Goal: Information Seeking & Learning: Learn about a topic

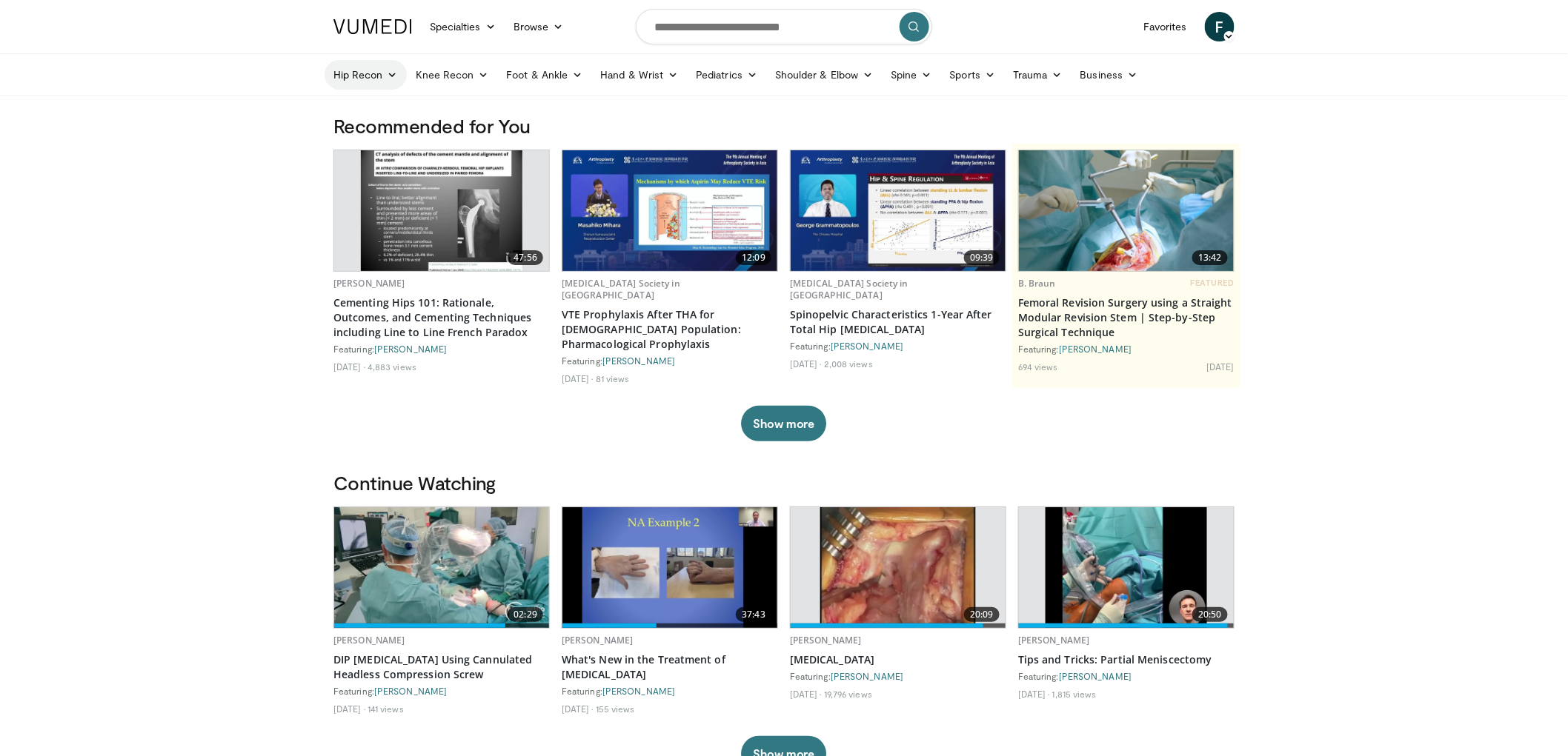
click at [366, 78] on link "Hip Recon" at bounding box center [366, 75] width 82 height 30
click at [363, 111] on link "Hip Arthroplasty" at bounding box center [413, 109] width 176 height 23
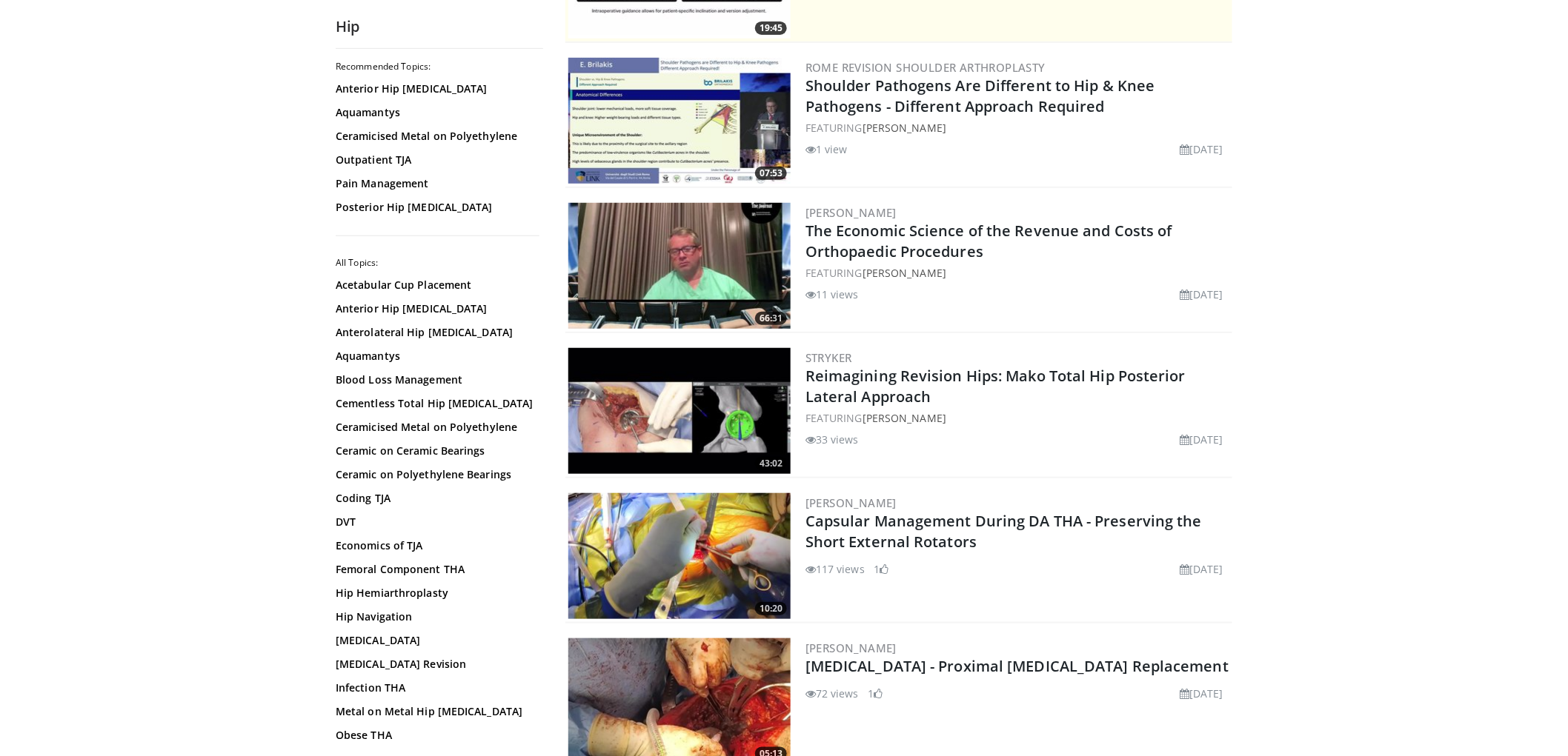
scroll to position [329, 0]
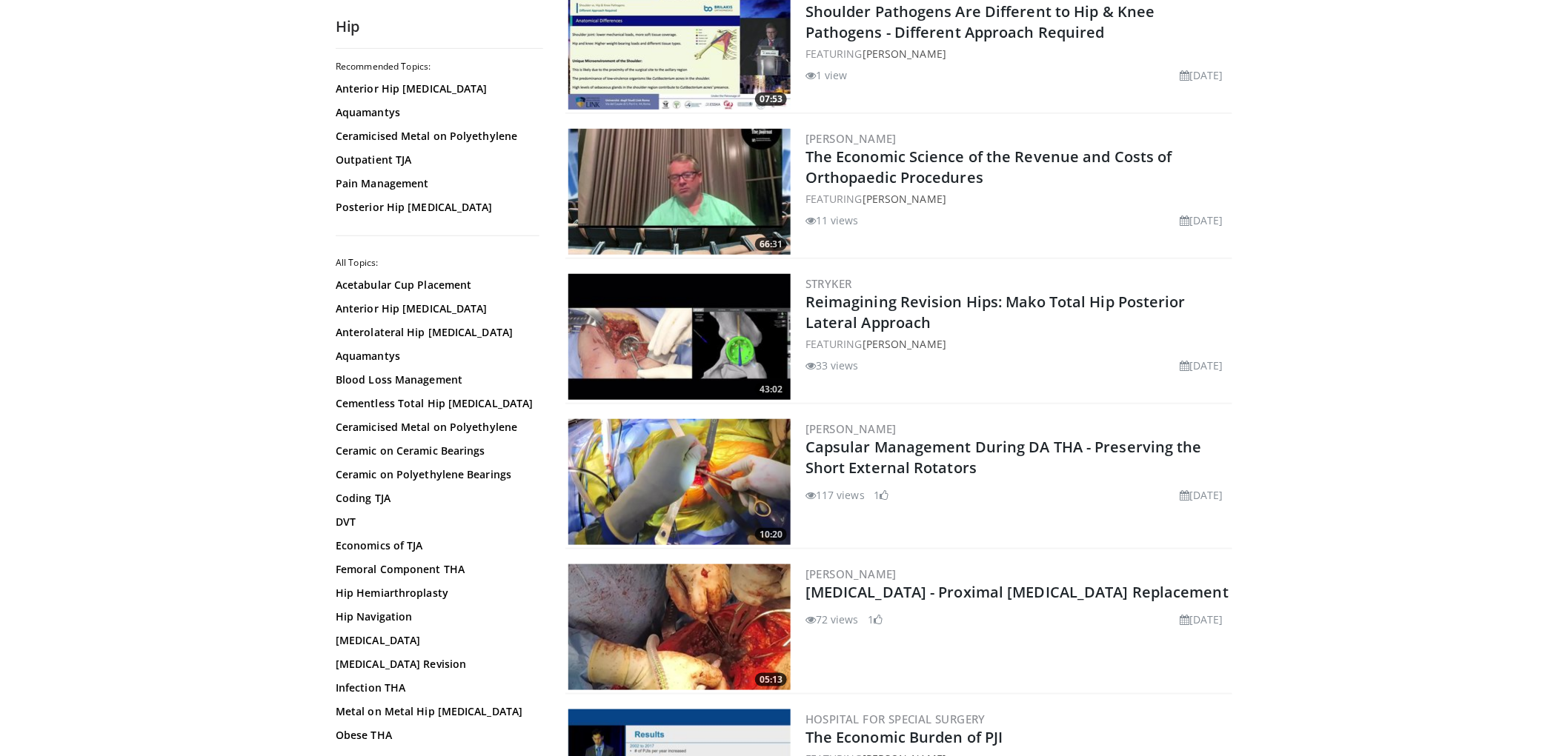
click at [666, 332] on img at bounding box center [679, 336] width 222 height 126
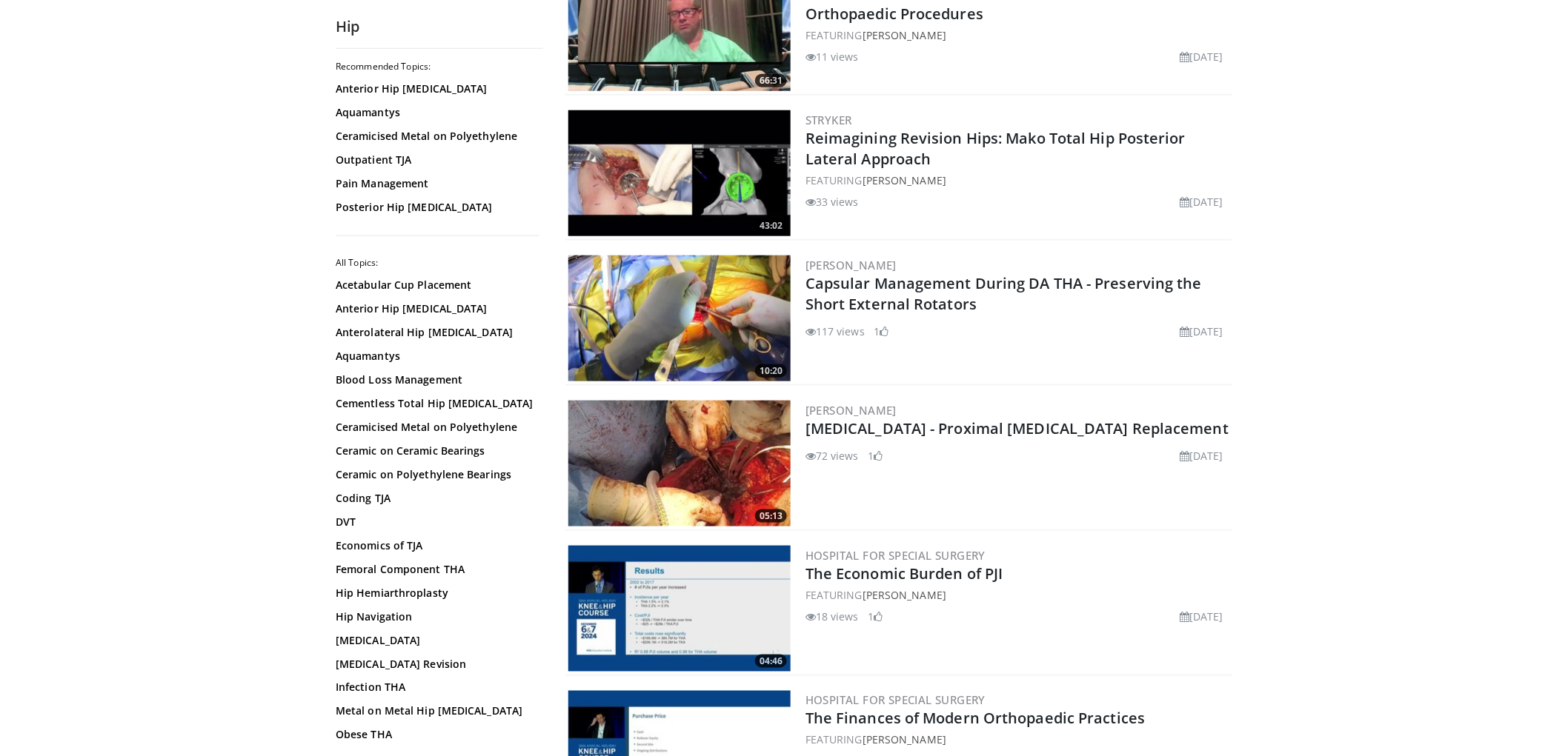
scroll to position [575, 0]
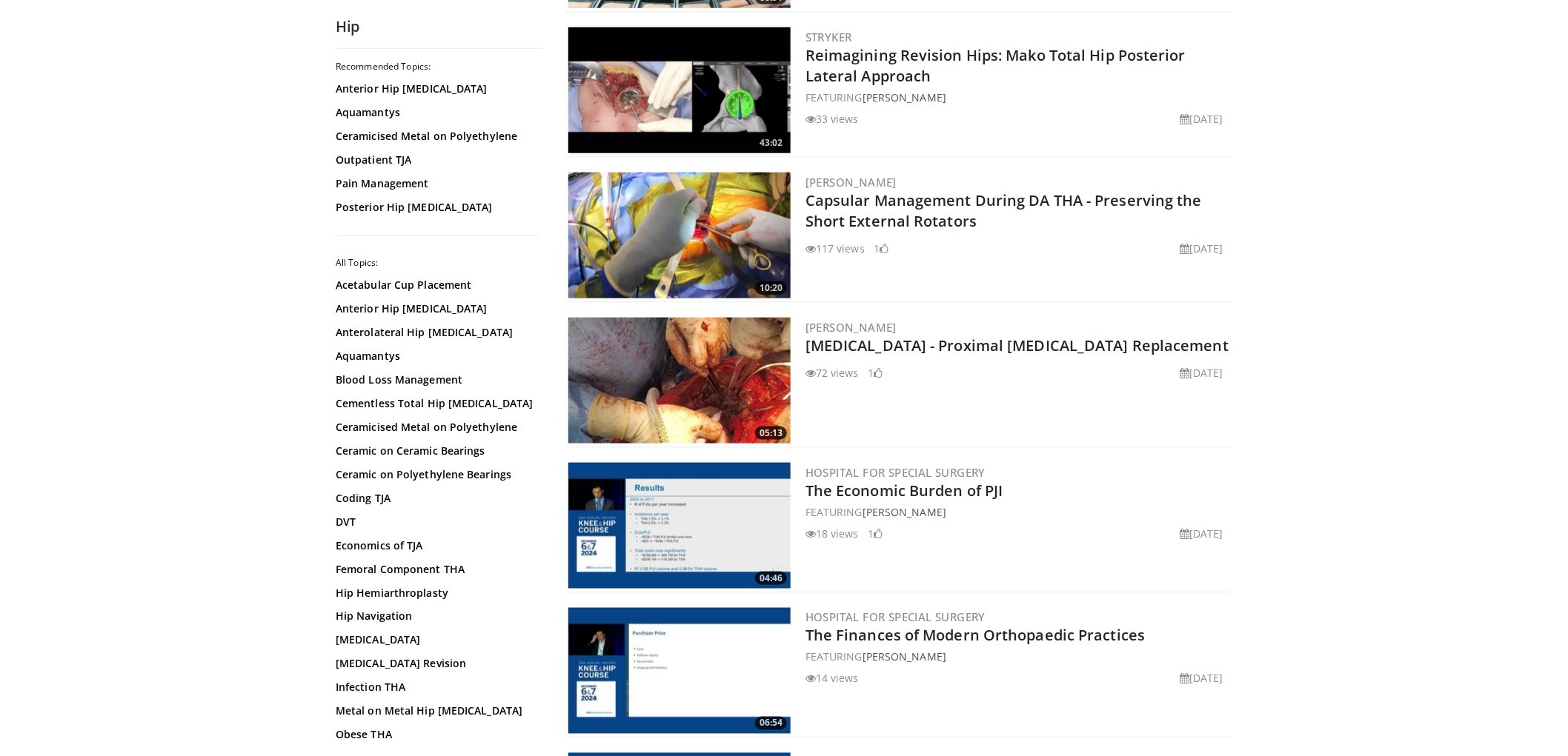
click at [760, 207] on img at bounding box center [679, 235] width 222 height 126
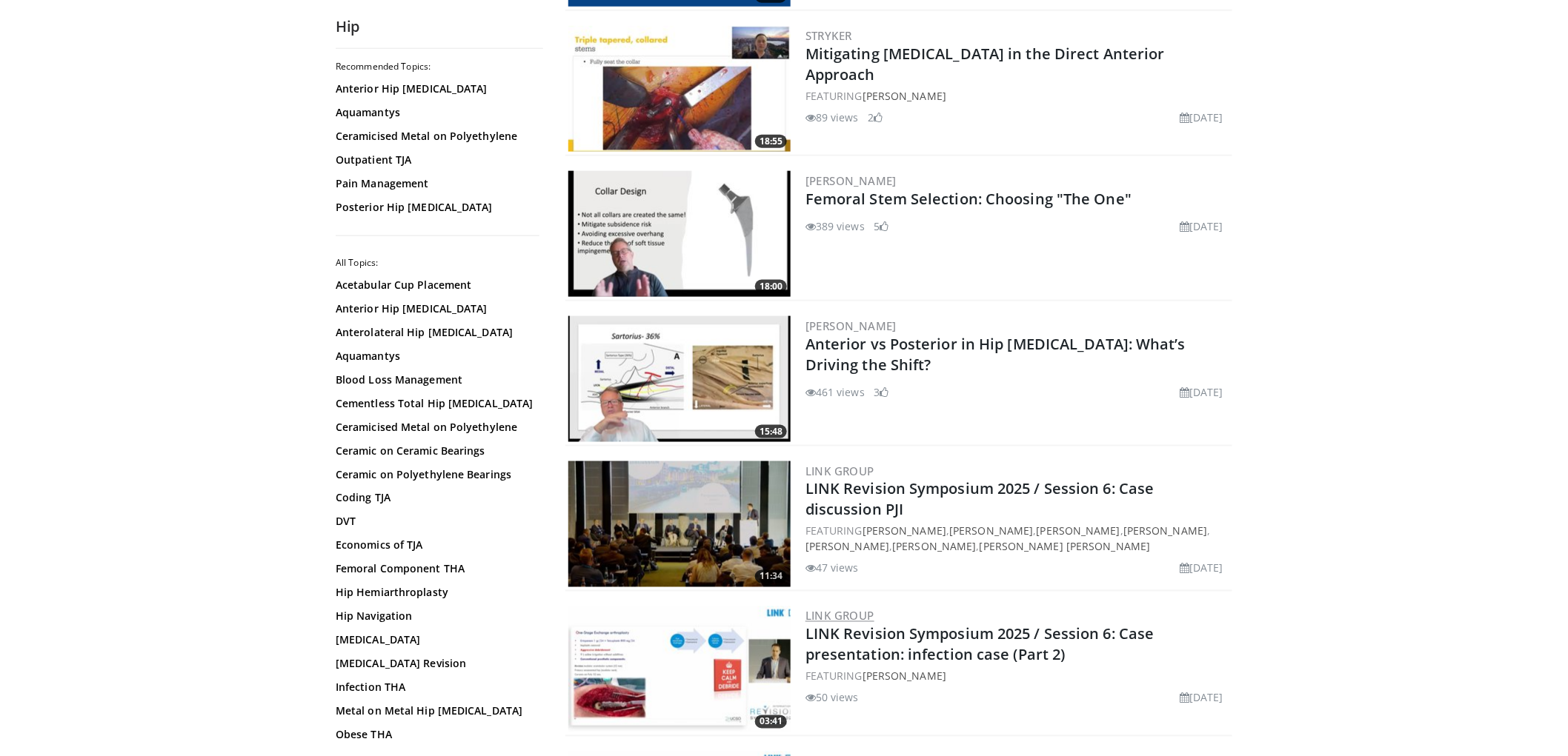
scroll to position [3126, 0]
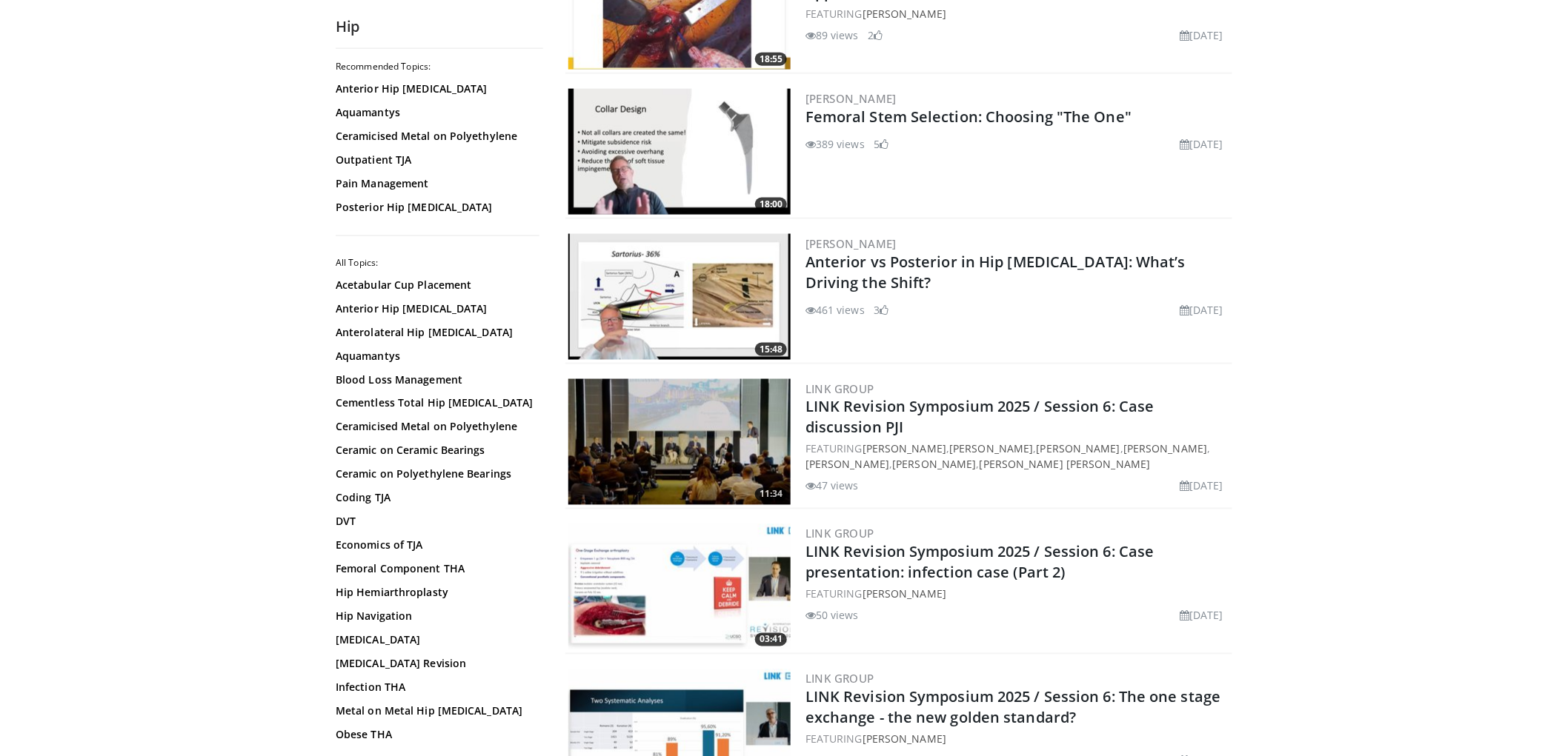
click at [732, 298] on img at bounding box center [679, 297] width 222 height 126
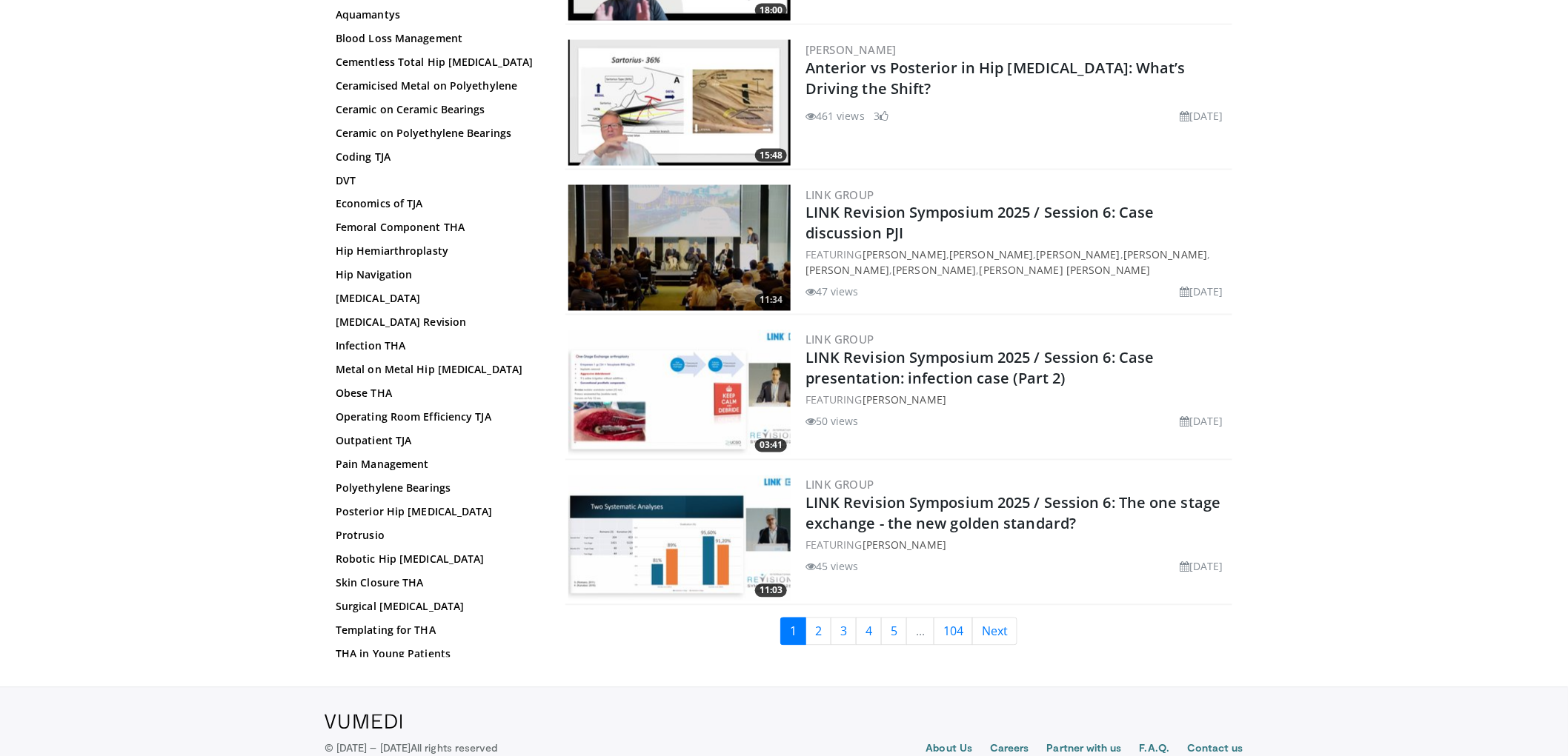
scroll to position [3351, 0]
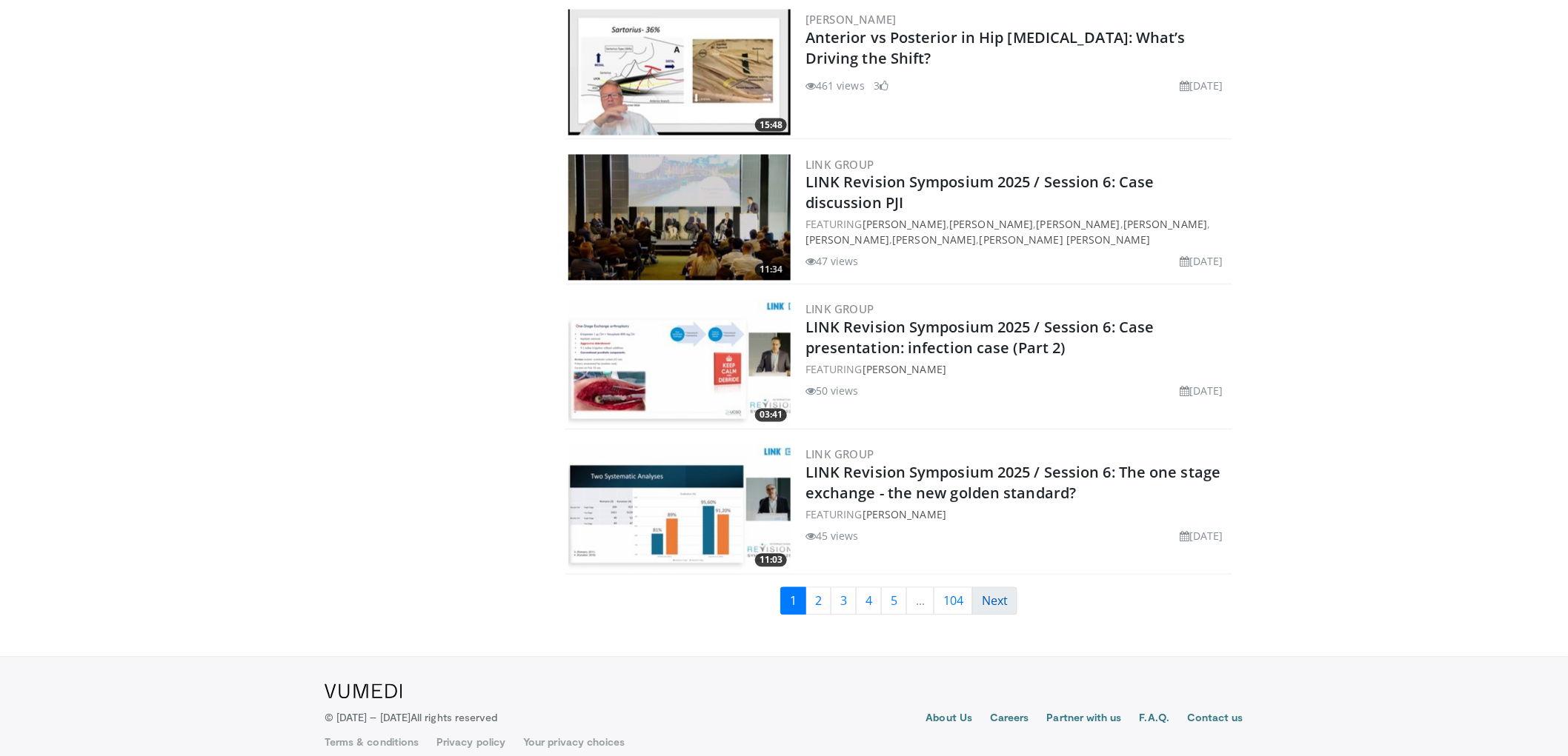
click at [998, 587] on link "Next" at bounding box center [994, 601] width 45 height 28
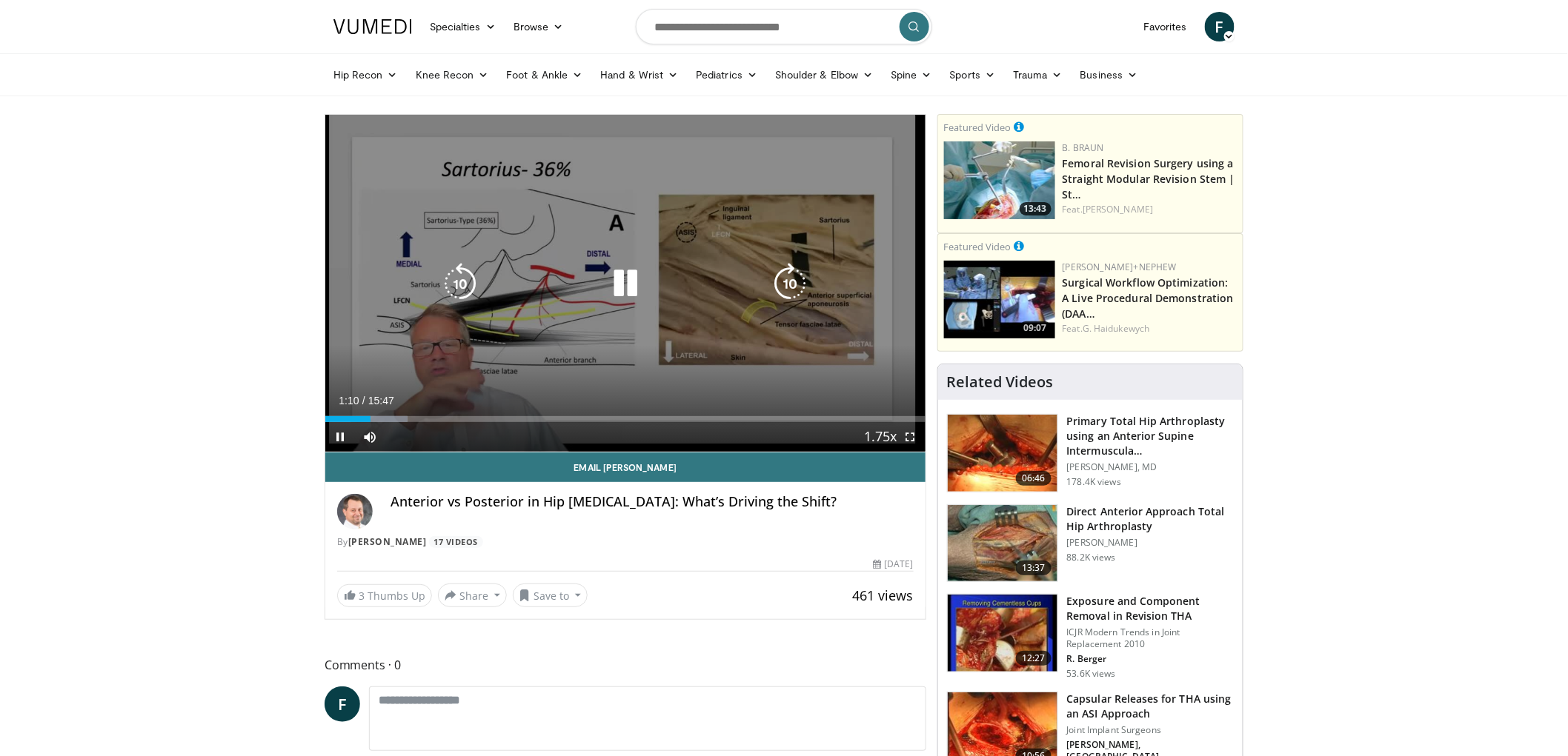
click at [612, 282] on icon "Video Player" at bounding box center [625, 284] width 41 height 41
click at [617, 271] on icon "Video Player" at bounding box center [625, 284] width 41 height 41
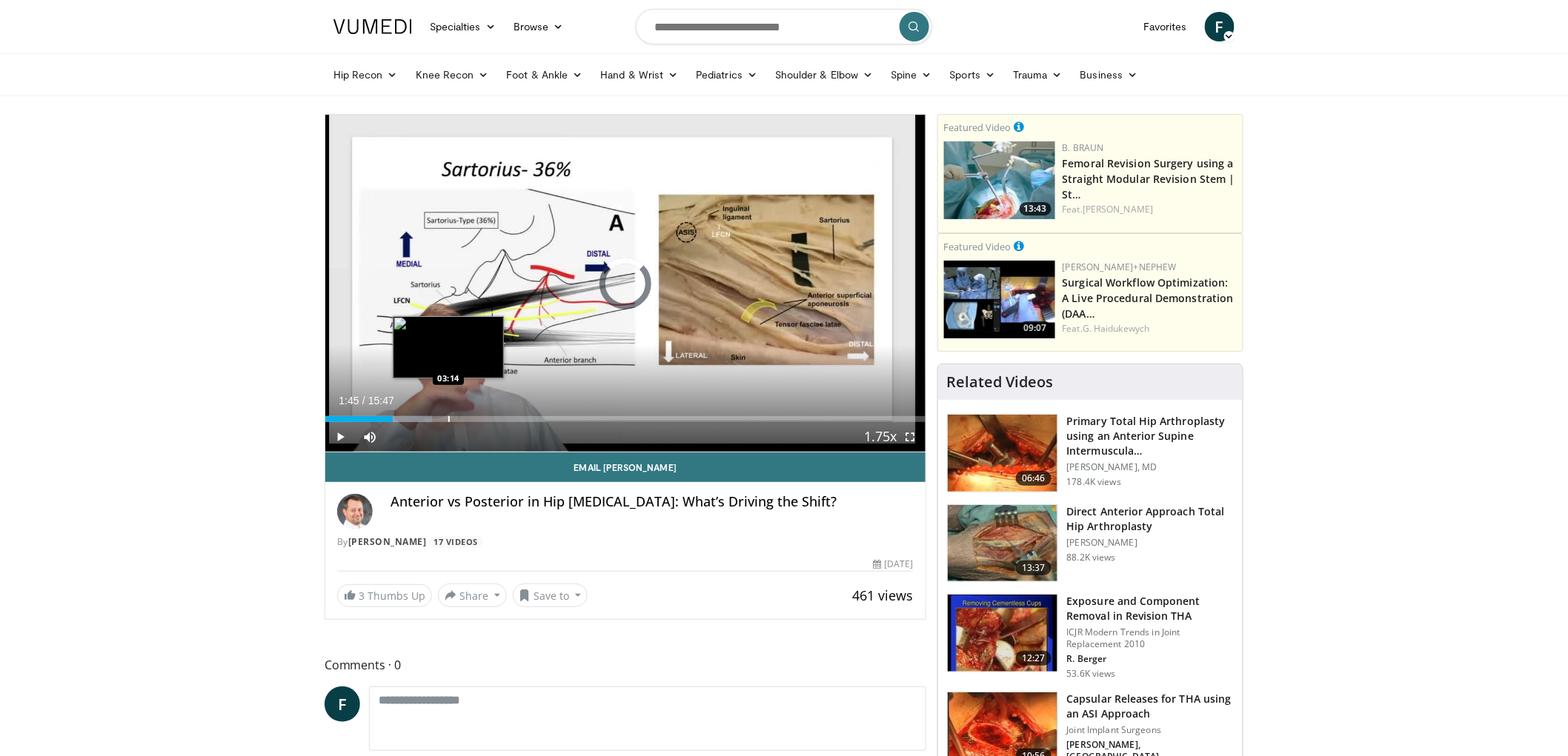
click at [449, 413] on div "Loaded : 17.79% 01:46 03:14" at bounding box center [625, 415] width 600 height 14
click at [500, 419] on div "Progress Bar" at bounding box center [501, 419] width 2 height 6
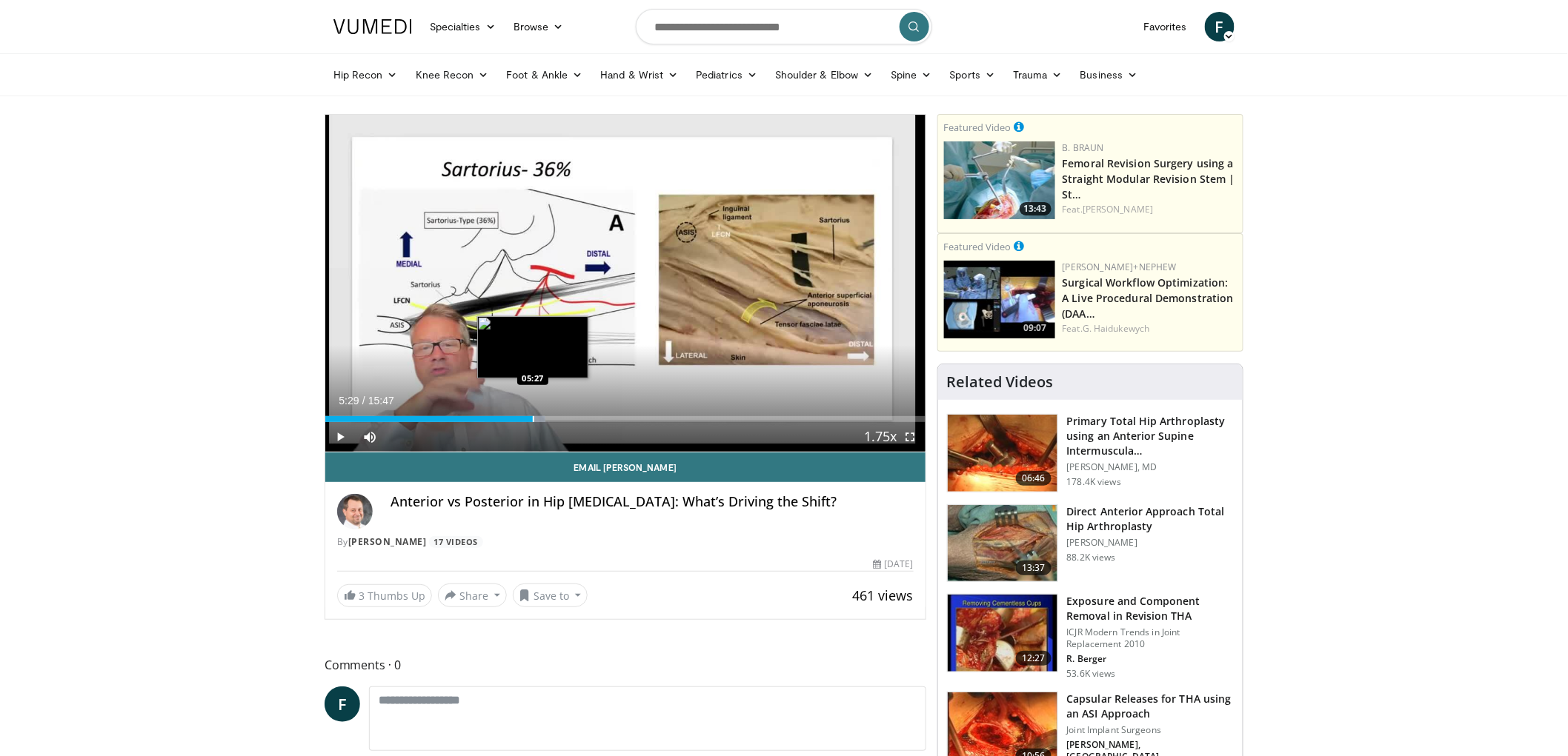
click at [533, 419] on div "Progress Bar" at bounding box center [533, 419] width 2 height 6
click at [585, 417] on div "Progress Bar" at bounding box center [586, 419] width 2 height 6
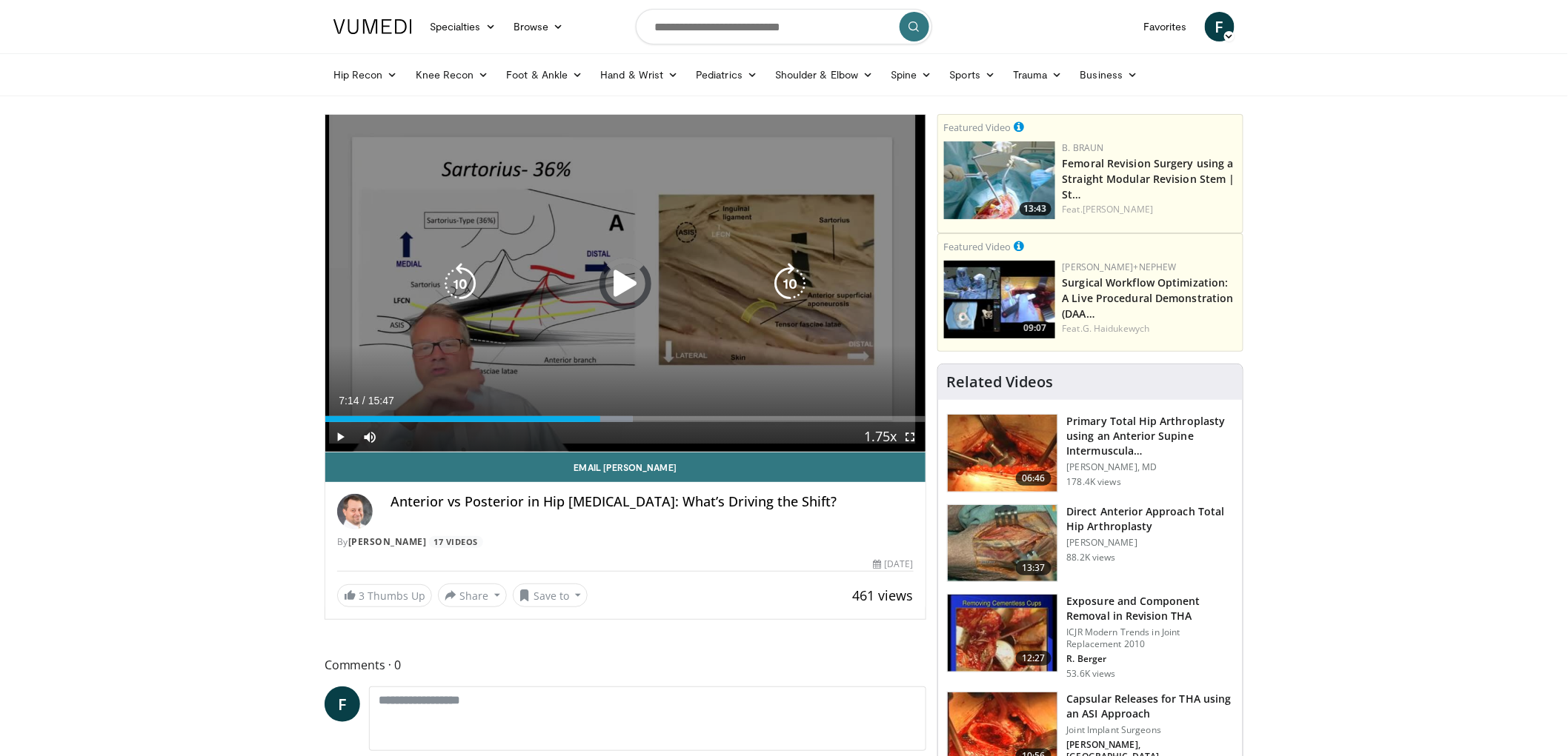
click at [0, 0] on div "Progress Bar" at bounding box center [0, 0] width 0 height 0
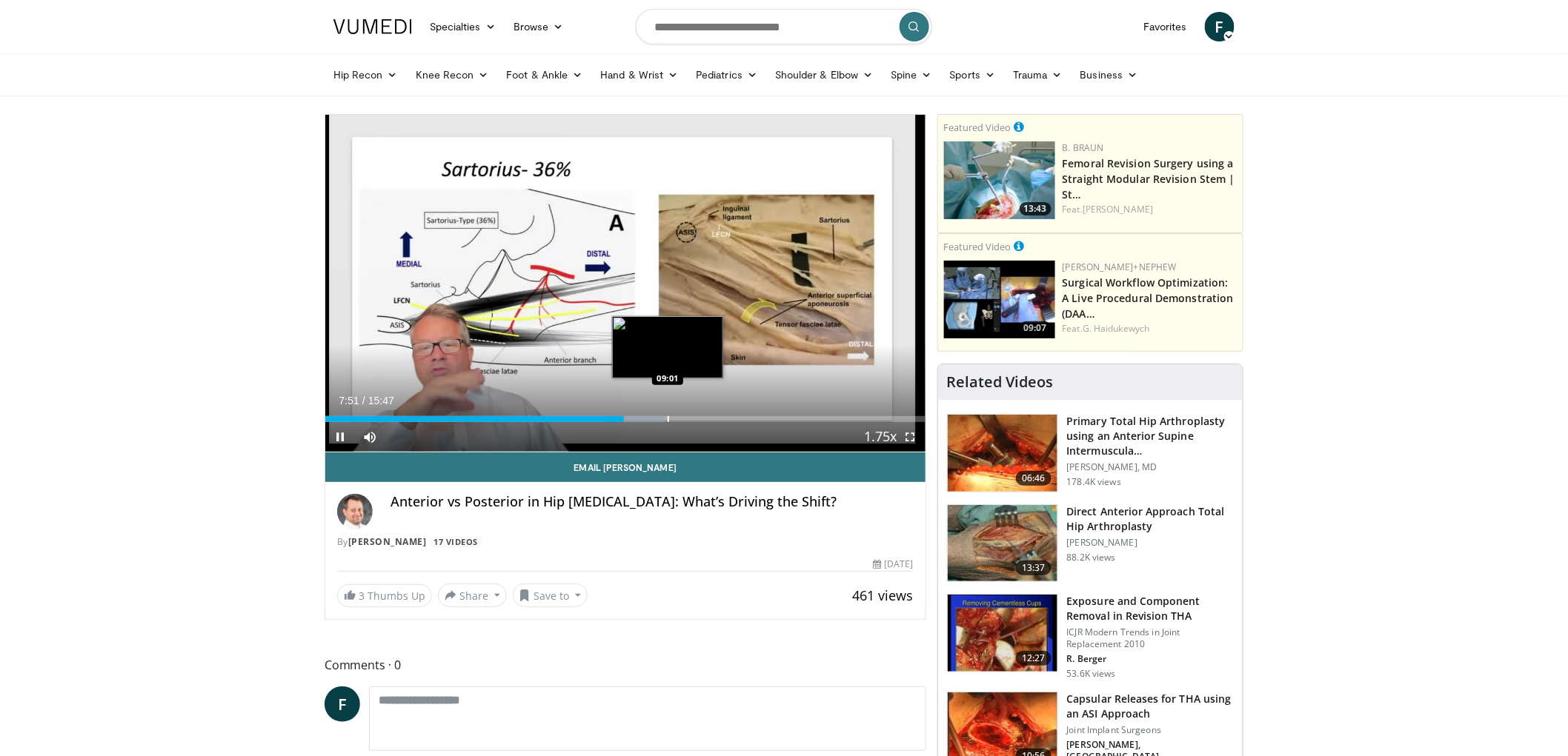
click at [667, 417] on div "Progress Bar" at bounding box center [668, 419] width 2 height 6
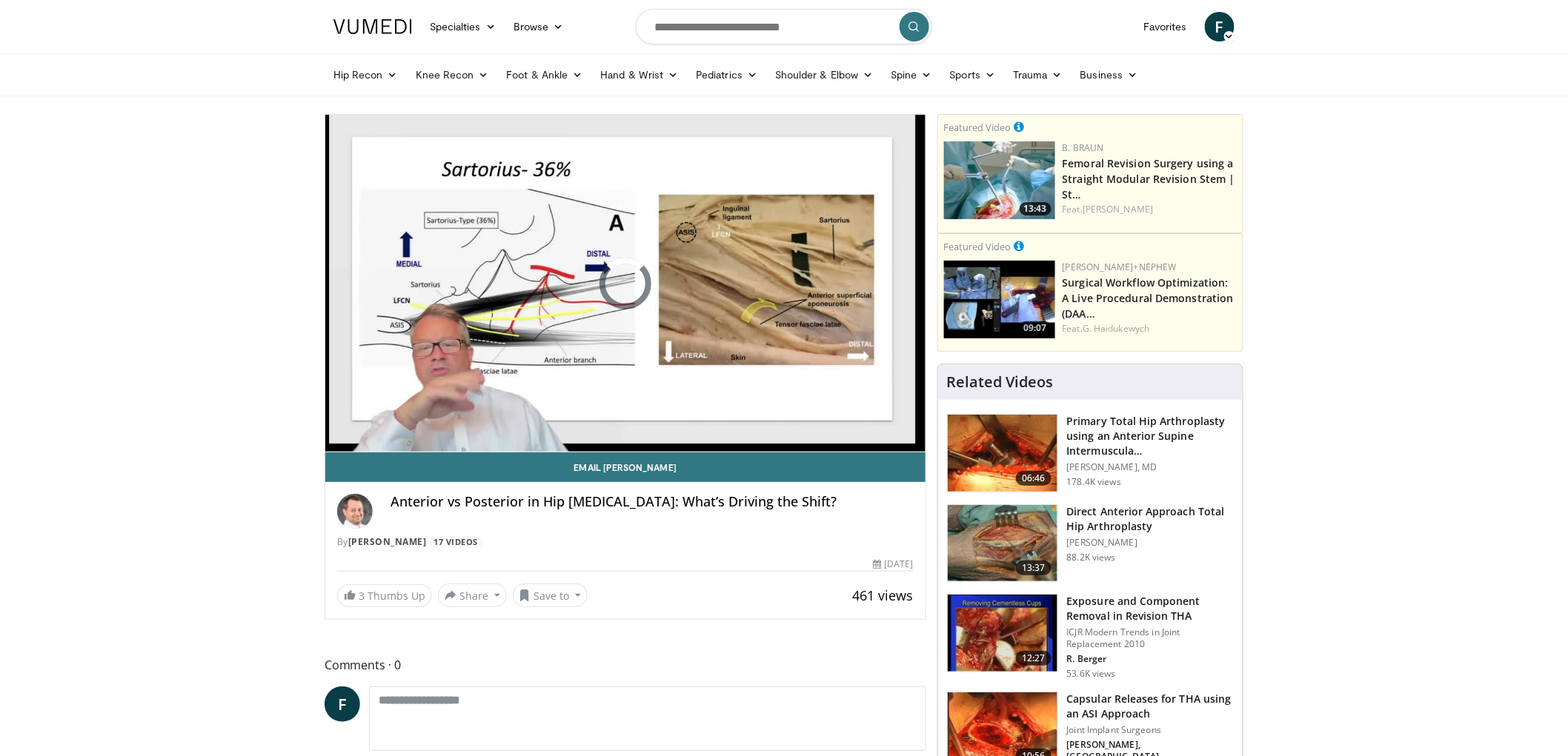
click at [667, 417] on div "10 seconds Tap to unmute" at bounding box center [625, 284] width 600 height 337
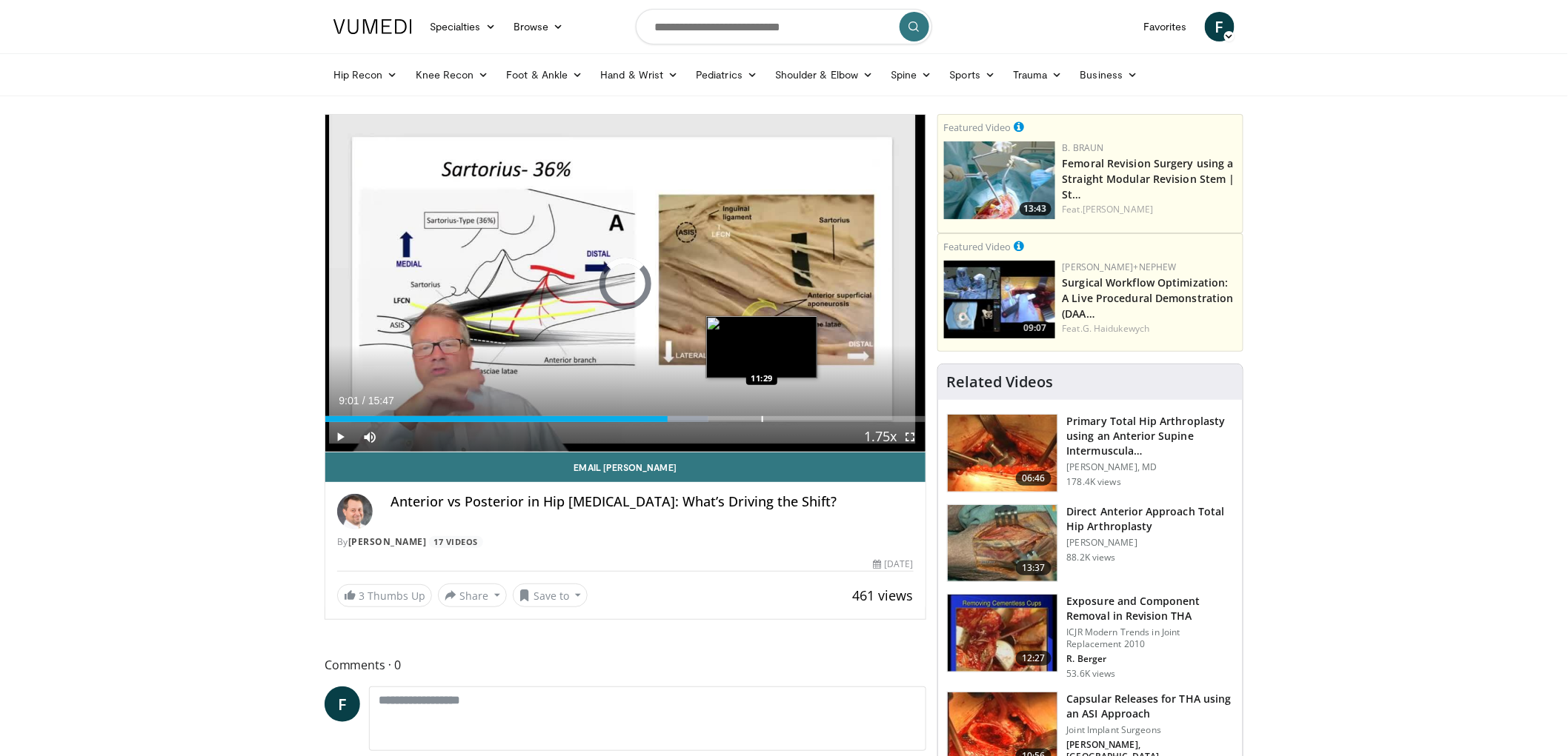
click at [762, 419] on div "Progress Bar" at bounding box center [763, 419] width 2 height 6
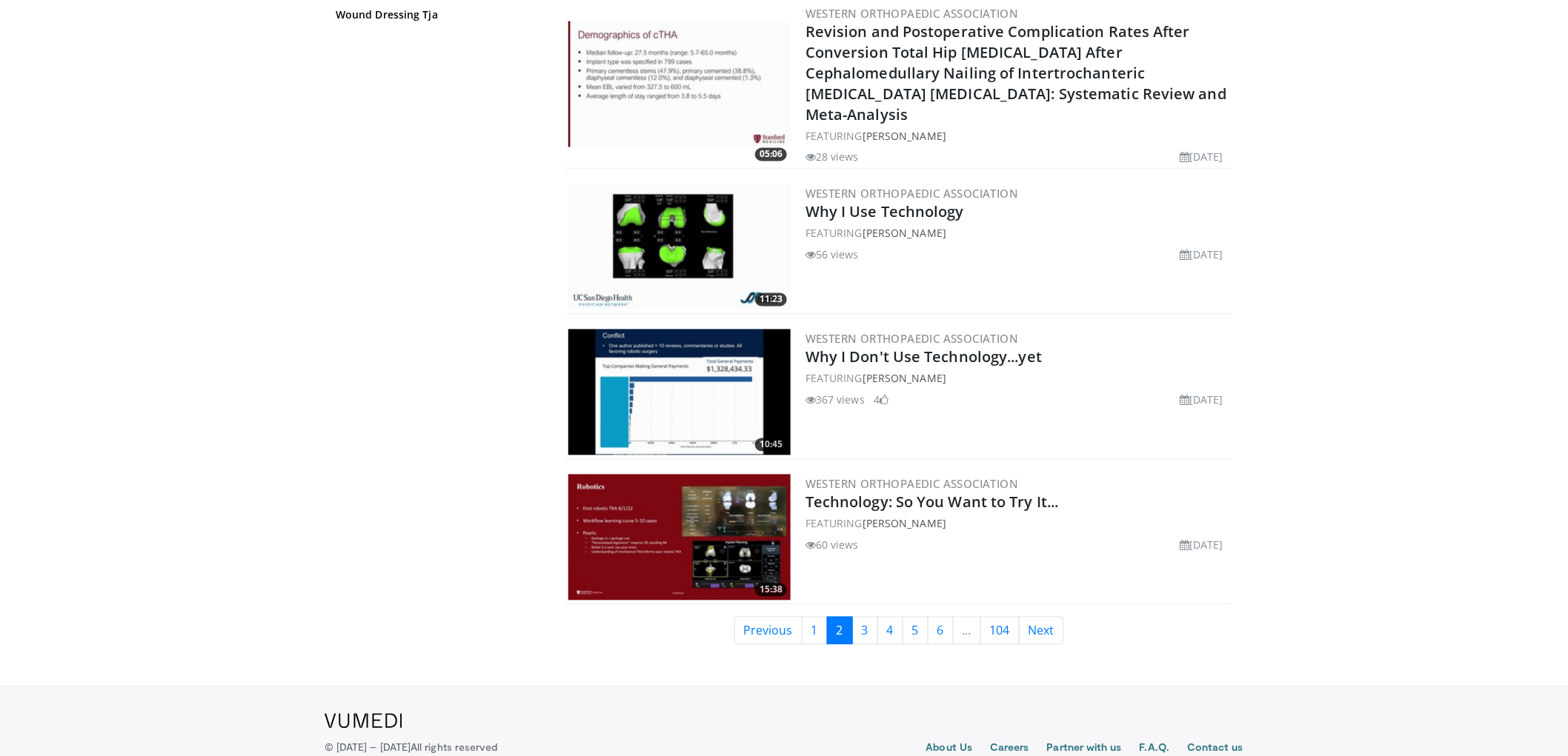
scroll to position [3372, 0]
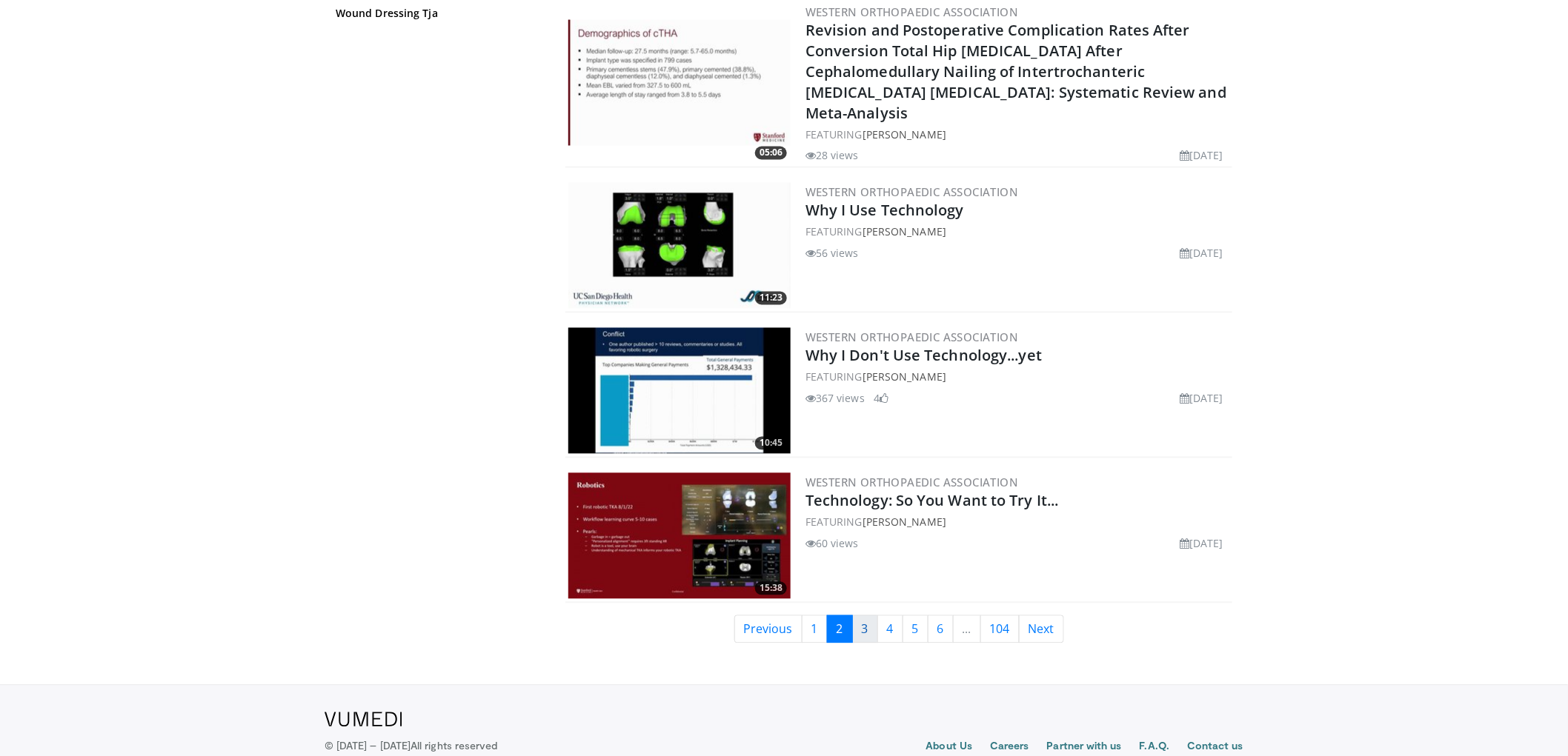
click at [869, 615] on link "3" at bounding box center [865, 630] width 26 height 28
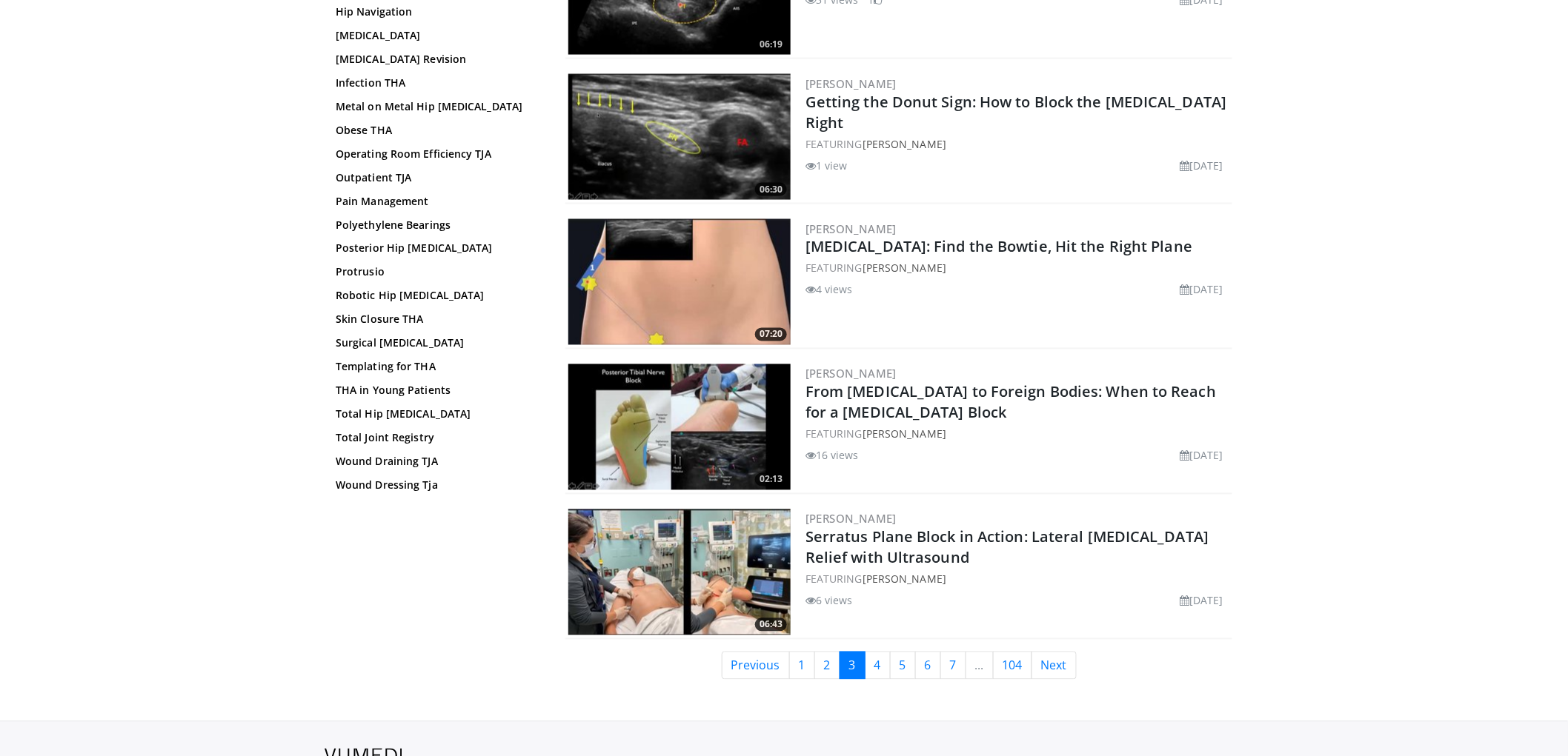
scroll to position [3355, 0]
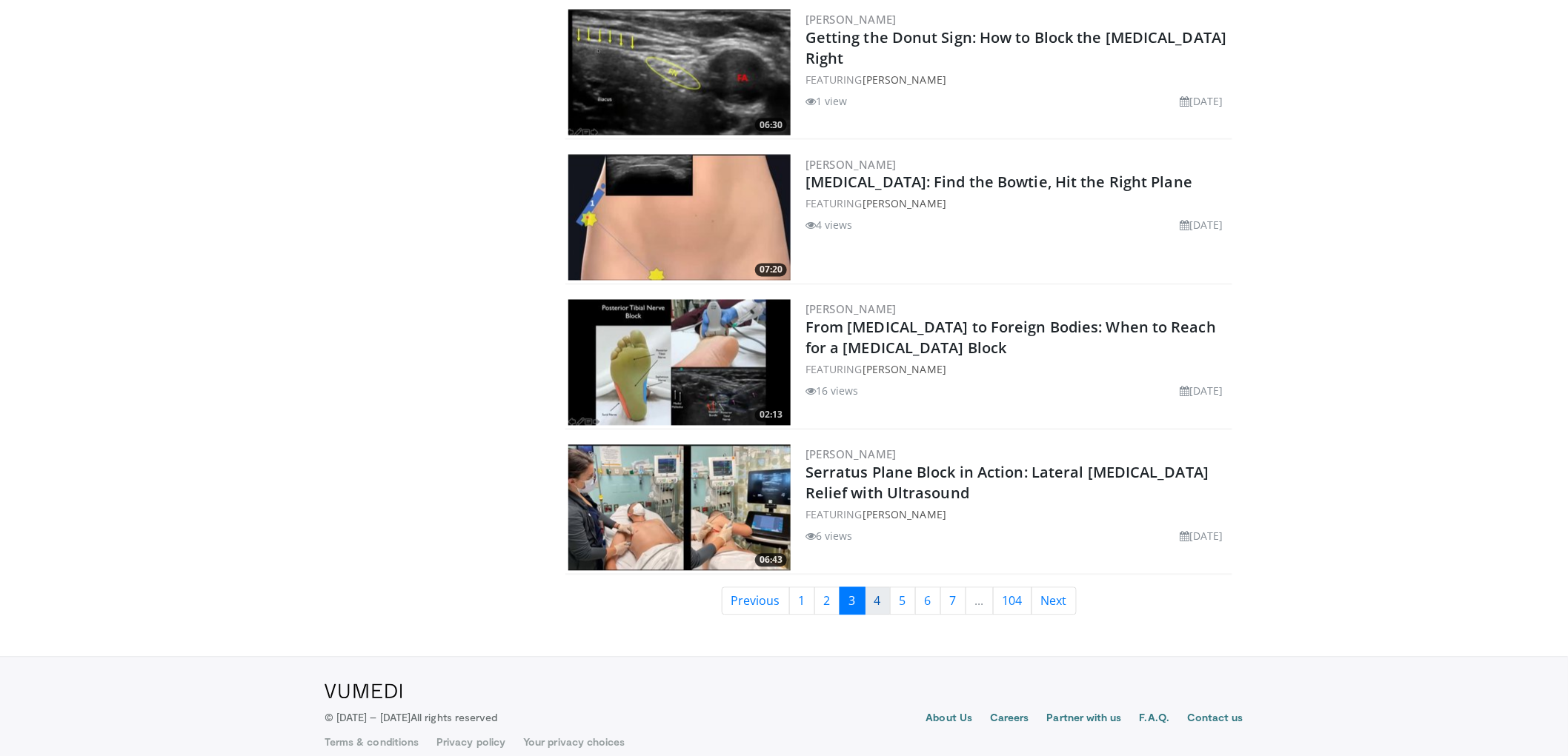
click at [878, 593] on link "4" at bounding box center [877, 601] width 26 height 28
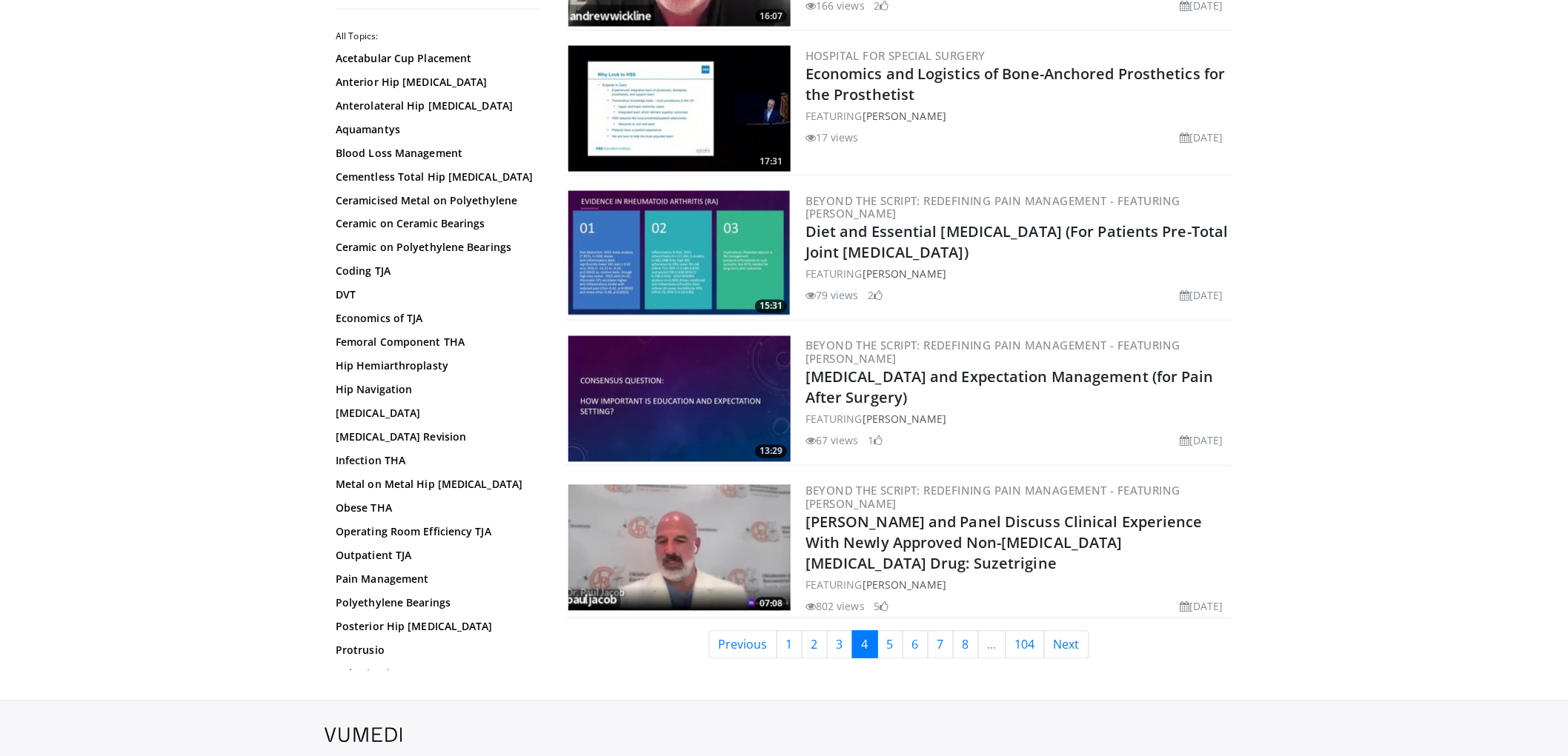
scroll to position [3365, 0]
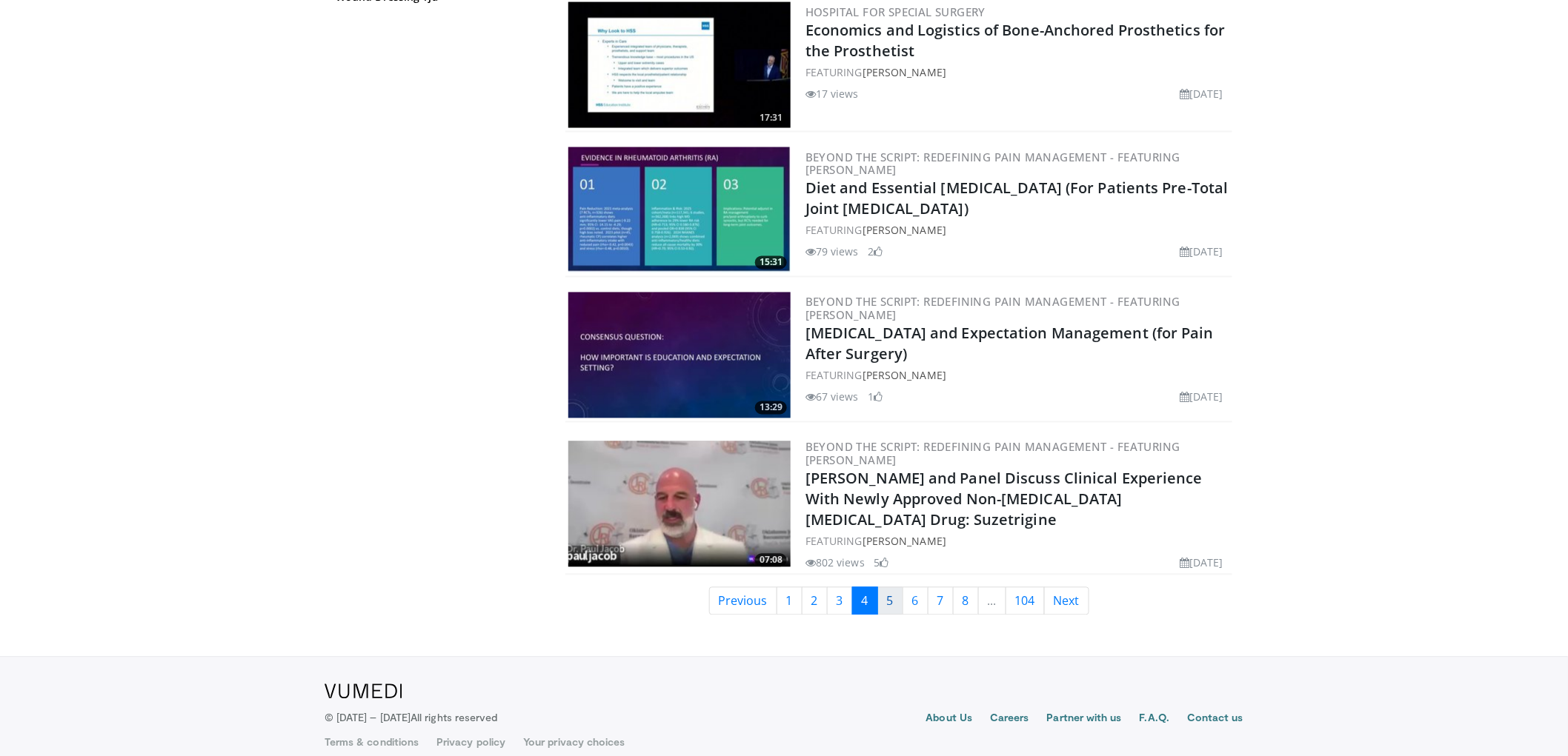
click at [885, 587] on link "5" at bounding box center [890, 601] width 26 height 28
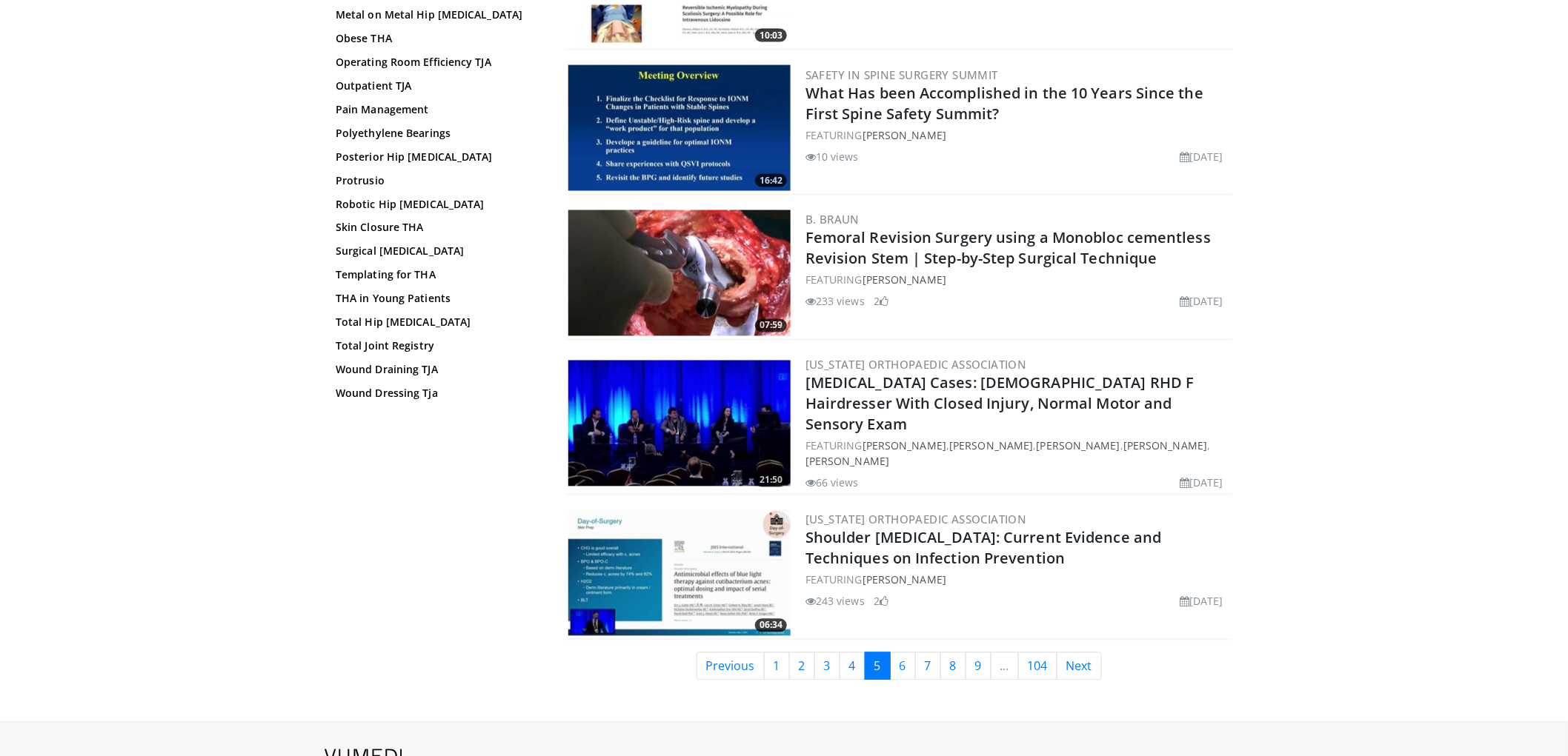
scroll to position [3366, 0]
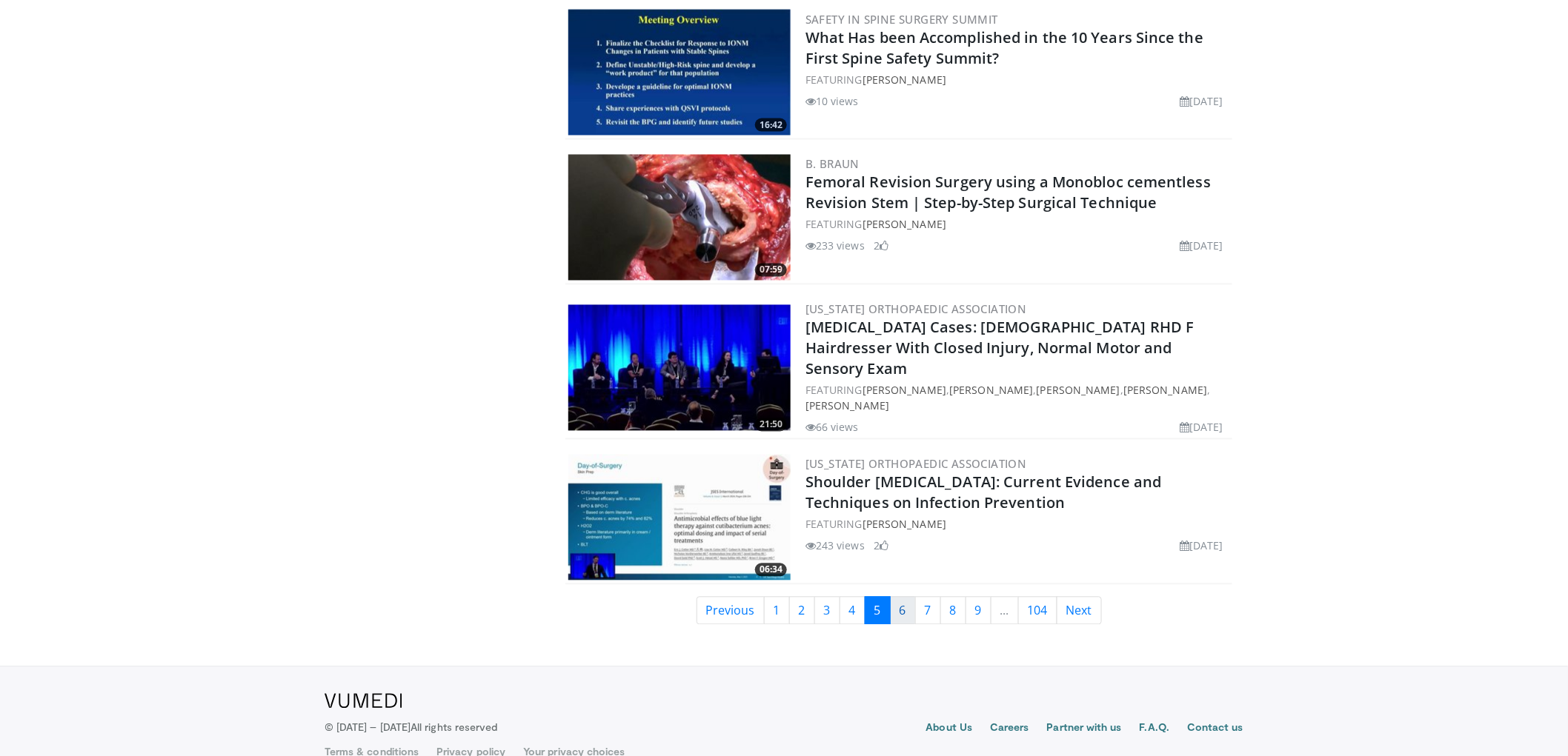
click at [903, 597] on link "6" at bounding box center [903, 611] width 26 height 28
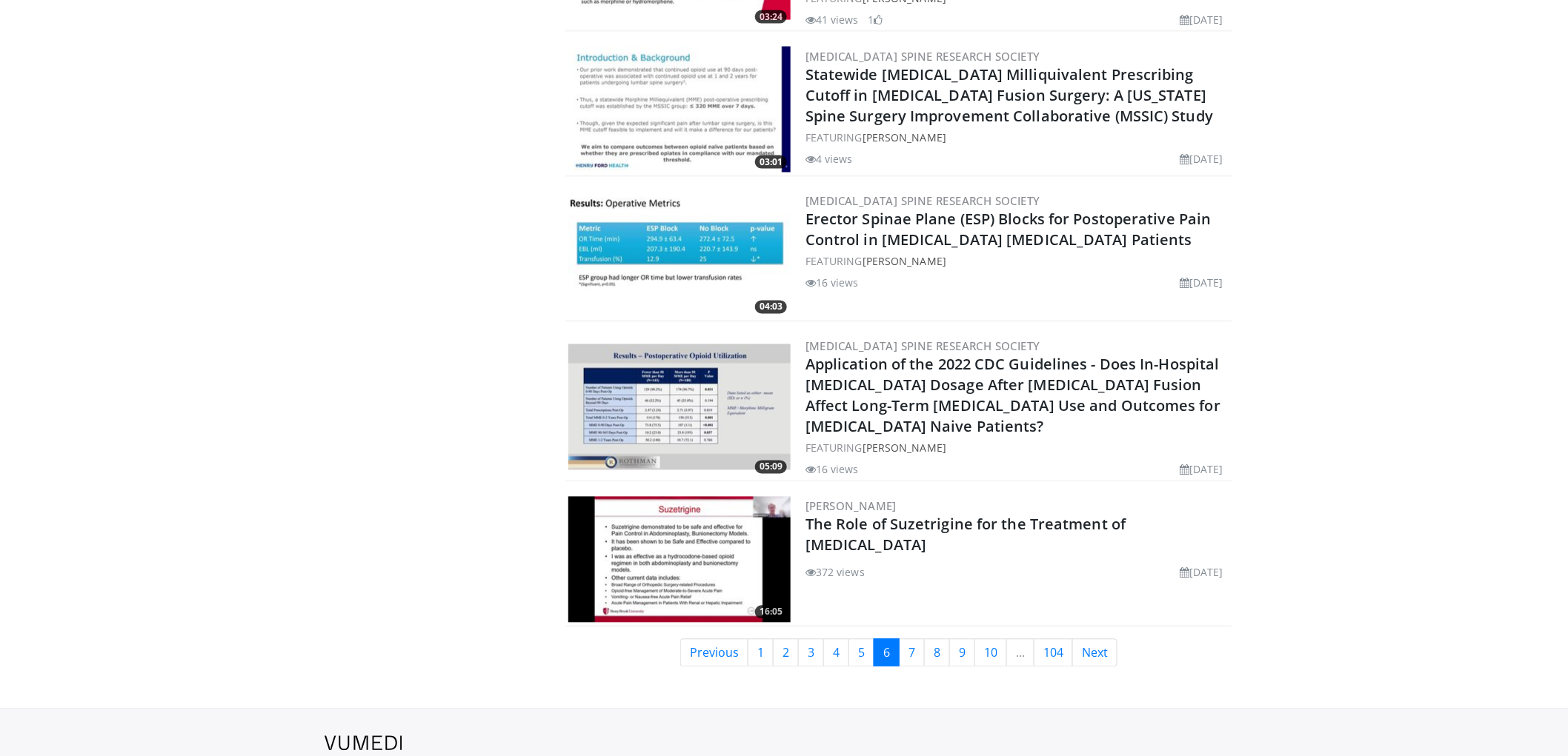
scroll to position [3366, 0]
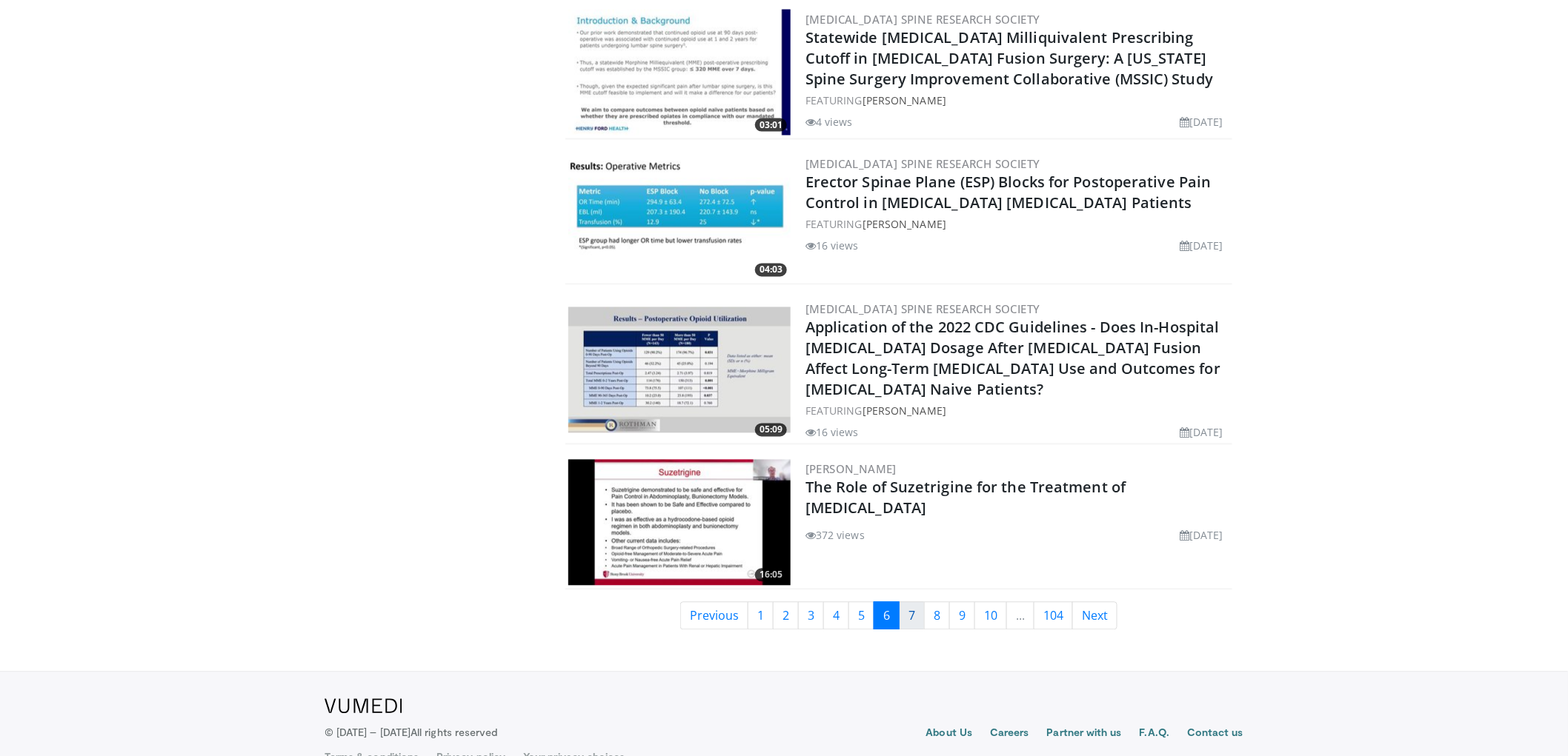
click at [906, 602] on link "7" at bounding box center [912, 616] width 26 height 28
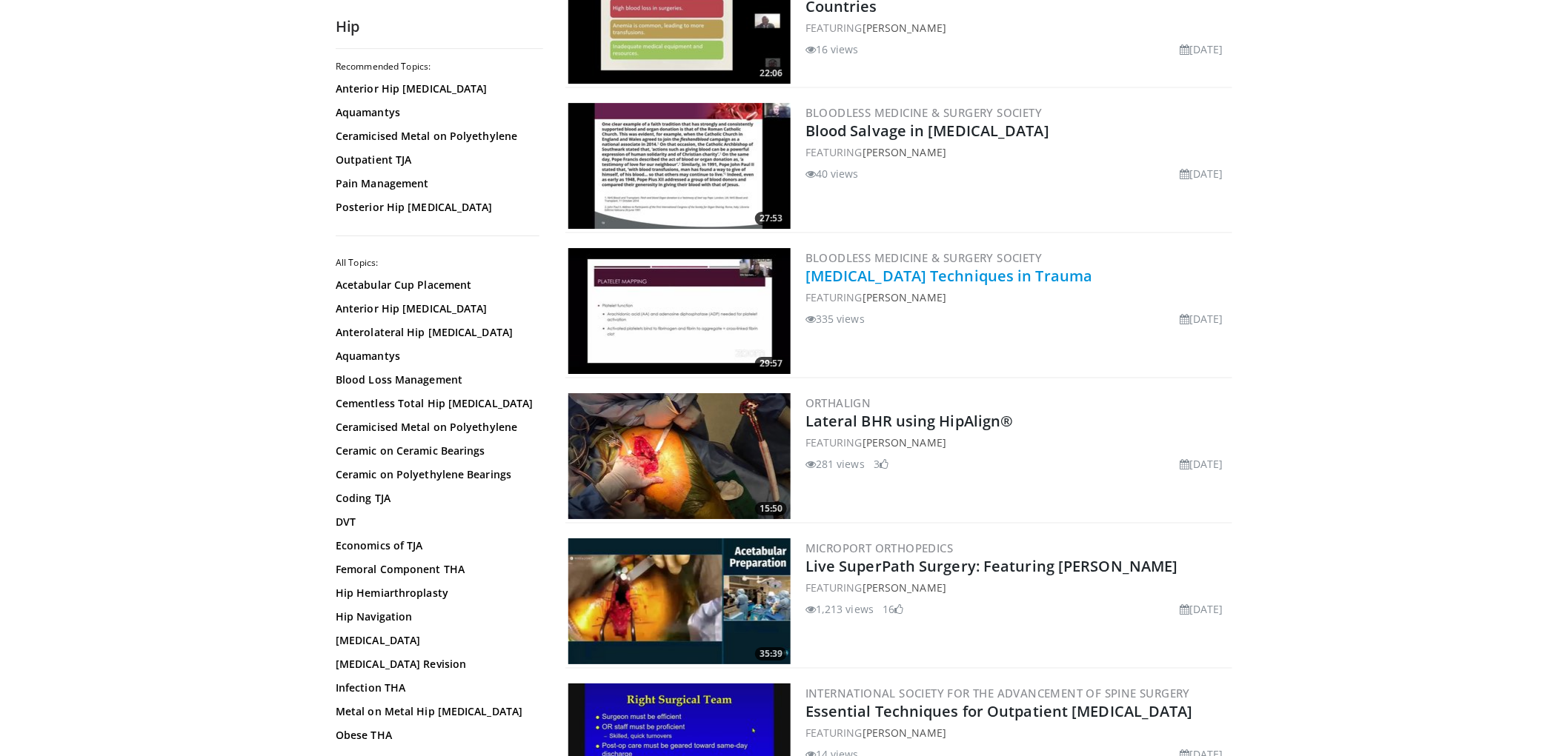
scroll to position [1974, 0]
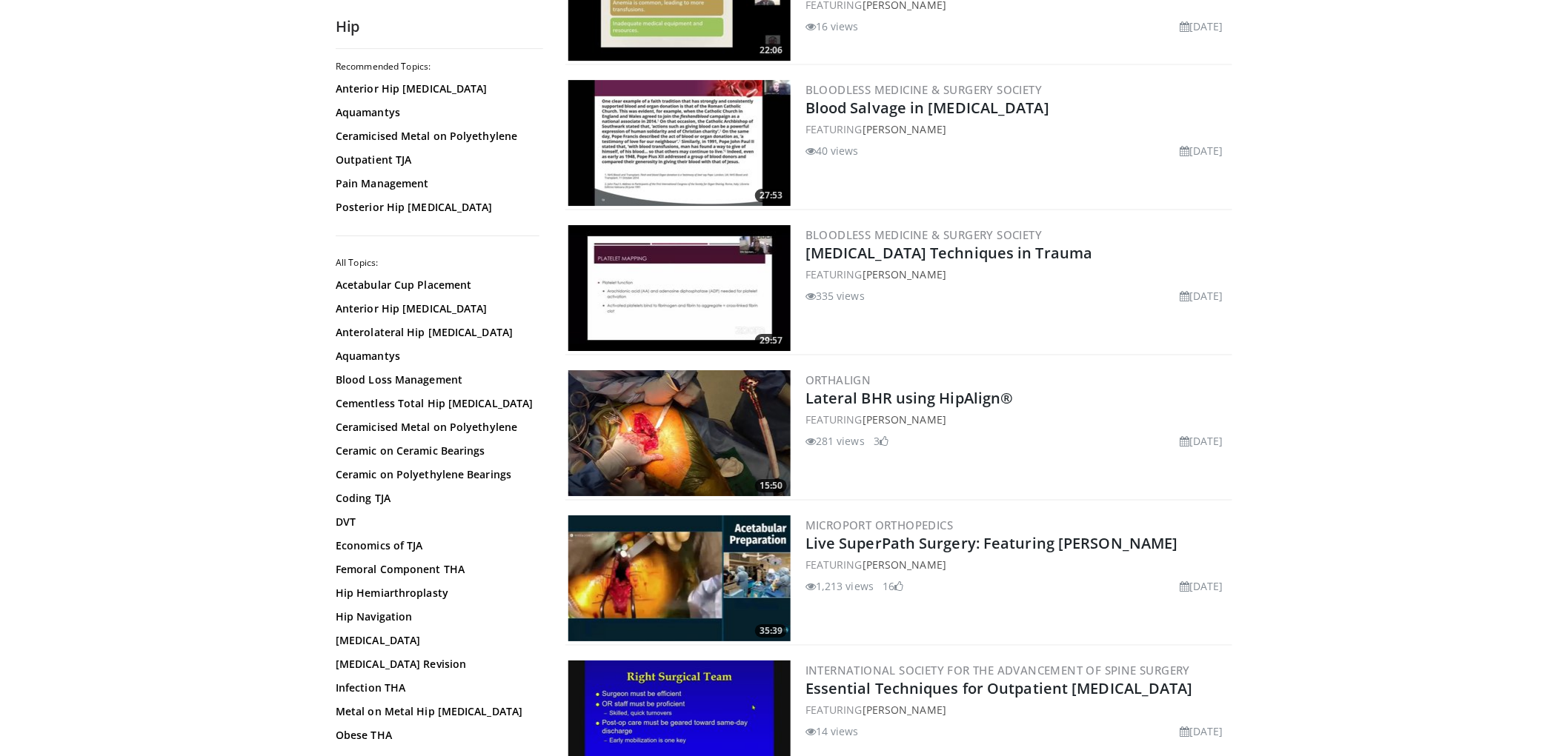
click at [688, 420] on img at bounding box center [679, 433] width 222 height 126
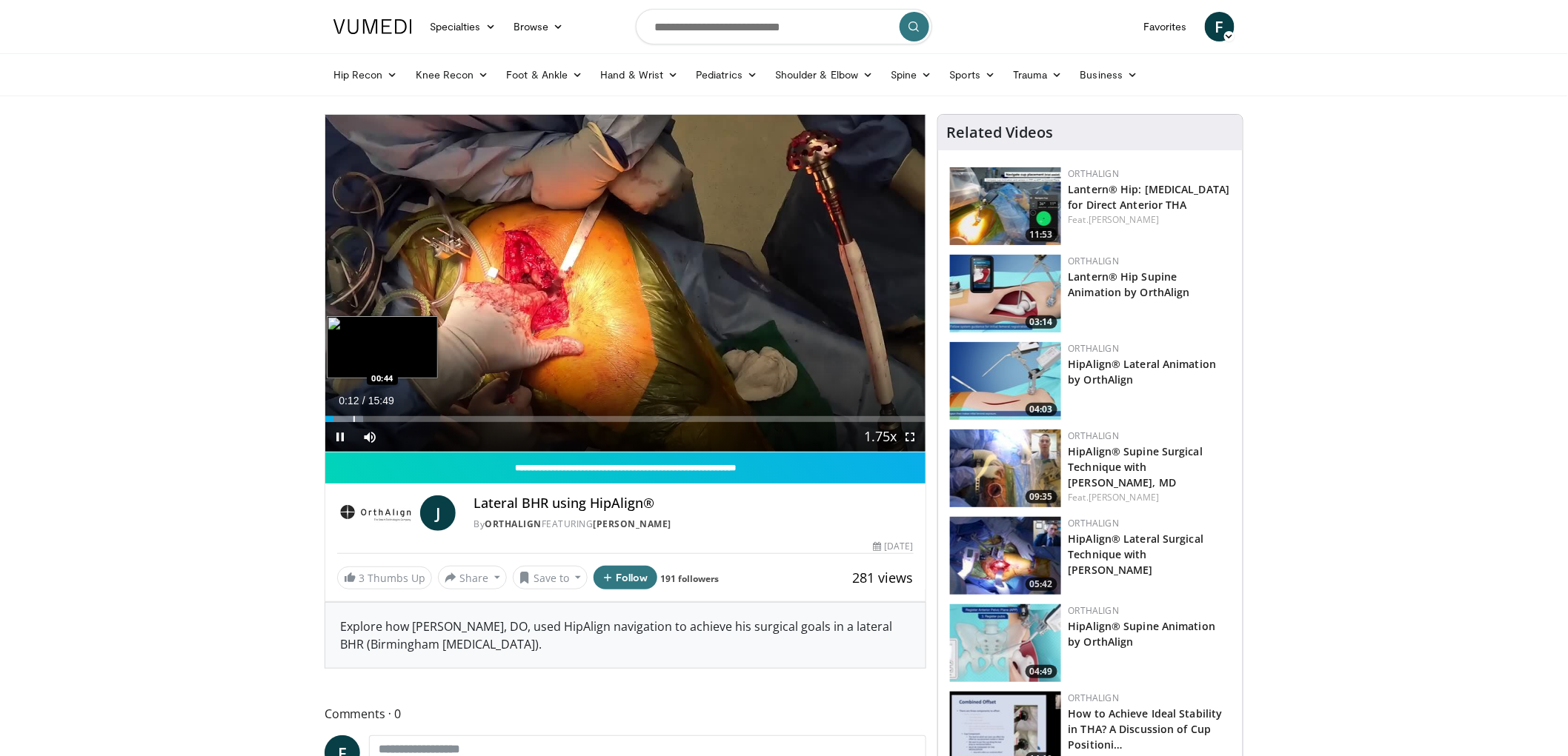
click at [353, 417] on div "Progress Bar" at bounding box center [354, 419] width 2 height 6
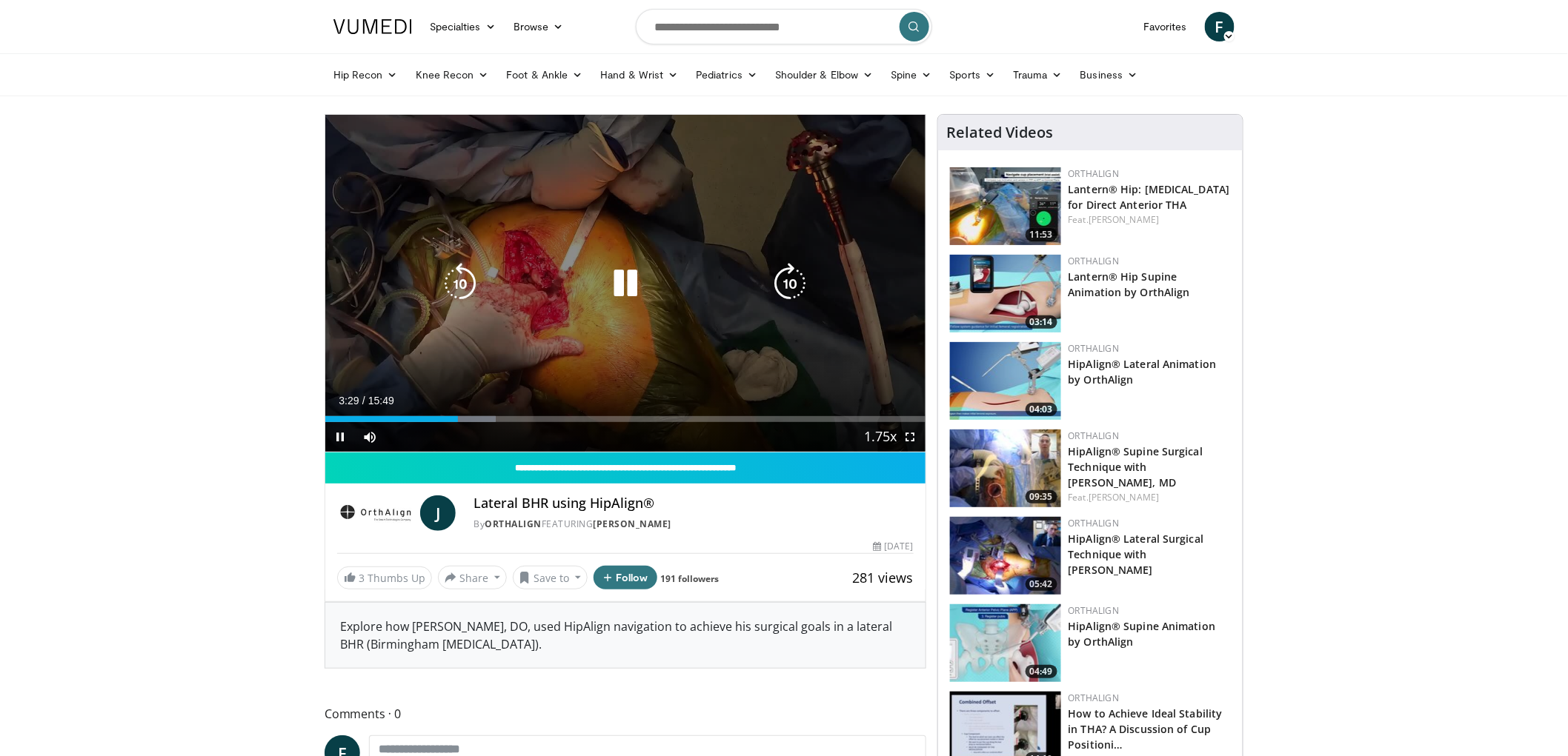
click at [620, 282] on icon "Video Player" at bounding box center [625, 284] width 41 height 41
click at [635, 285] on icon "Video Player" at bounding box center [625, 284] width 41 height 41
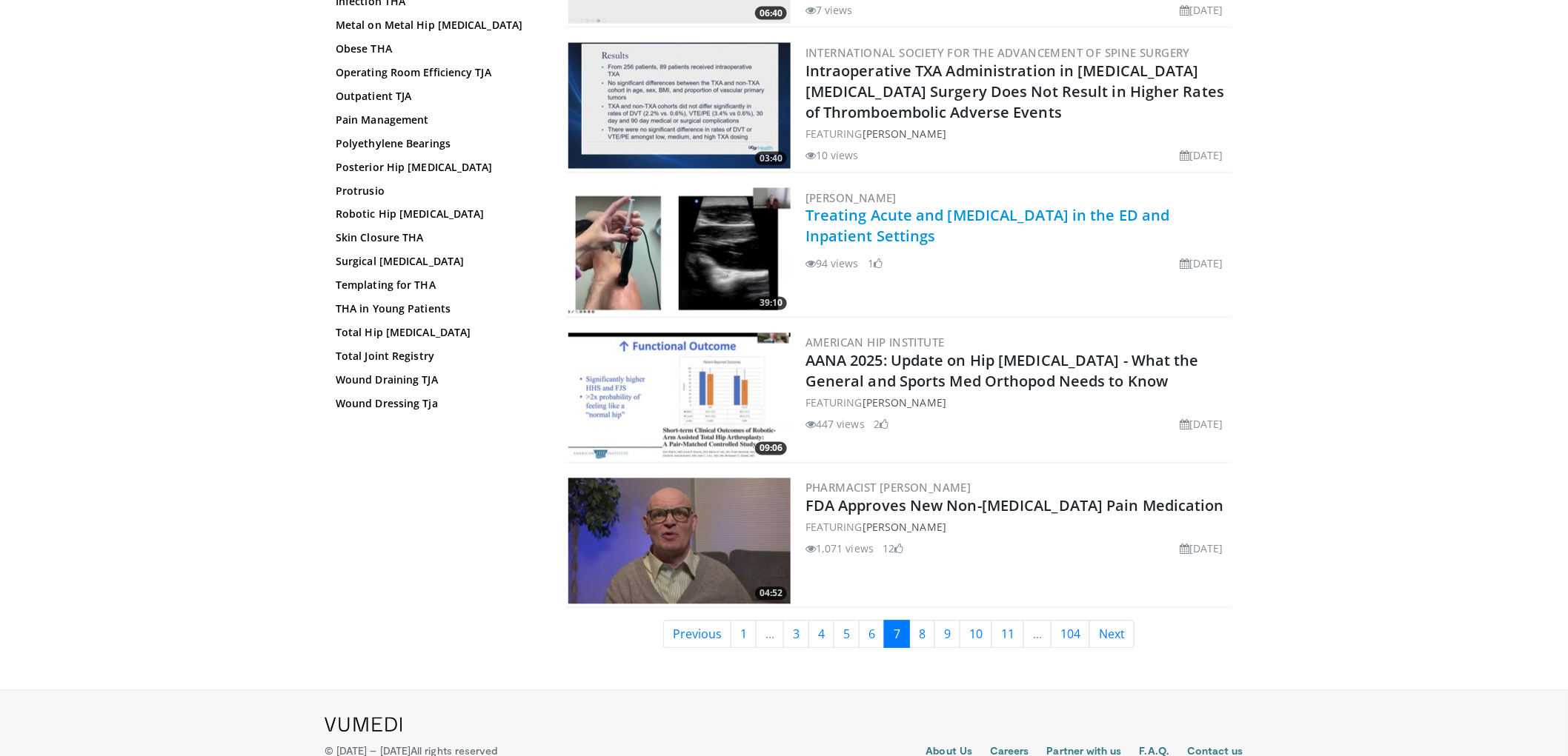
scroll to position [3351, 0]
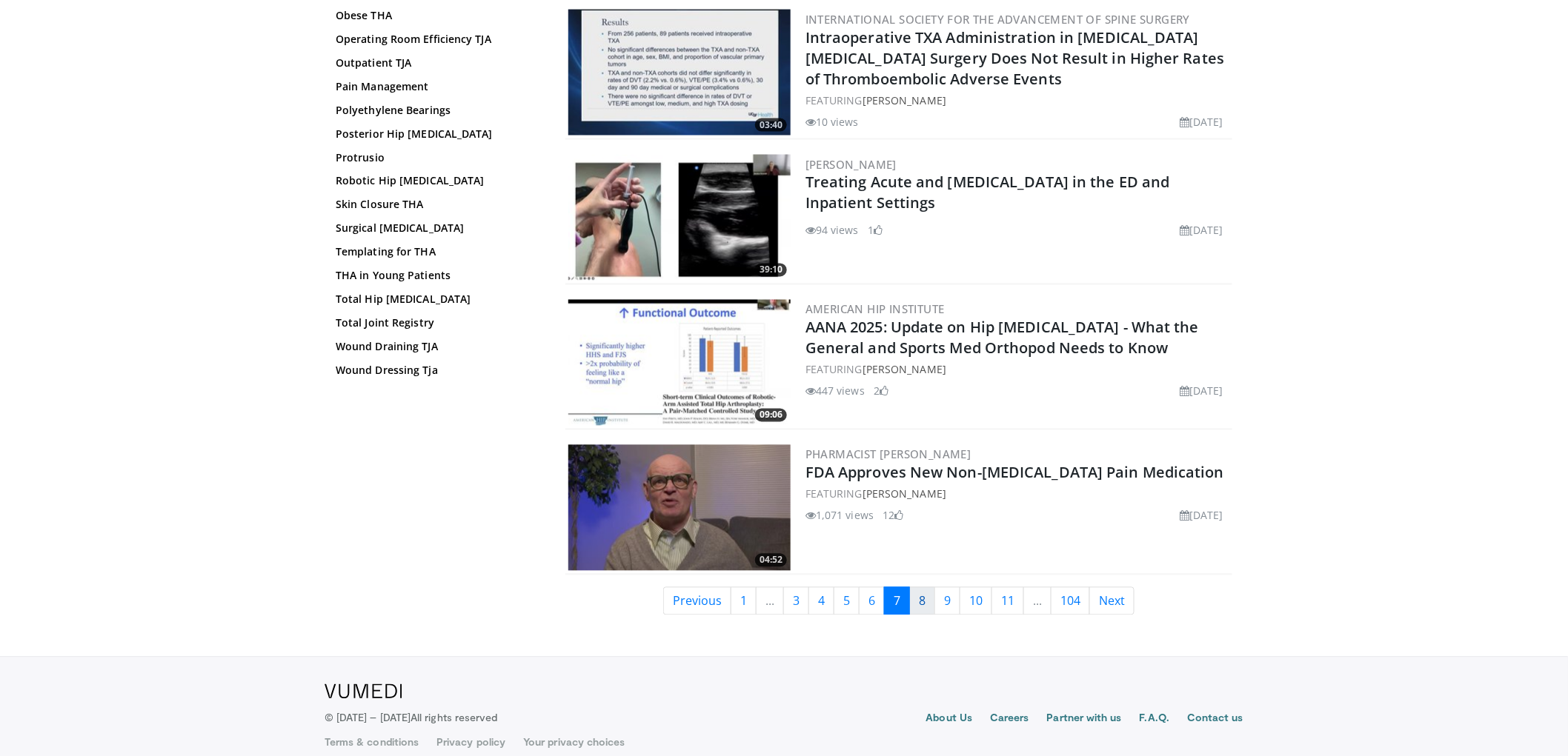
click at [921, 587] on link "8" at bounding box center [922, 601] width 26 height 28
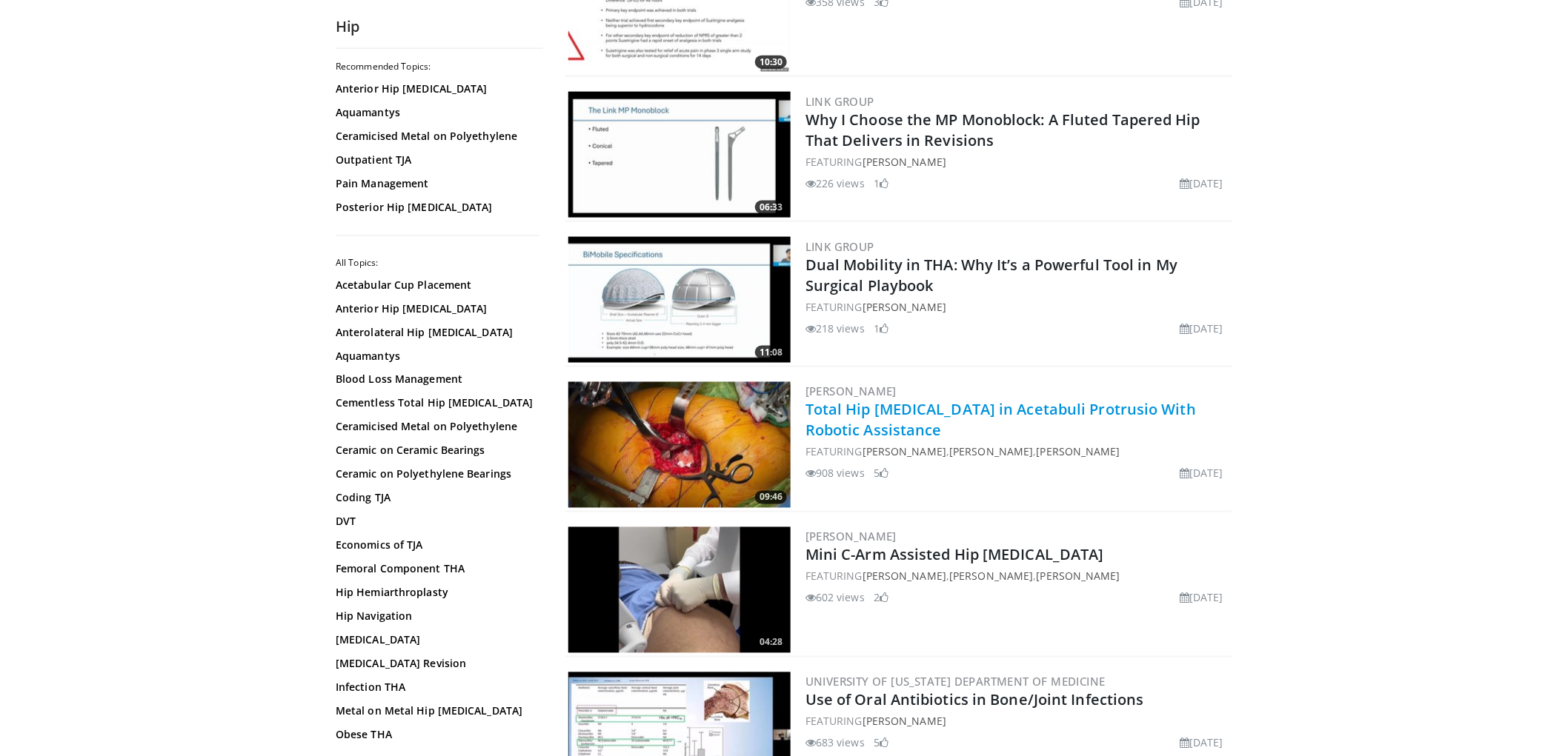
scroll to position [823, 0]
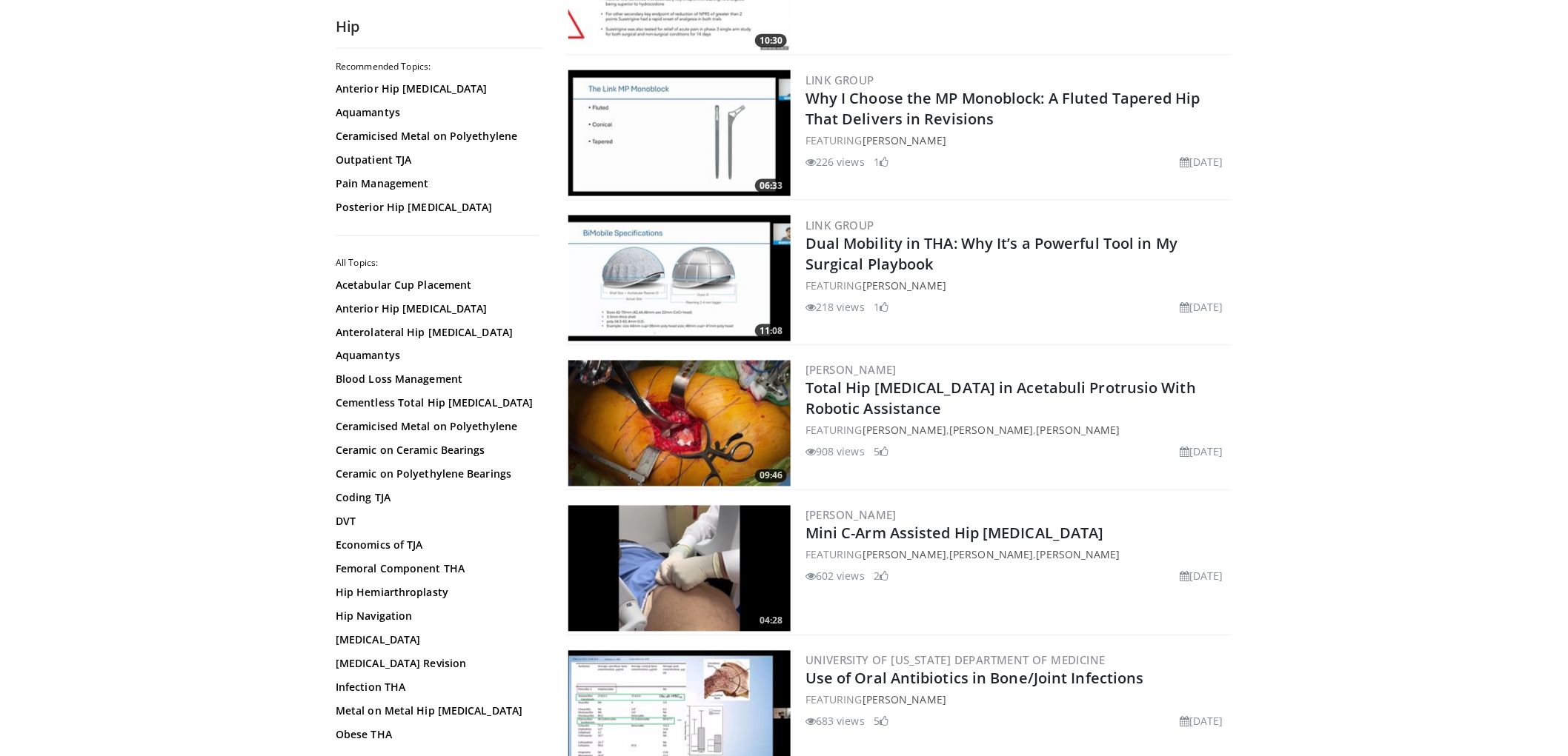
click at [691, 408] on img at bounding box center [679, 423] width 222 height 126
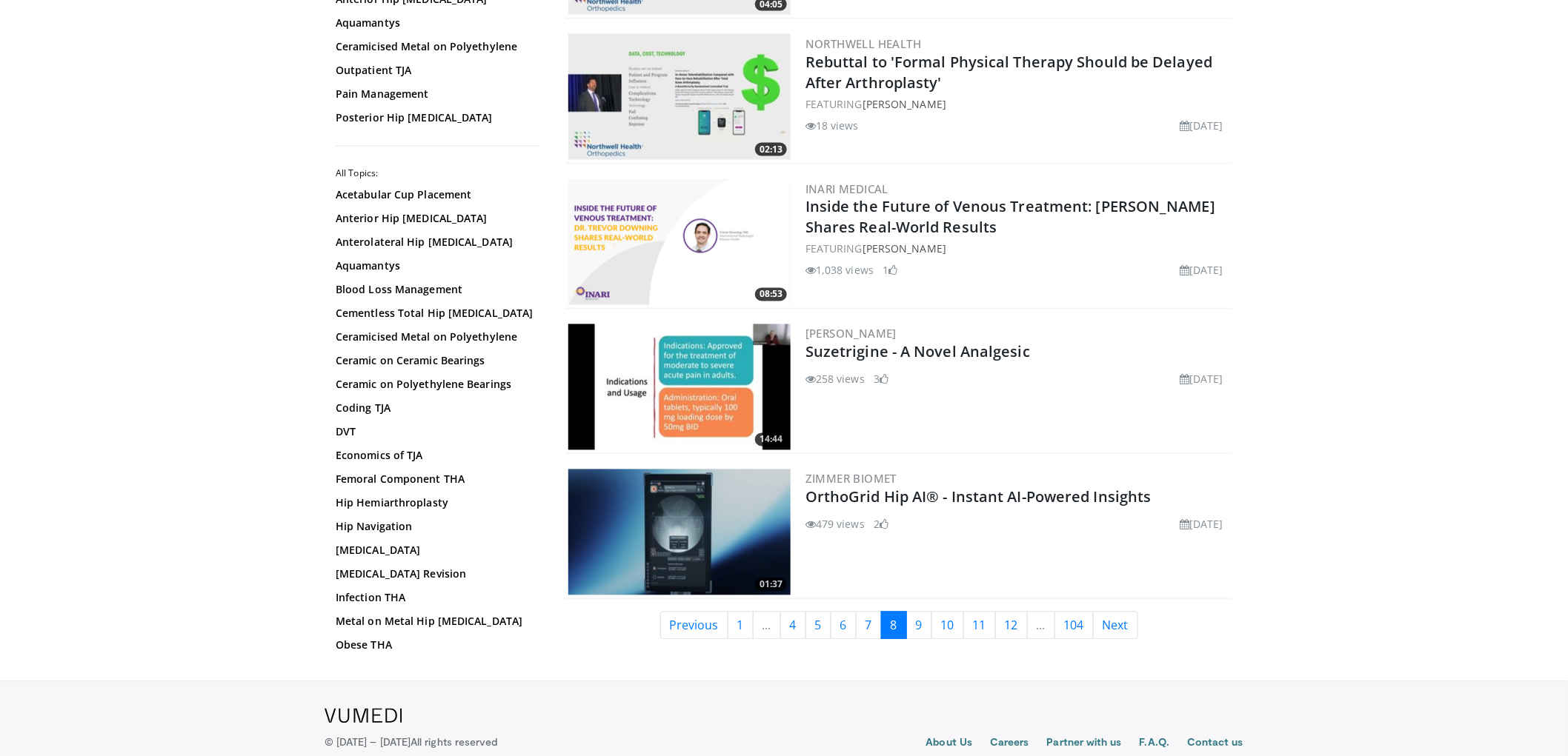
scroll to position [3355, 0]
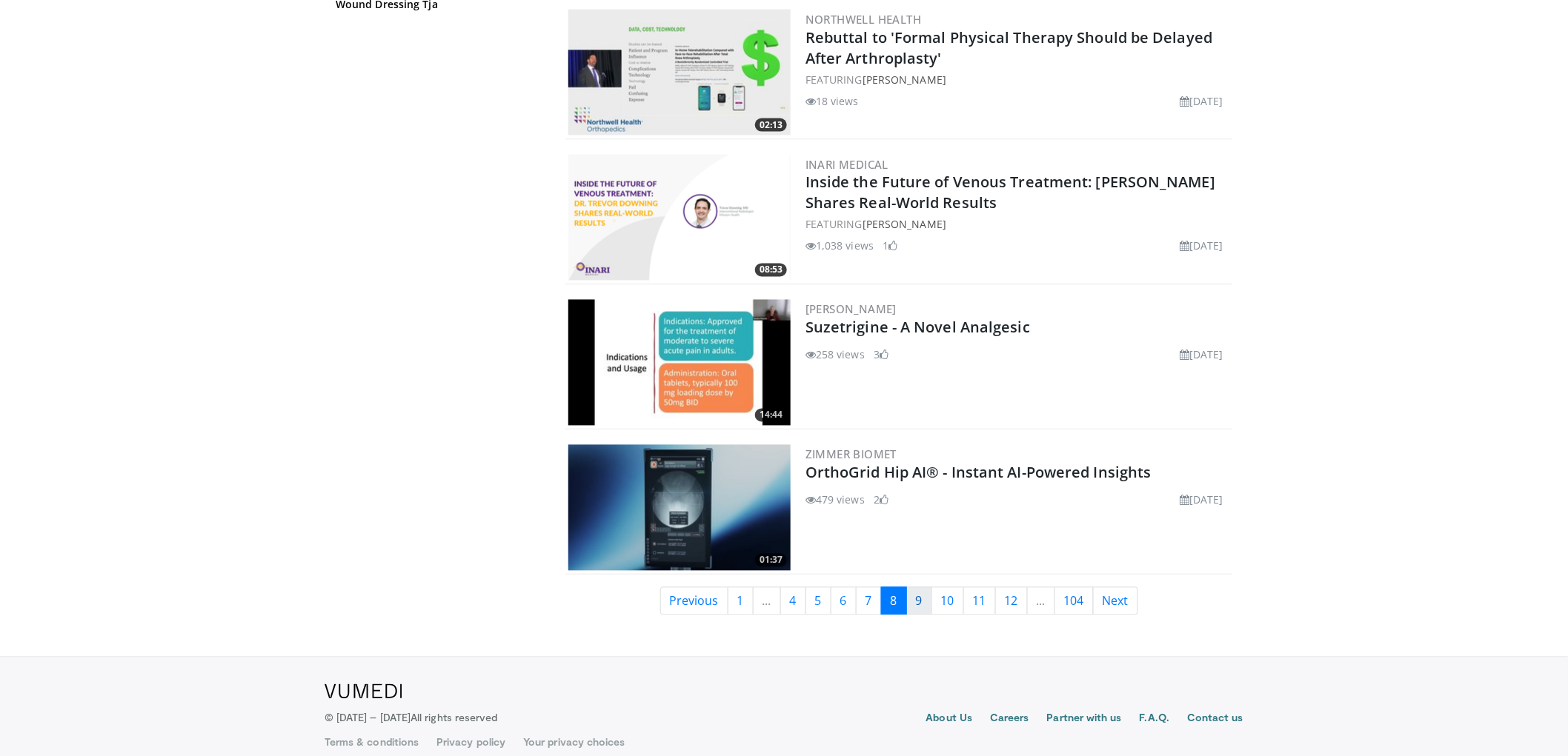
click at [914, 587] on link "9" at bounding box center [919, 601] width 26 height 28
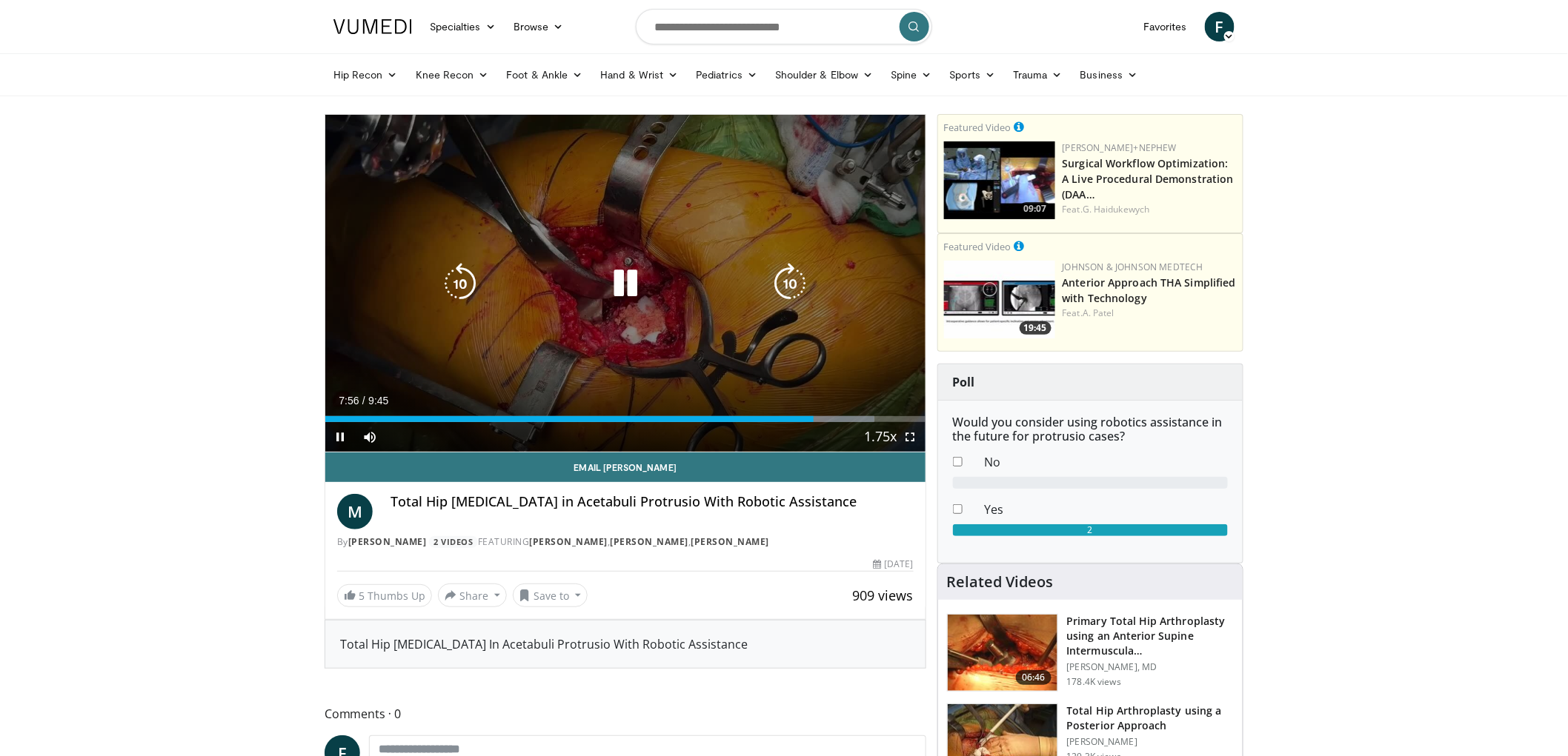
click at [639, 275] on icon "Video Player" at bounding box center [625, 284] width 41 height 41
click at [637, 289] on icon "Video Player" at bounding box center [625, 284] width 41 height 41
click at [631, 289] on icon "Video Player" at bounding box center [625, 284] width 41 height 41
click at [631, 292] on icon "Video Player" at bounding box center [625, 284] width 41 height 41
click at [865, 150] on div "10 seconds Tap to unmute" at bounding box center [625, 284] width 600 height 337
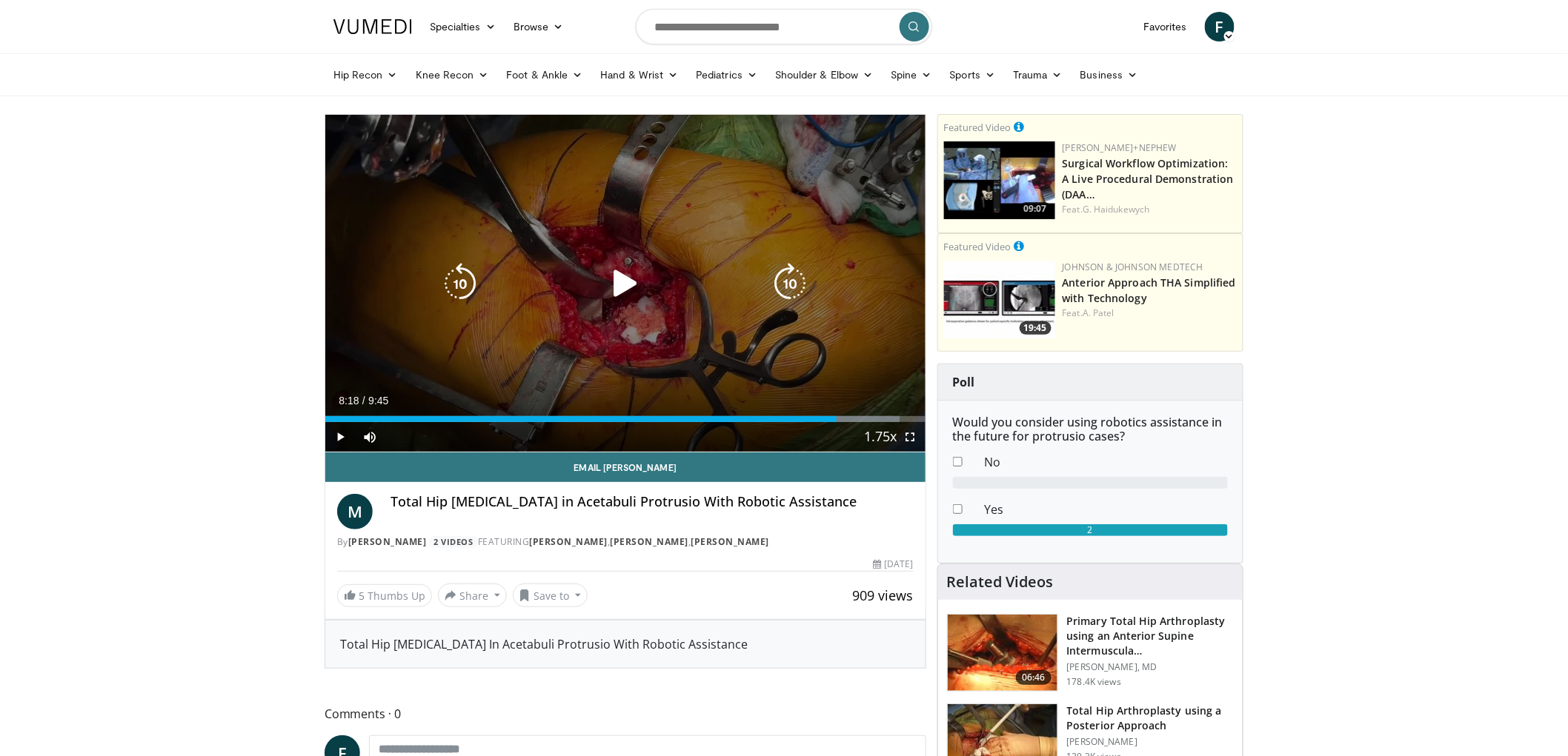
click at [867, 150] on div "10 seconds Tap to unmute" at bounding box center [625, 284] width 600 height 337
click at [868, 150] on div "10 seconds Tap to unmute" at bounding box center [625, 284] width 600 height 337
click at [908, 118] on div "10 seconds Tap to unmute" at bounding box center [625, 284] width 600 height 337
click at [750, 241] on div "10 seconds Tap to unmute" at bounding box center [625, 284] width 600 height 337
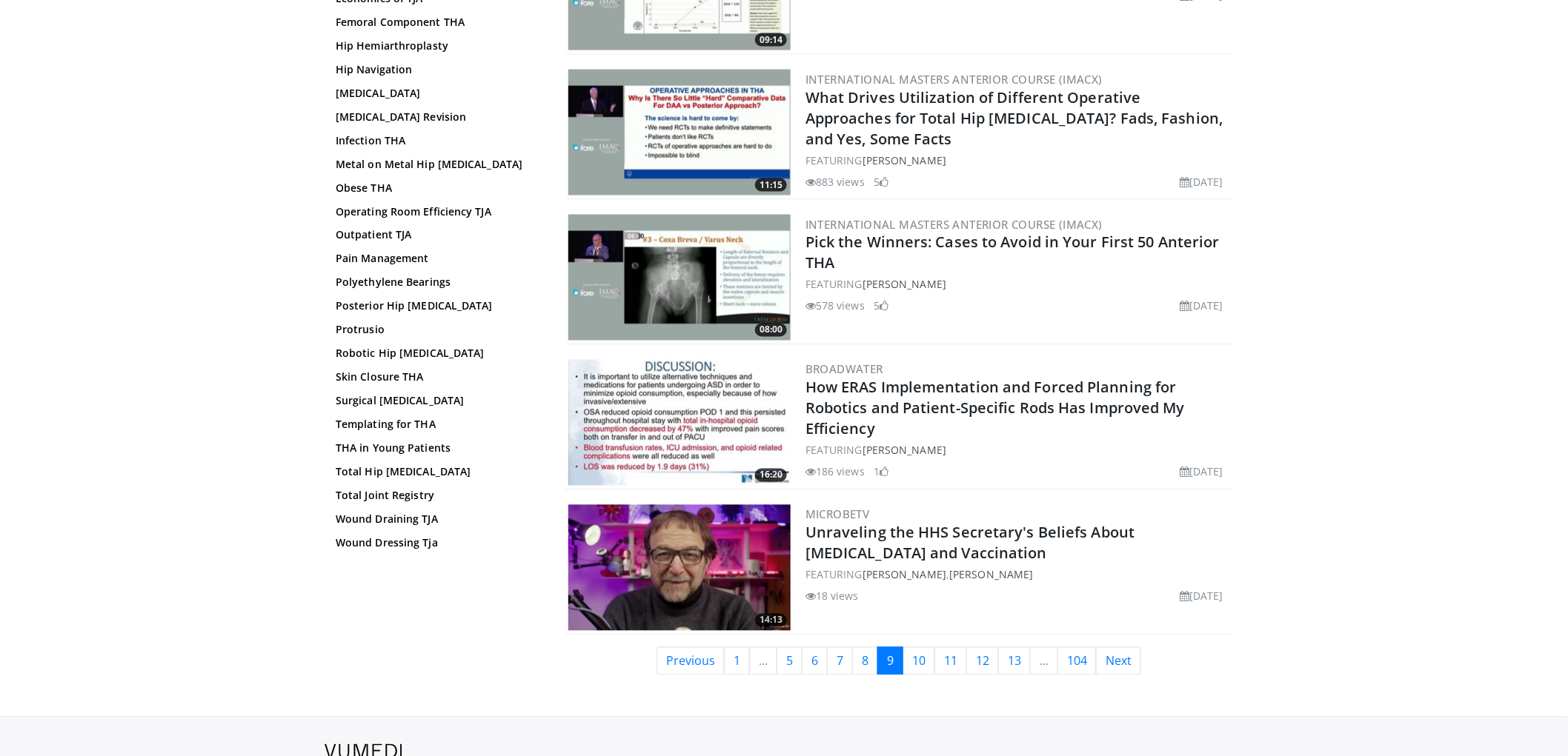
scroll to position [3351, 0]
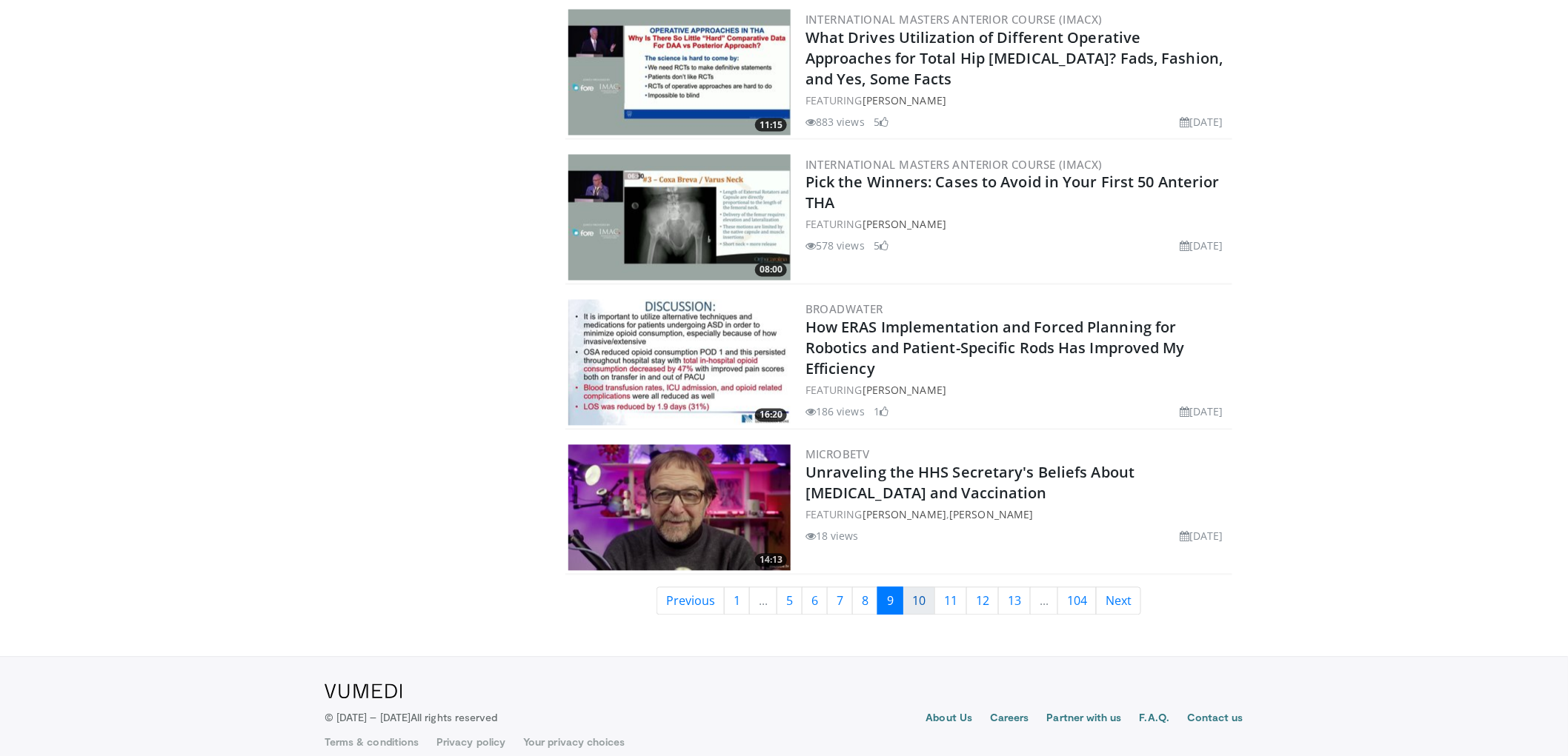
click at [920, 590] on link "10" at bounding box center [918, 601] width 33 height 28
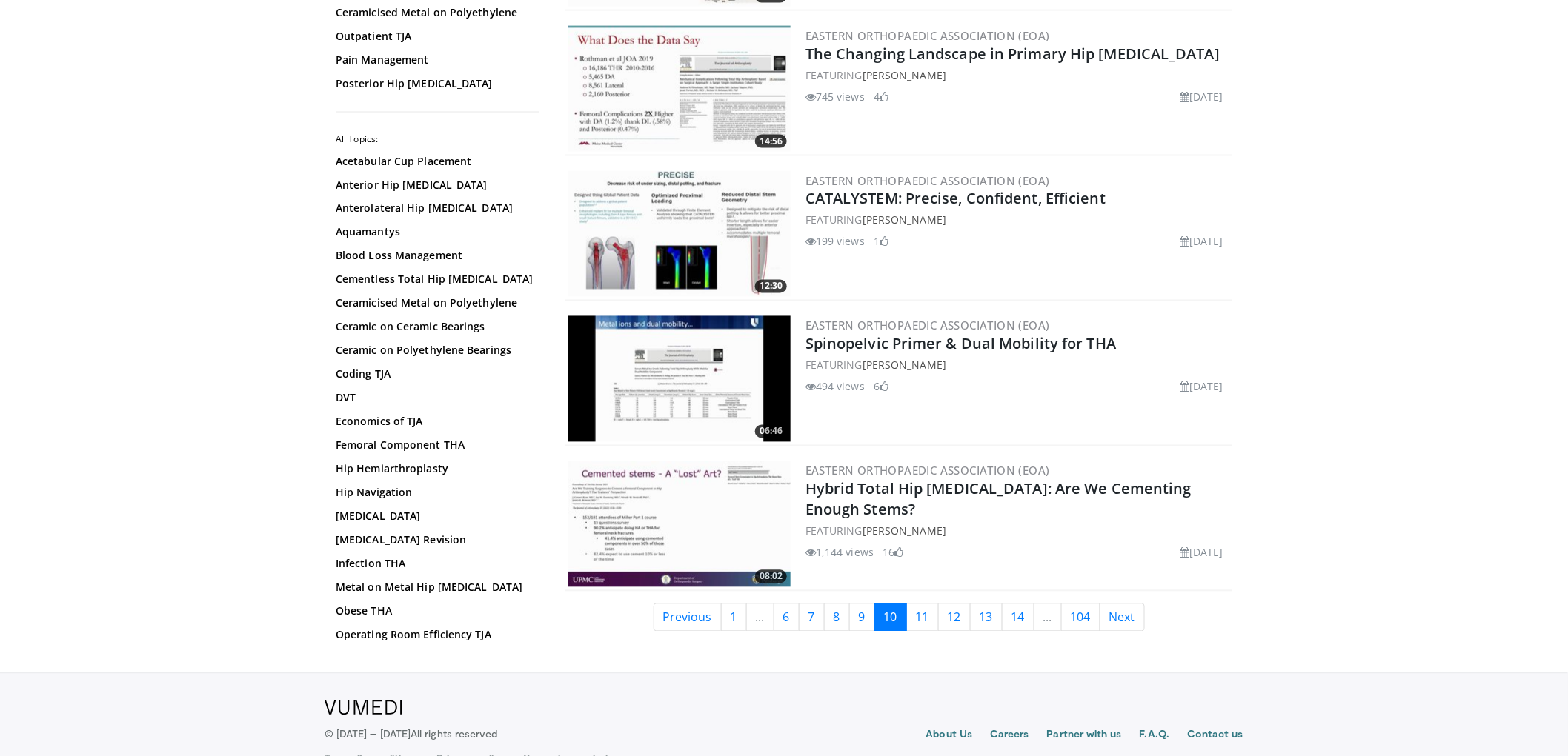
scroll to position [3351, 0]
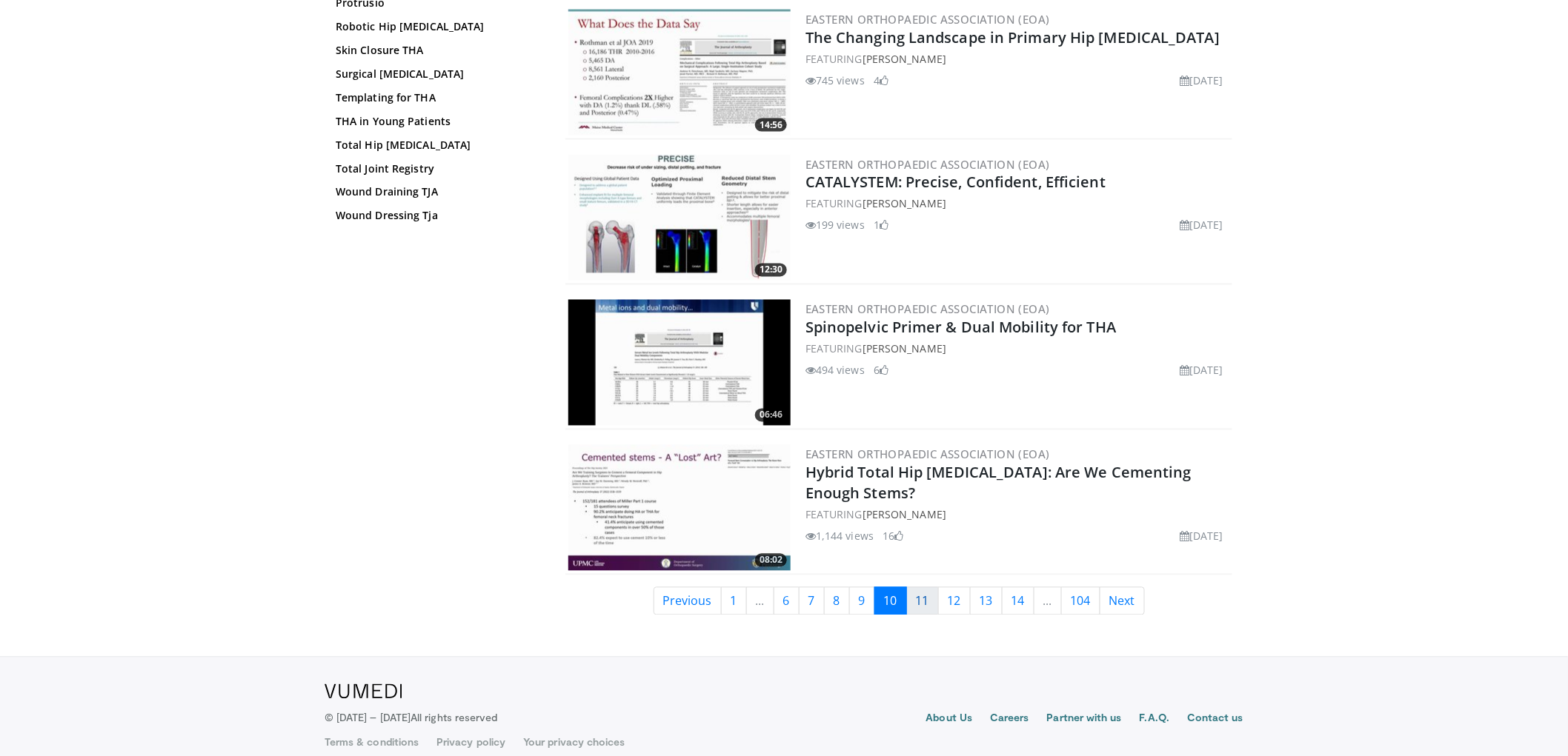
click at [919, 587] on link "11" at bounding box center [922, 601] width 33 height 28
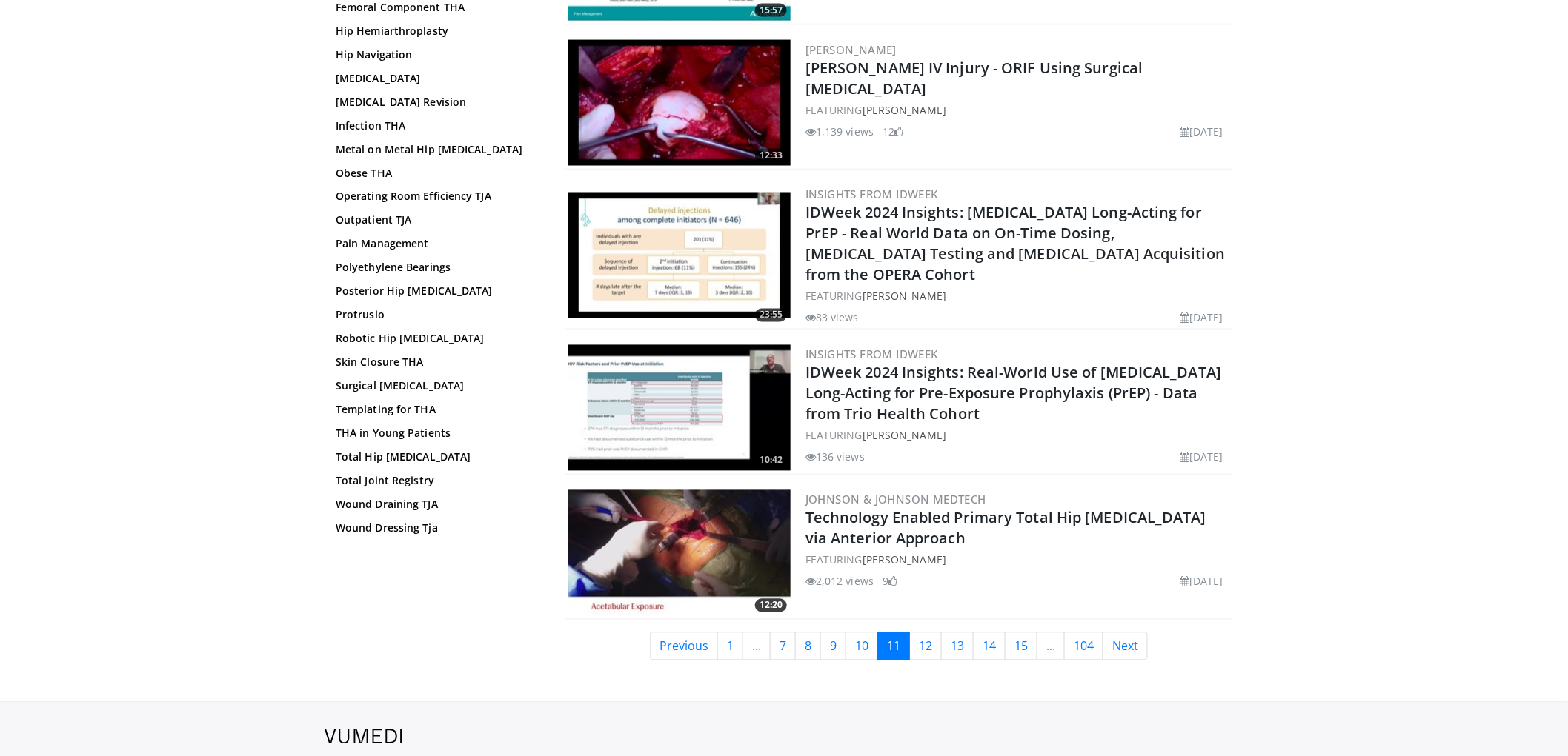
scroll to position [3351, 0]
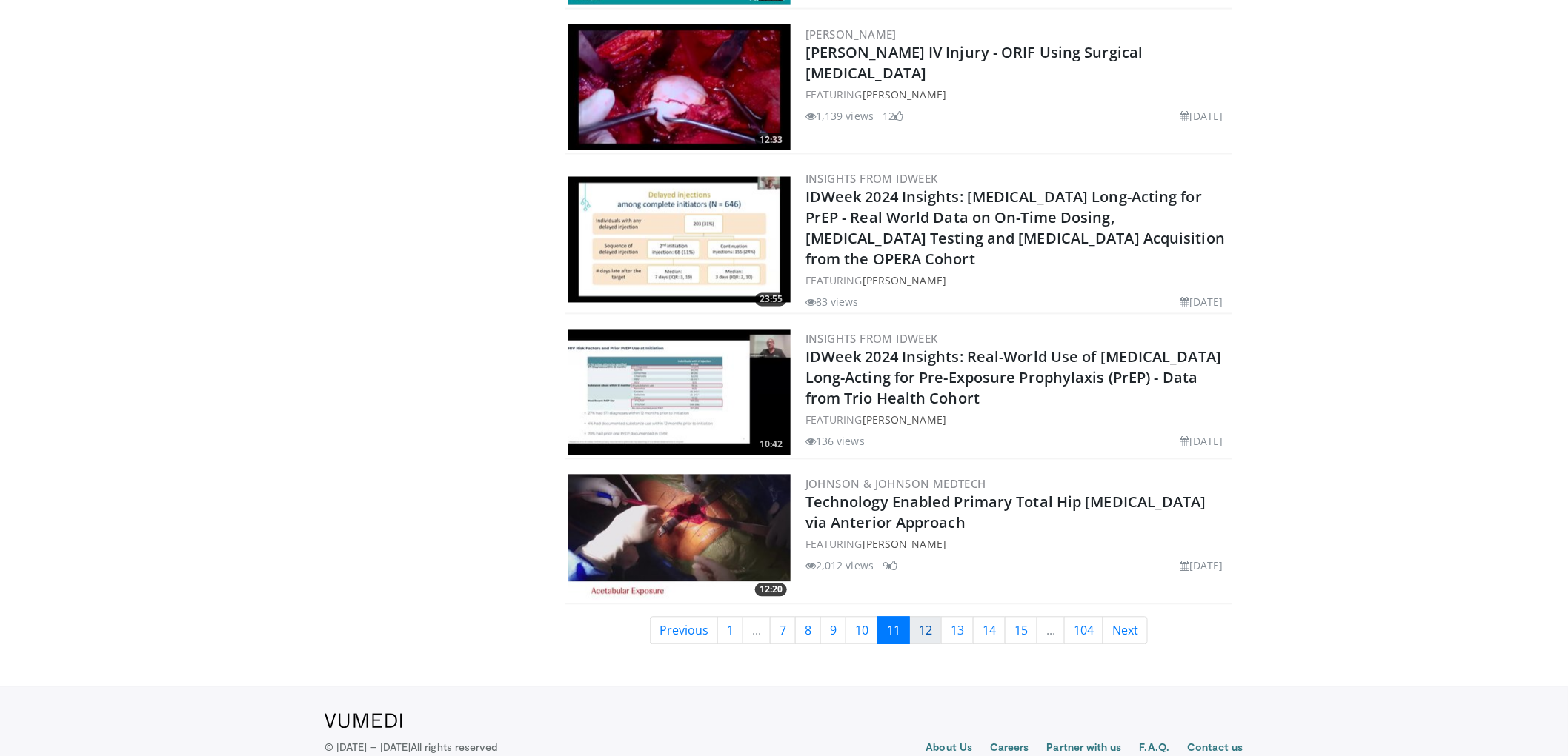
click at [928, 616] on link "12" at bounding box center [925, 630] width 33 height 28
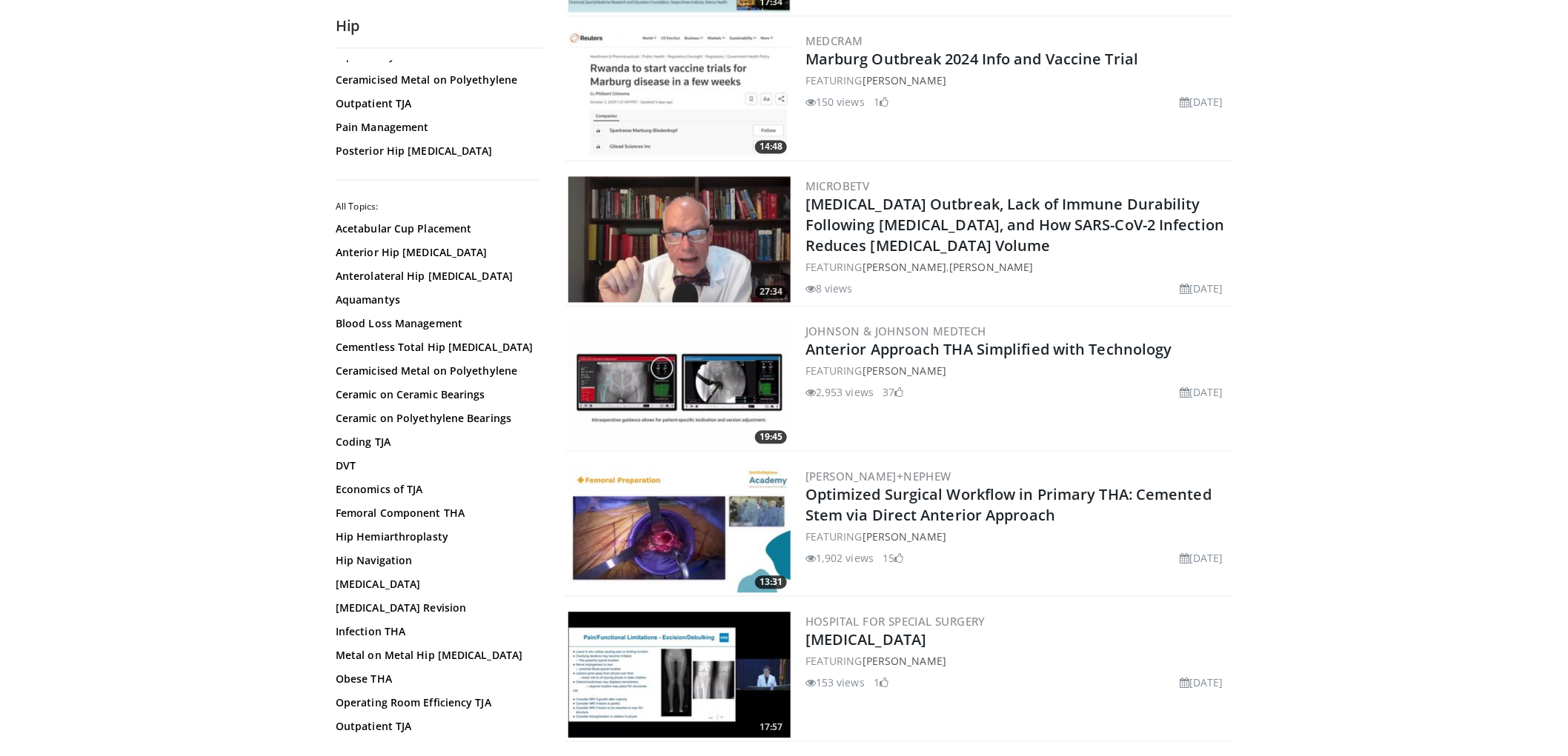
scroll to position [27, 0]
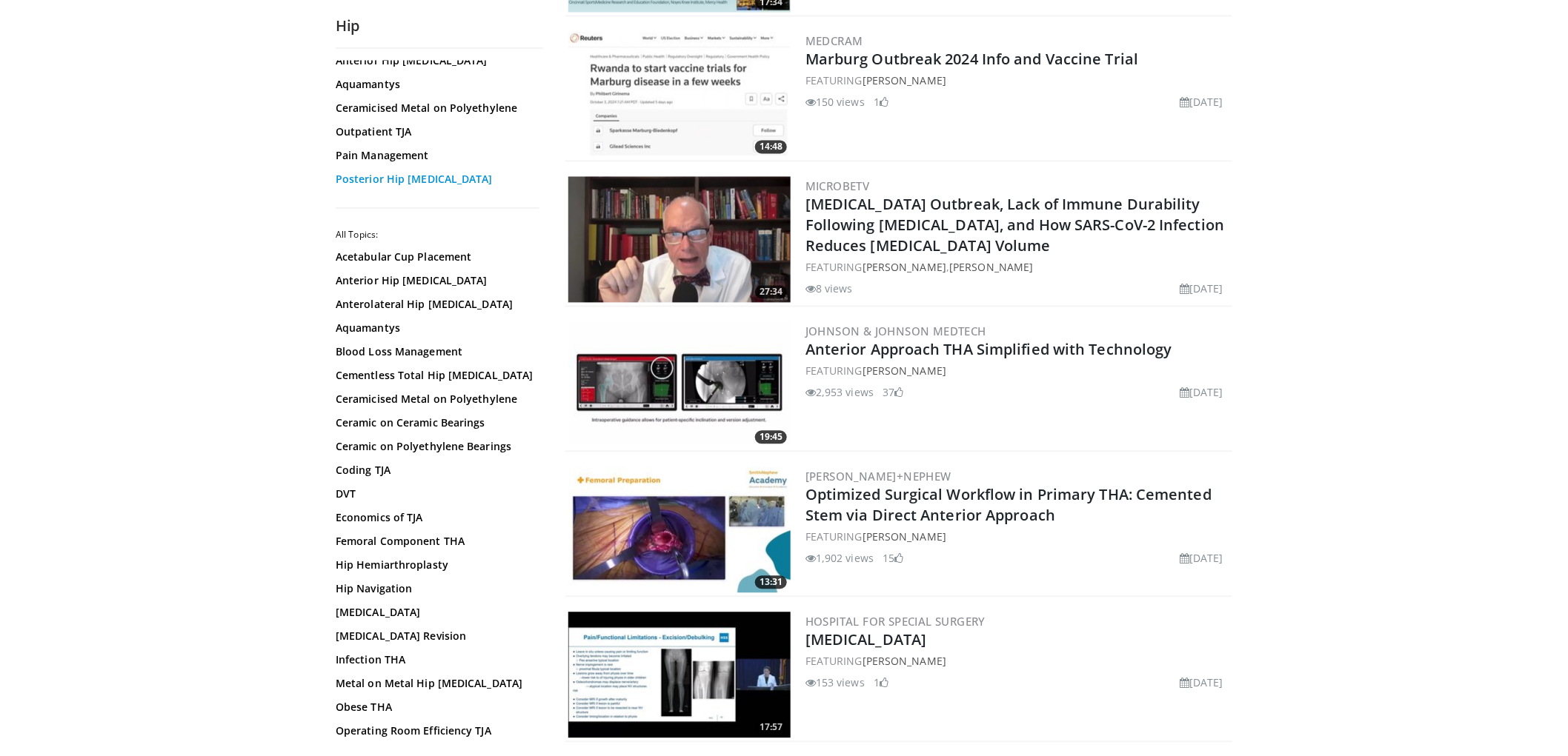
click at [411, 178] on link "Posterior Hip [MEDICAL_DATA]" at bounding box center [435, 180] width 200 height 15
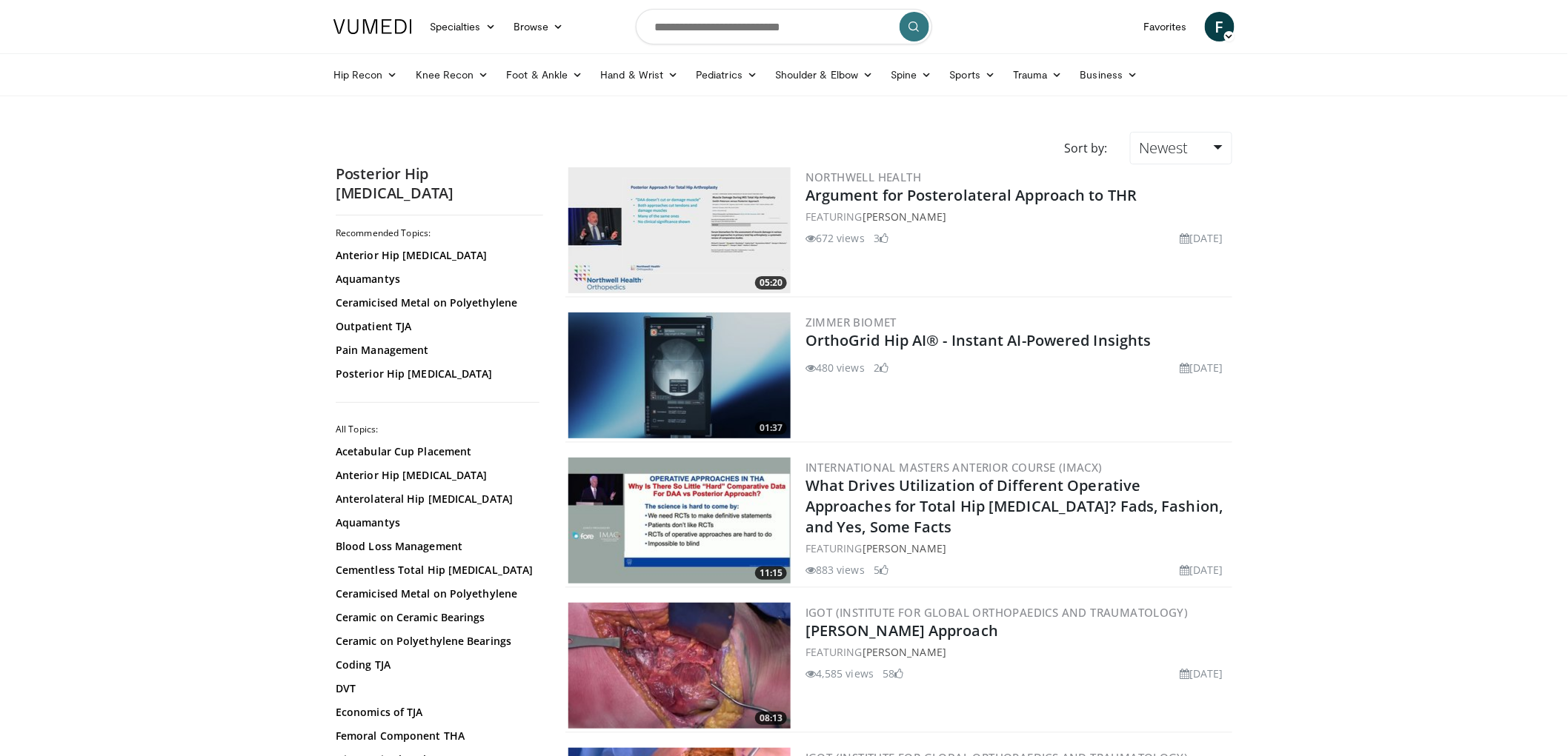
click at [729, 230] on img at bounding box center [679, 230] width 222 height 126
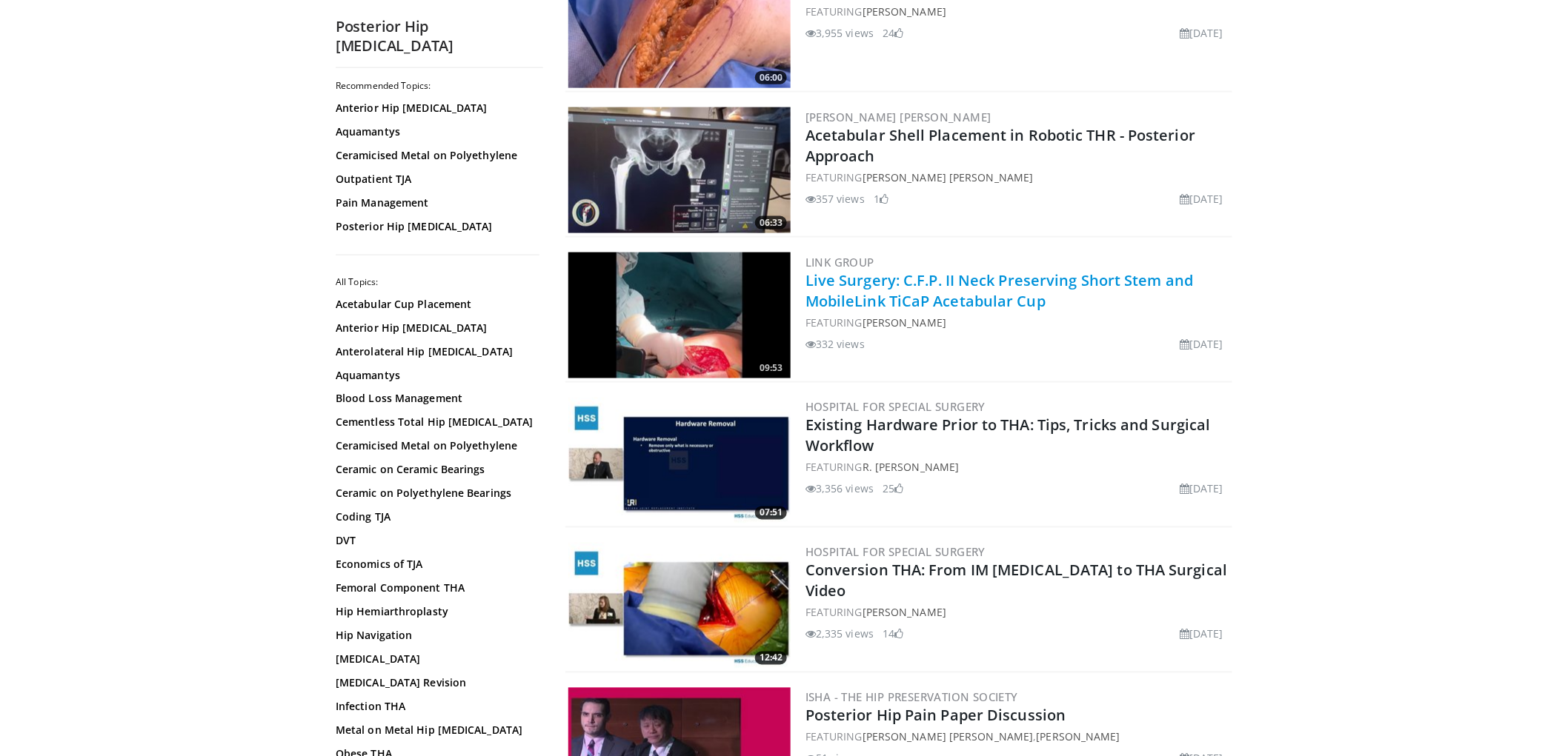
scroll to position [823, 0]
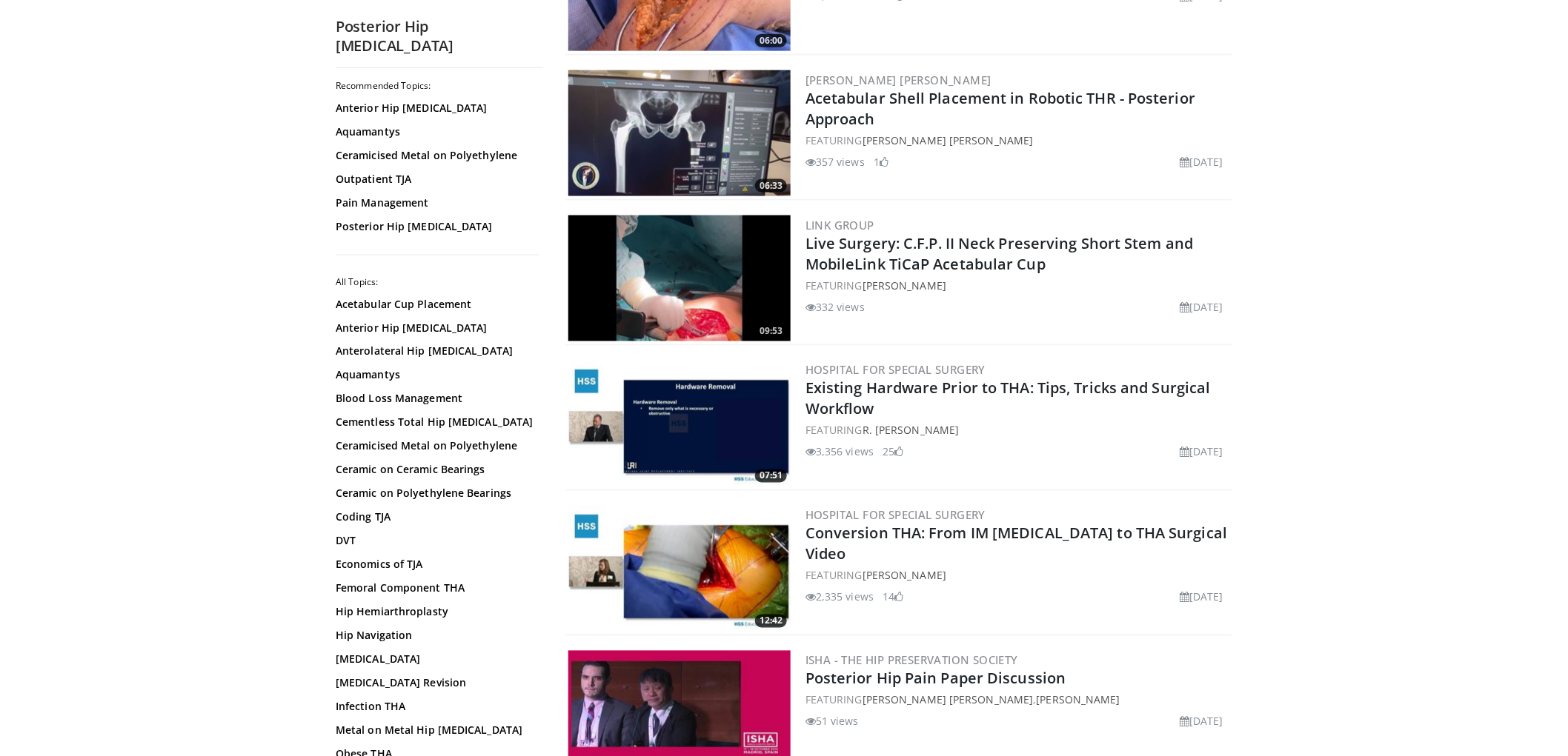
click at [726, 274] on img at bounding box center [679, 278] width 222 height 126
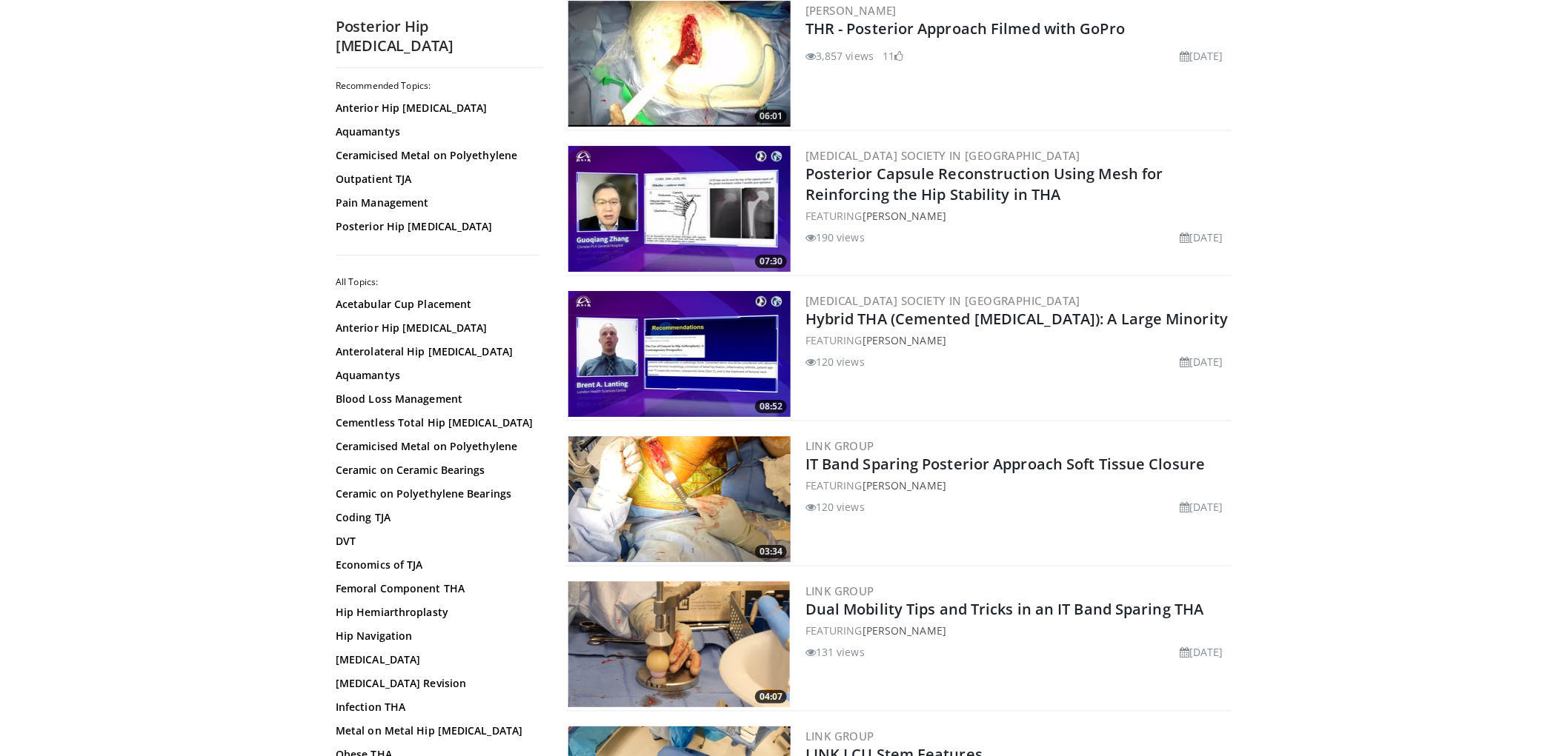
scroll to position [2056, 0]
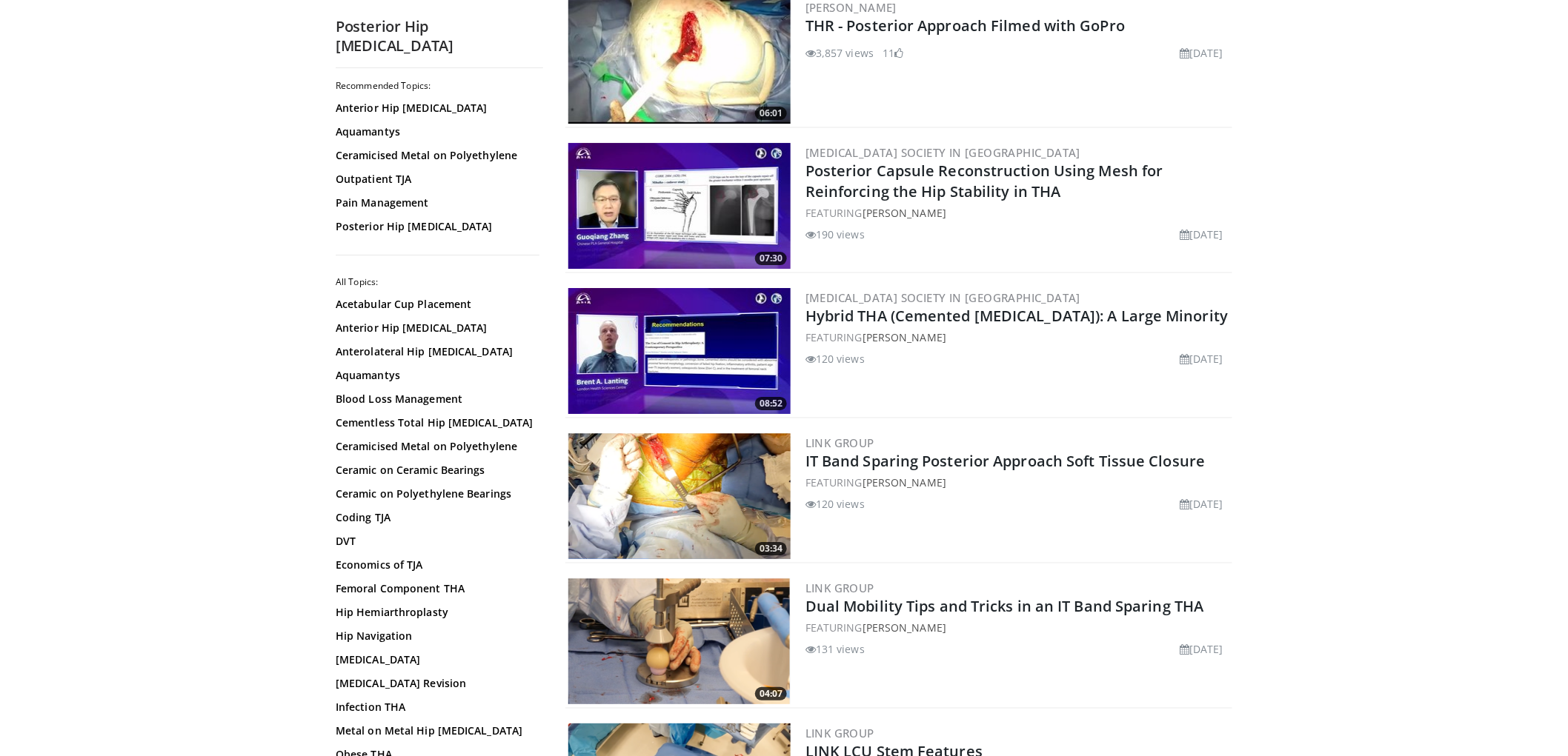
click at [720, 212] on img at bounding box center [679, 206] width 222 height 126
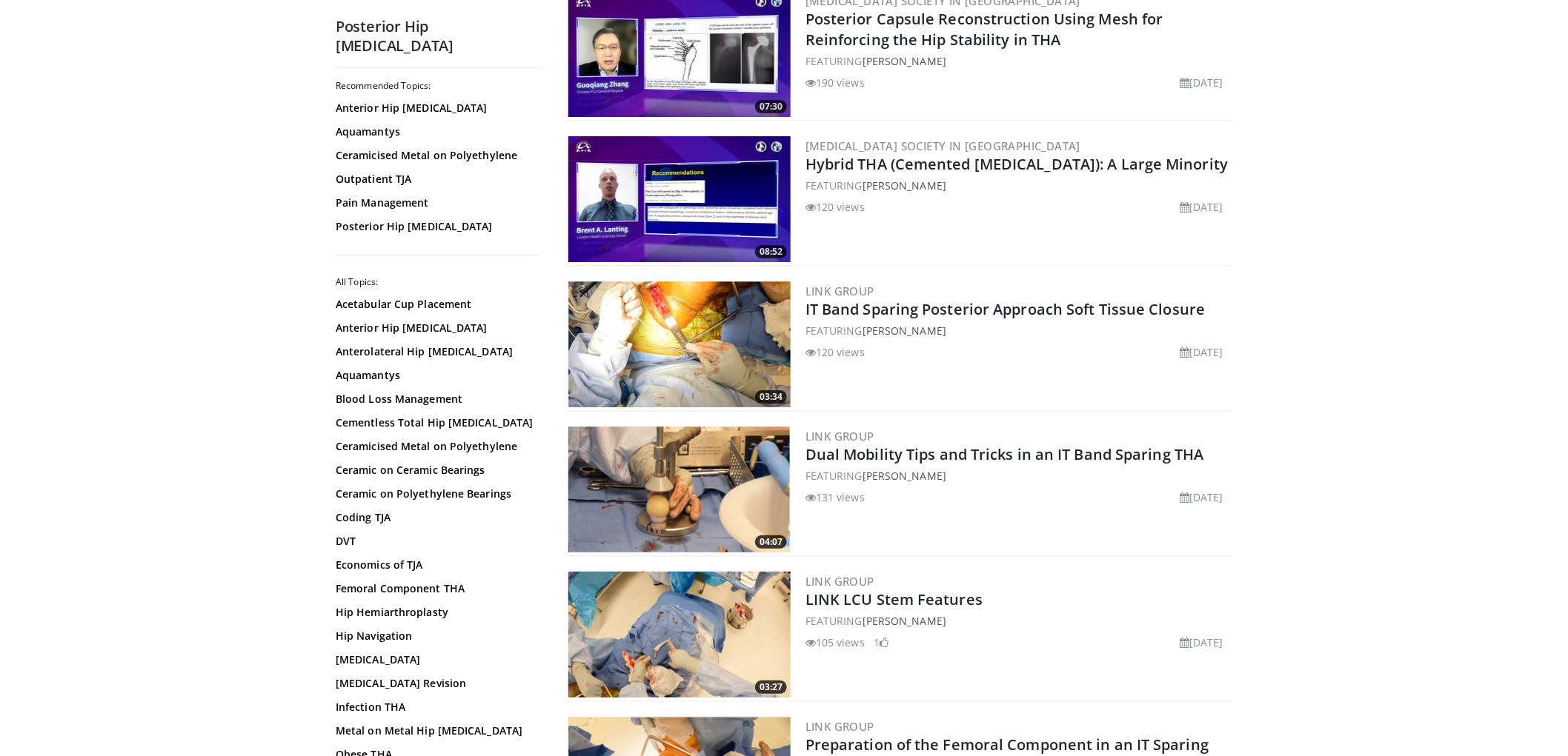
scroll to position [2304, 0]
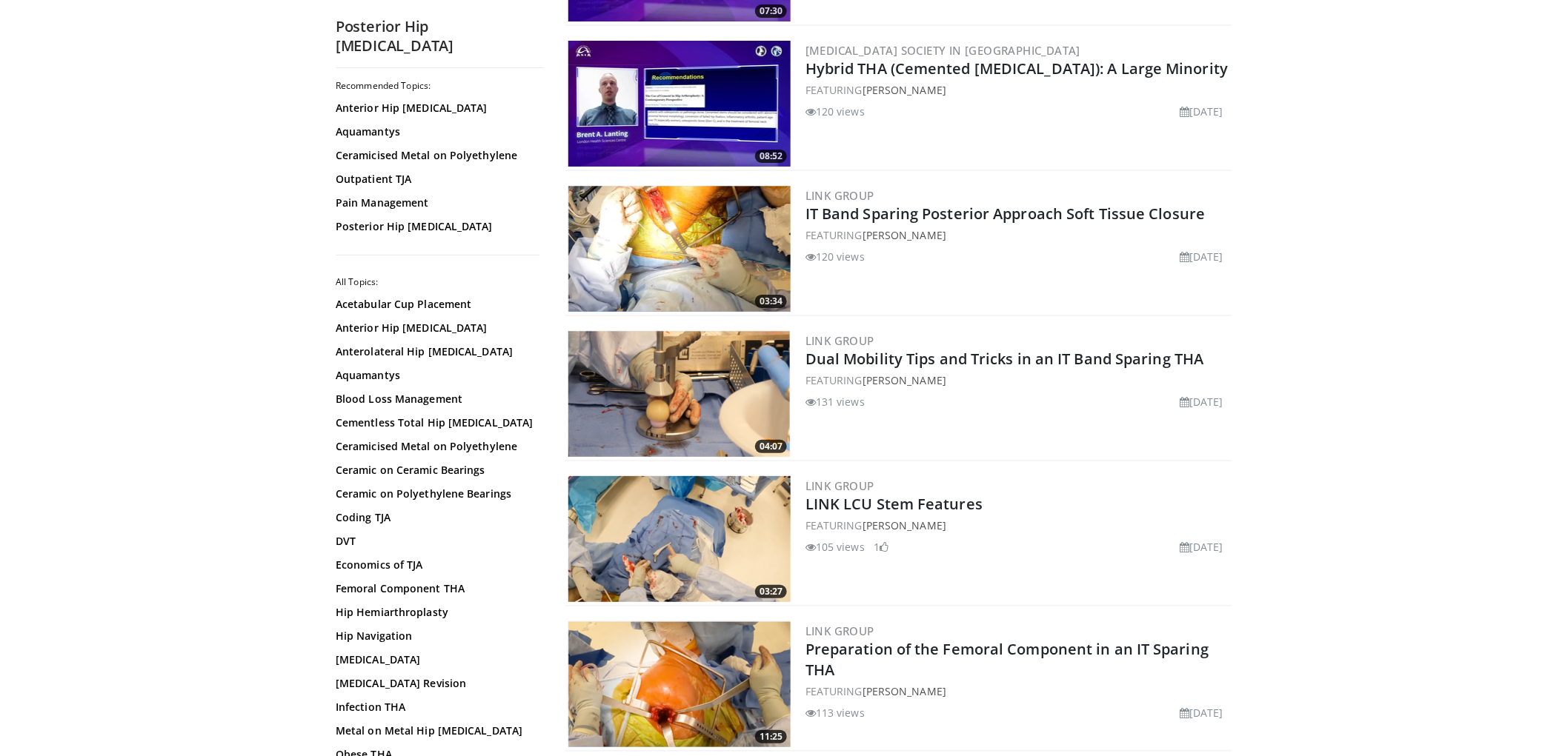
click at [750, 223] on img at bounding box center [679, 248] width 222 height 126
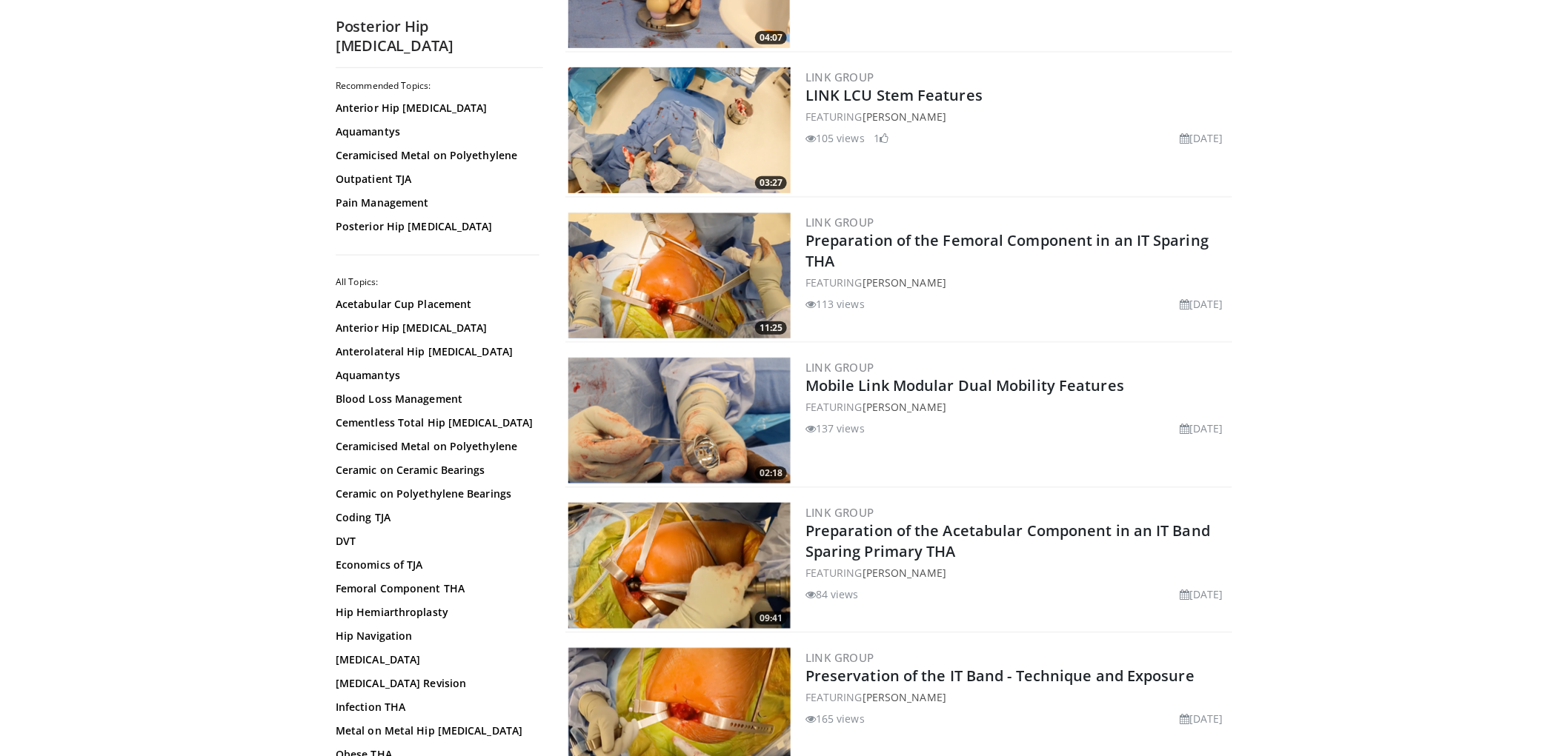
scroll to position [2715, 0]
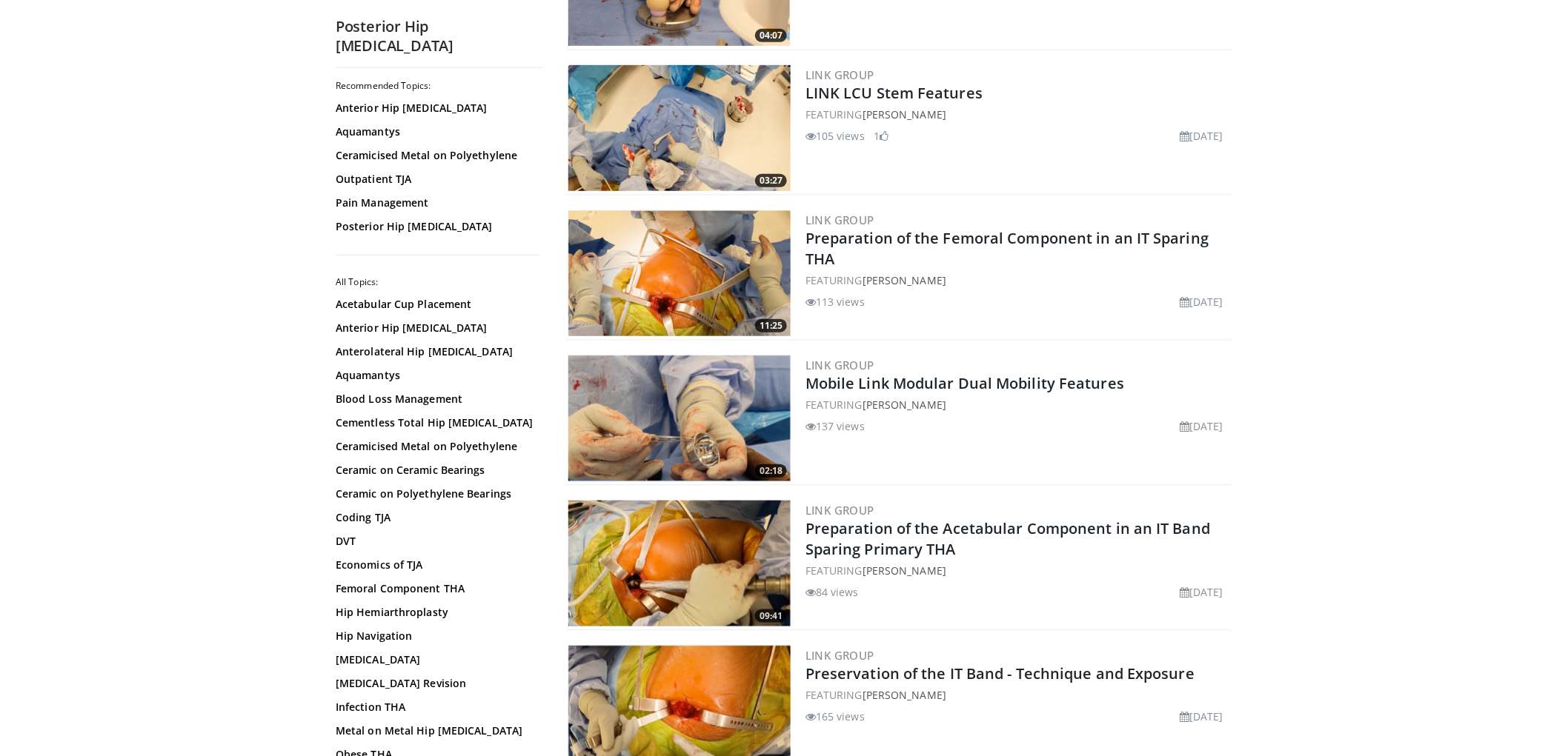
click at [741, 253] on img at bounding box center [679, 273] width 222 height 126
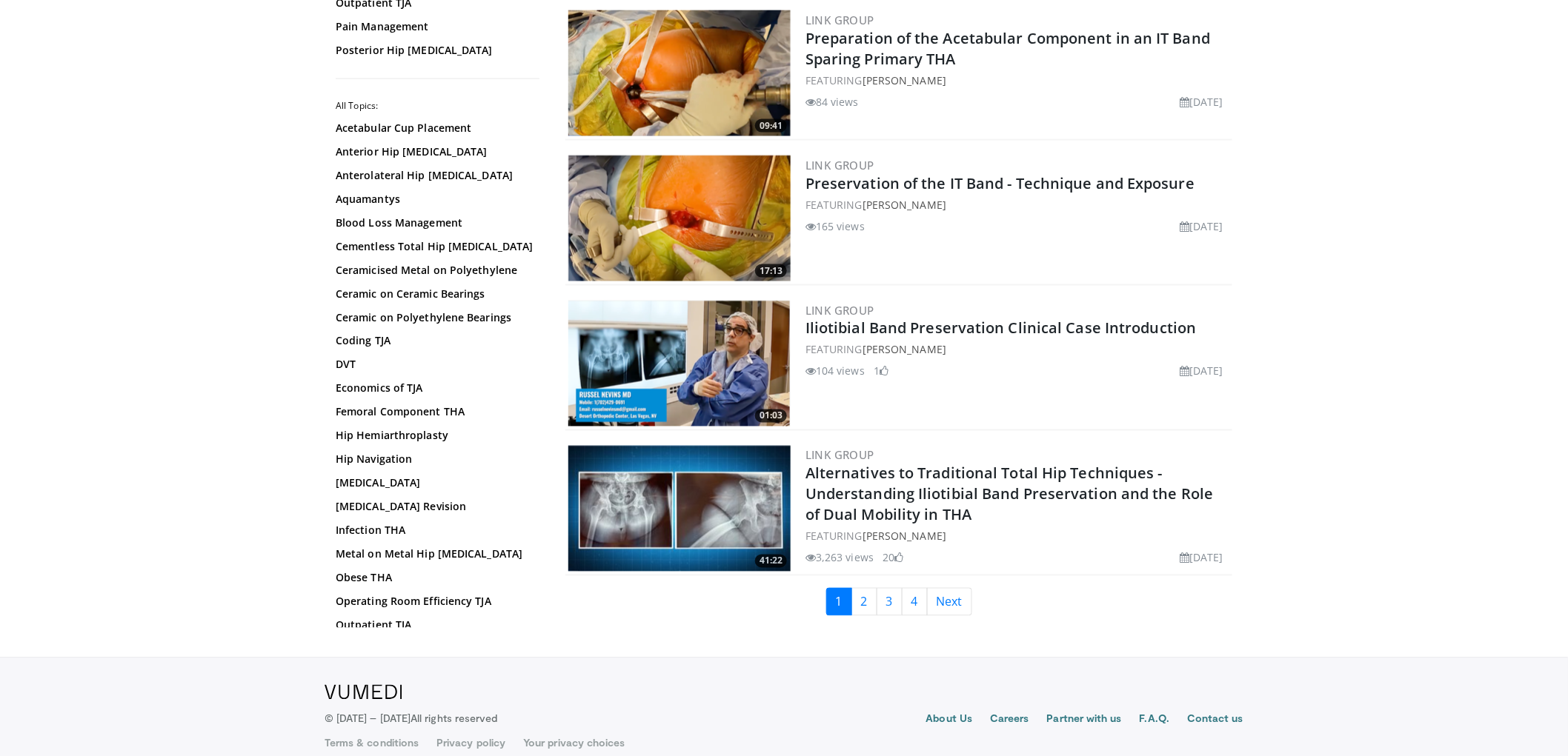
scroll to position [3207, 0]
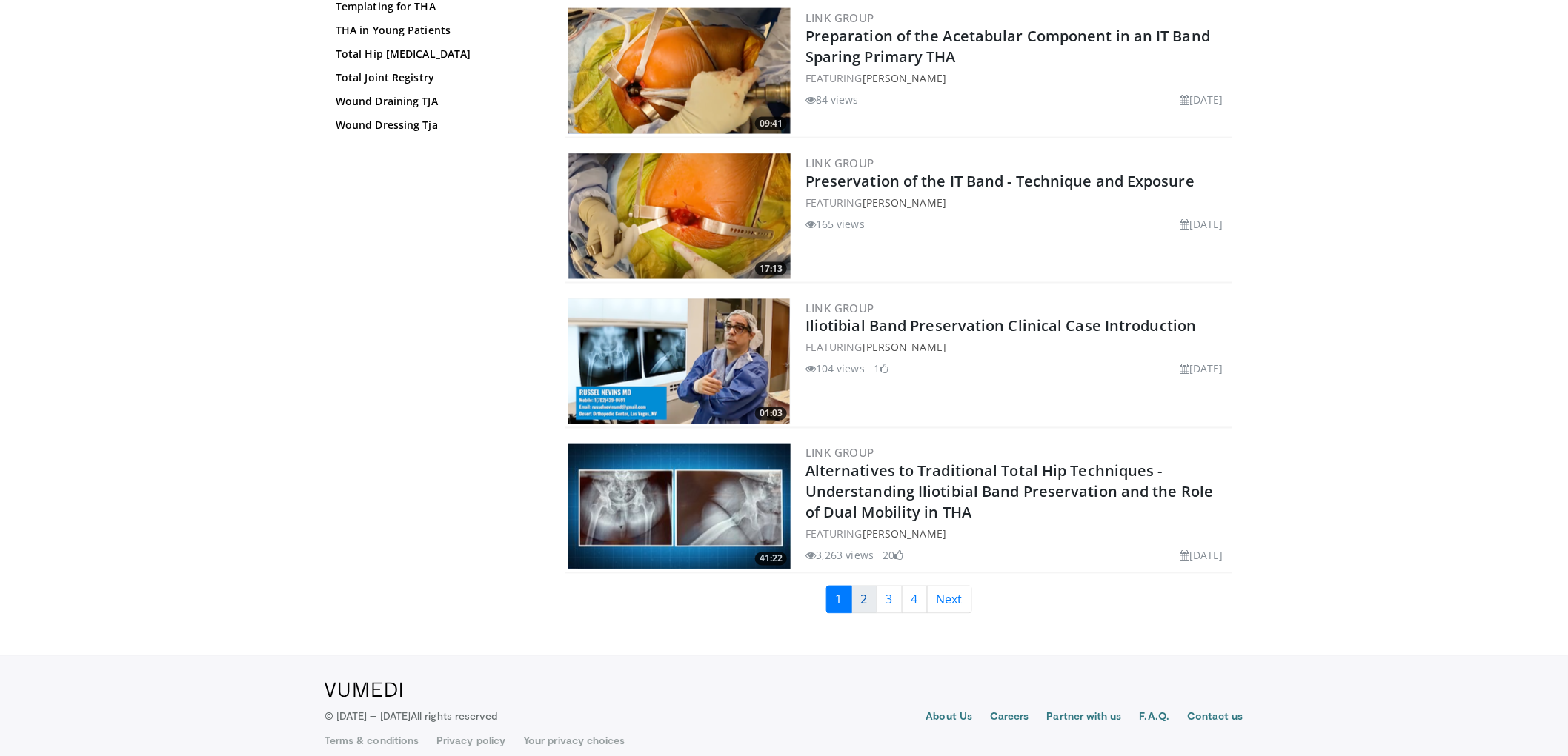
click at [865, 586] on link "2" at bounding box center [864, 600] width 26 height 28
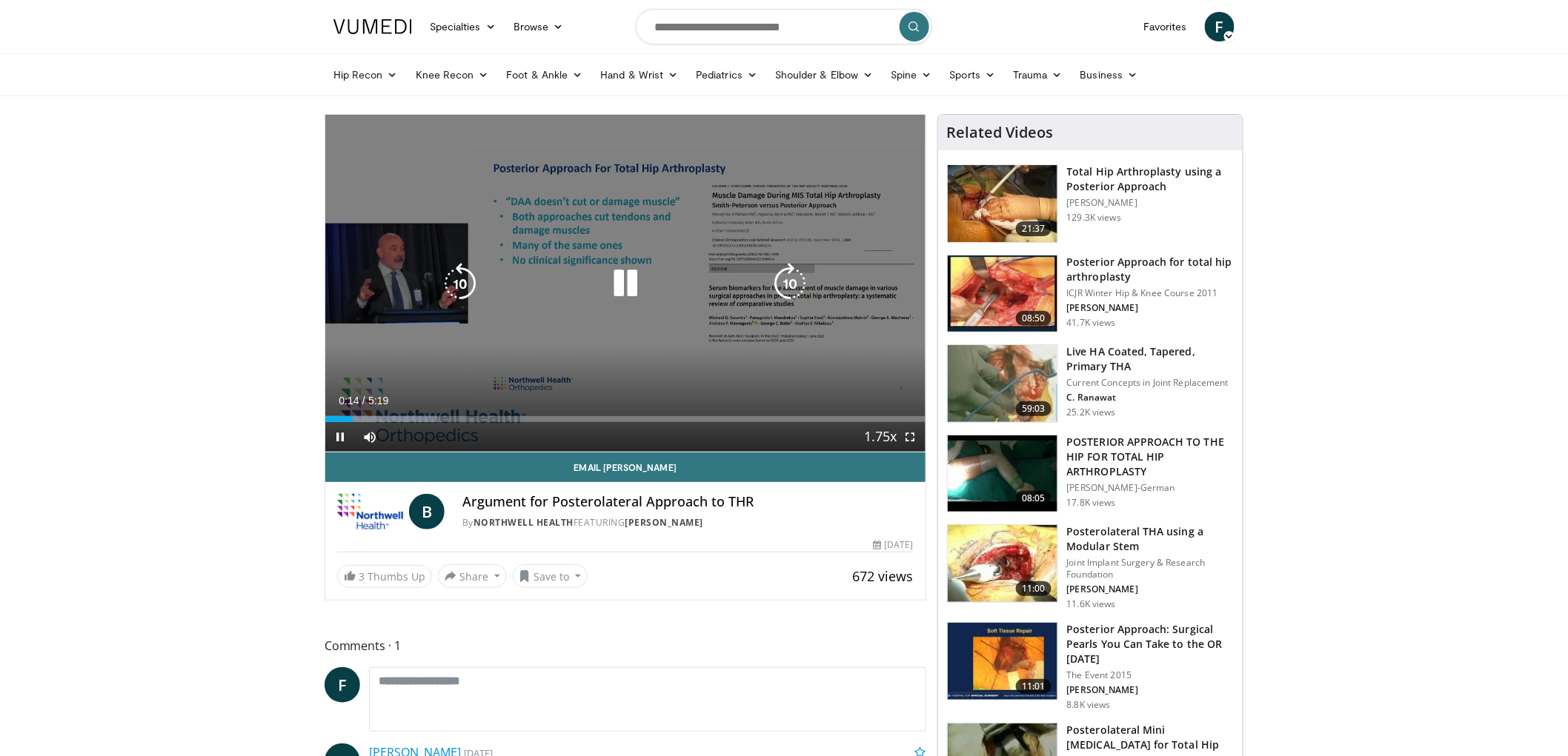
click at [691, 345] on div "10 seconds Tap to unmute" at bounding box center [625, 284] width 600 height 337
click at [628, 277] on icon "Video Player" at bounding box center [625, 284] width 41 height 41
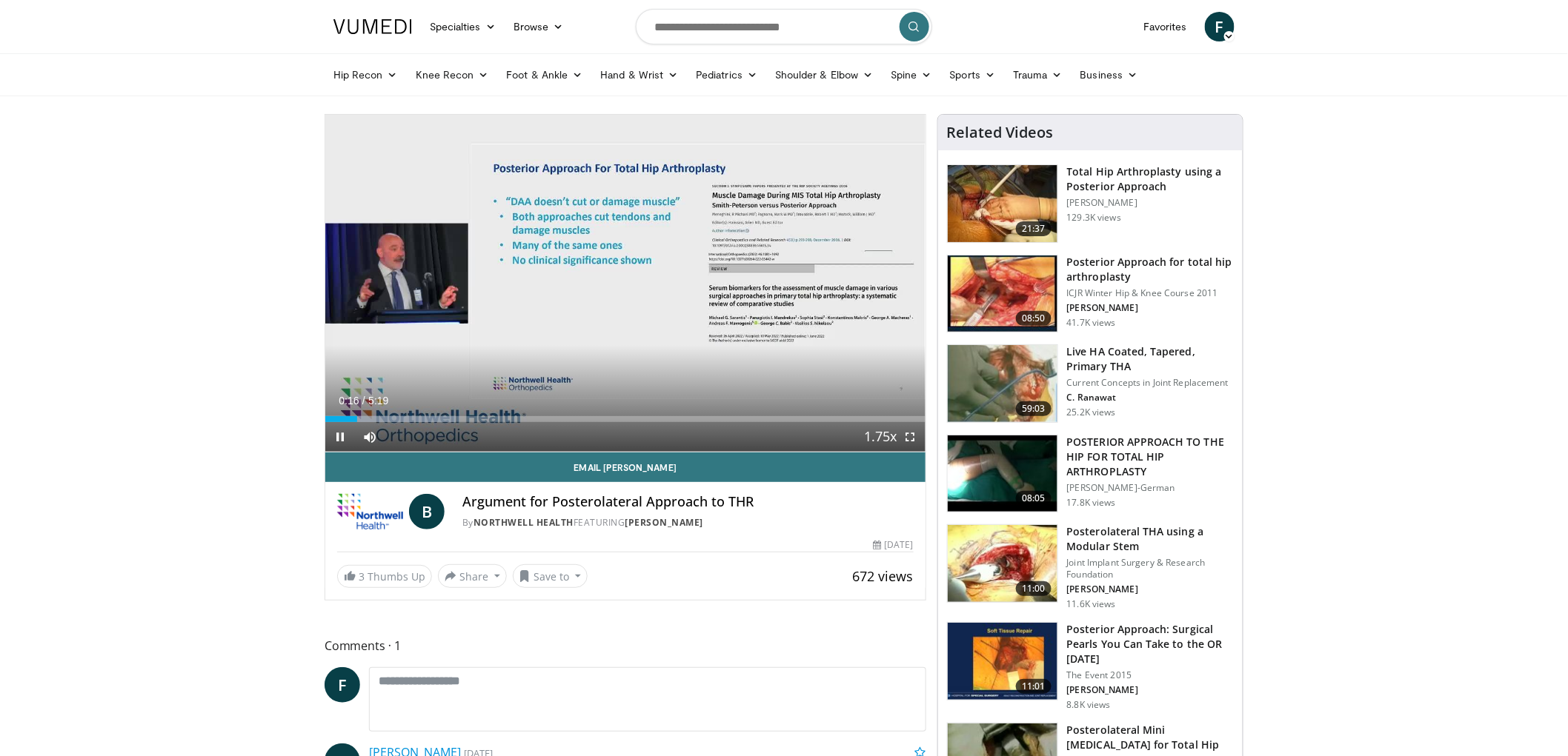
click at [790, 398] on div "Current Time 0:16 / Duration 5:19" at bounding box center [625, 401] width 600 height 13
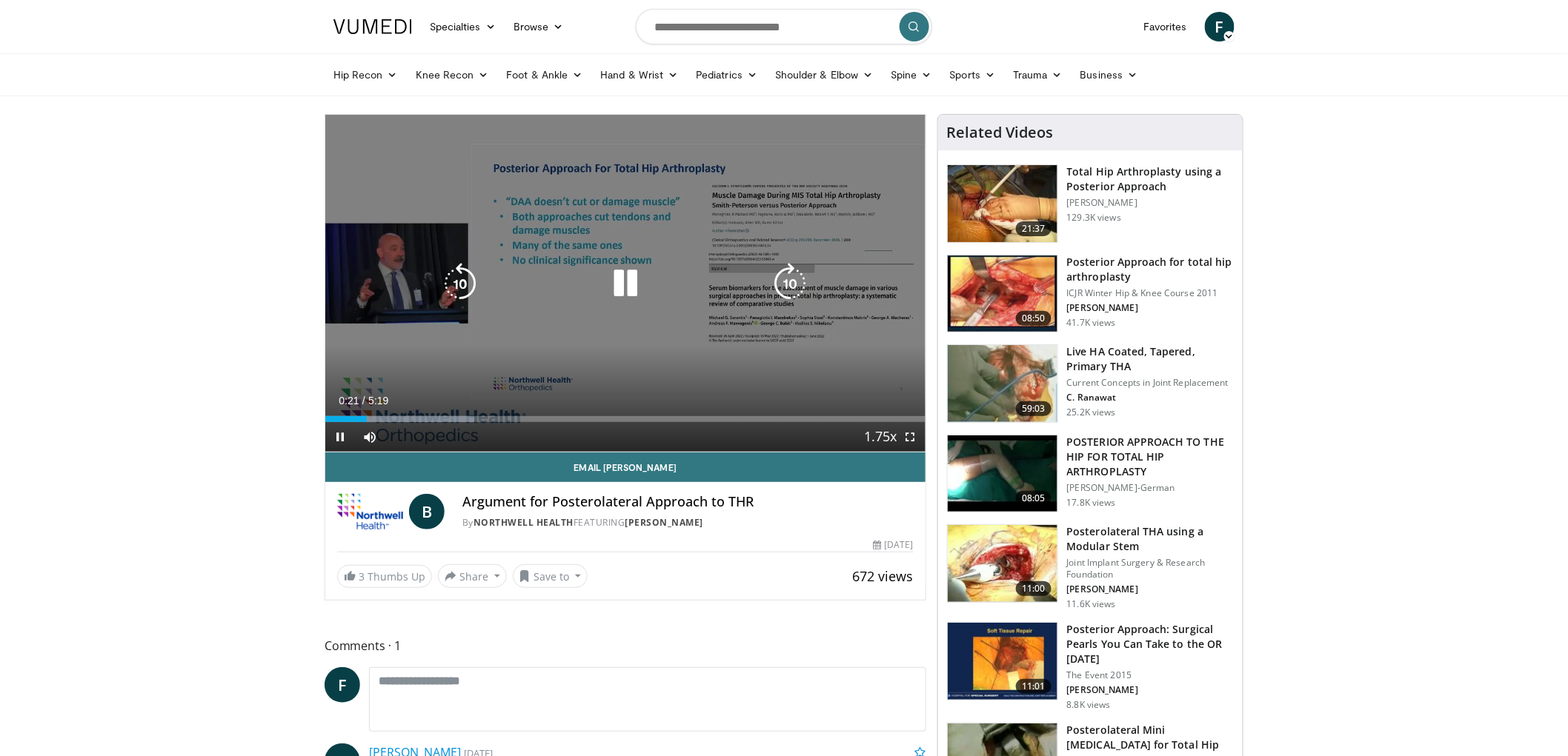
click at [773, 383] on div "10 seconds Tap to unmute" at bounding box center [625, 284] width 600 height 337
click at [615, 277] on icon "Video Player" at bounding box center [625, 284] width 41 height 41
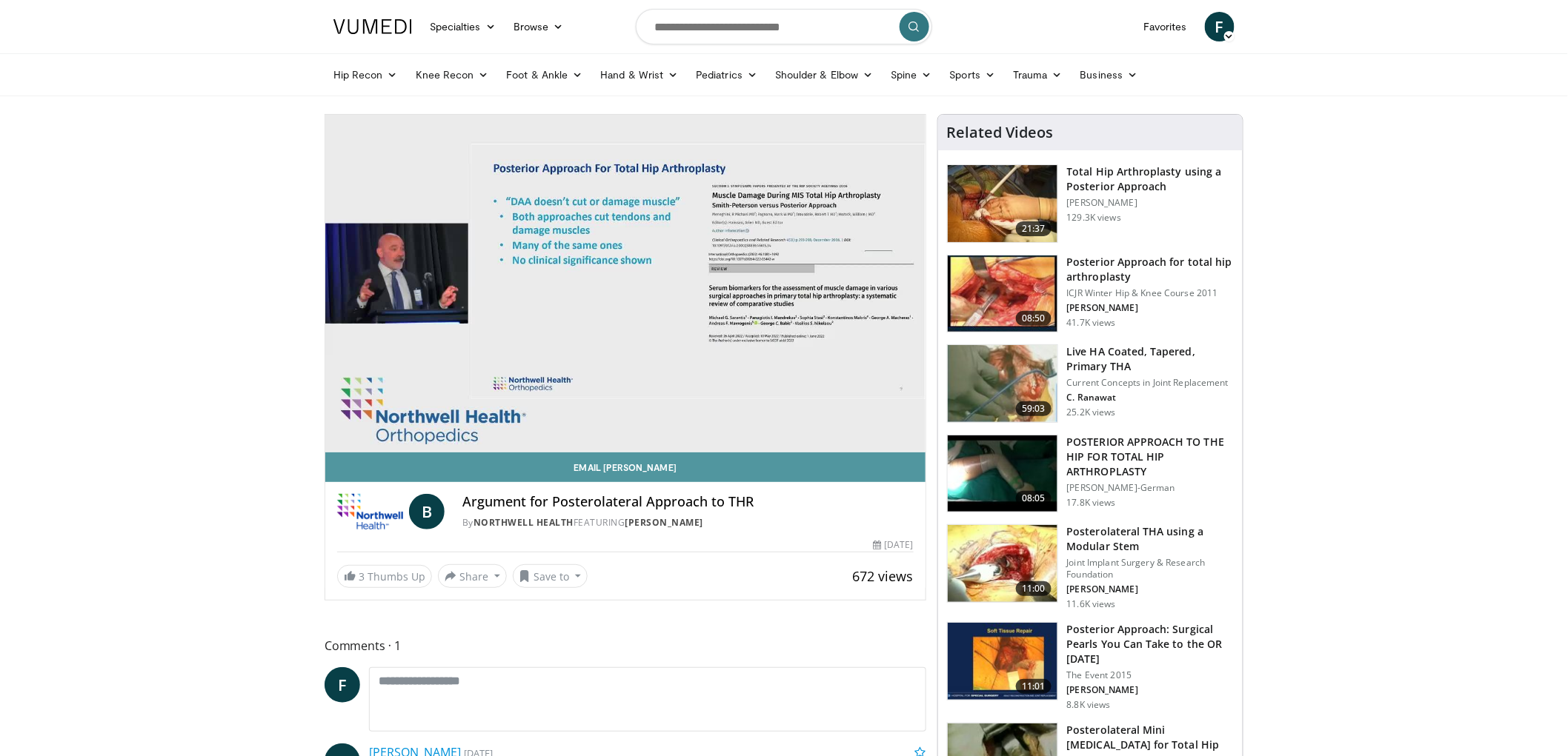
click at [486, 469] on link "Email Bradley" at bounding box center [625, 467] width 600 height 30
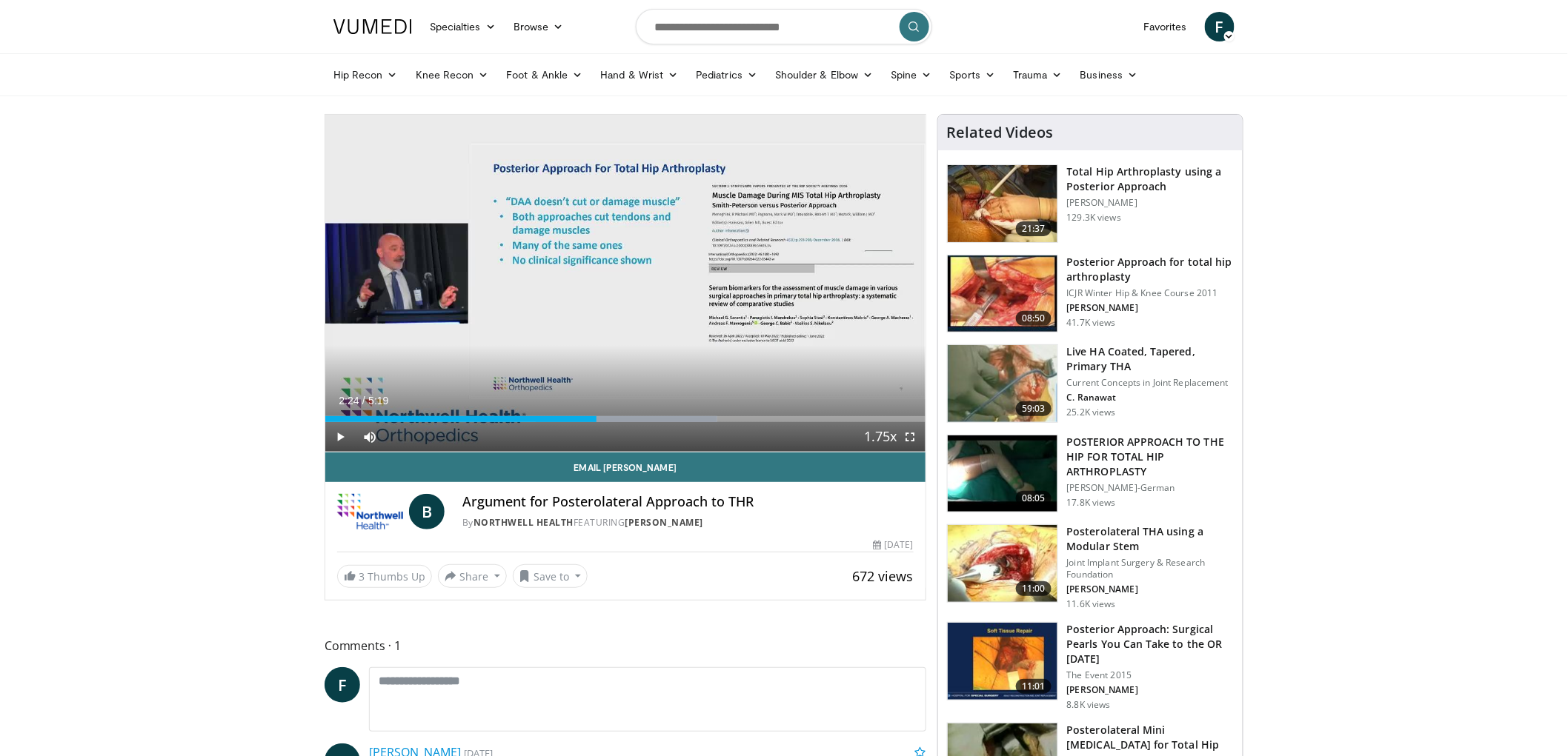
click at [561, 405] on div "Current Time 2:24 / Duration 5:19" at bounding box center [625, 401] width 600 height 13
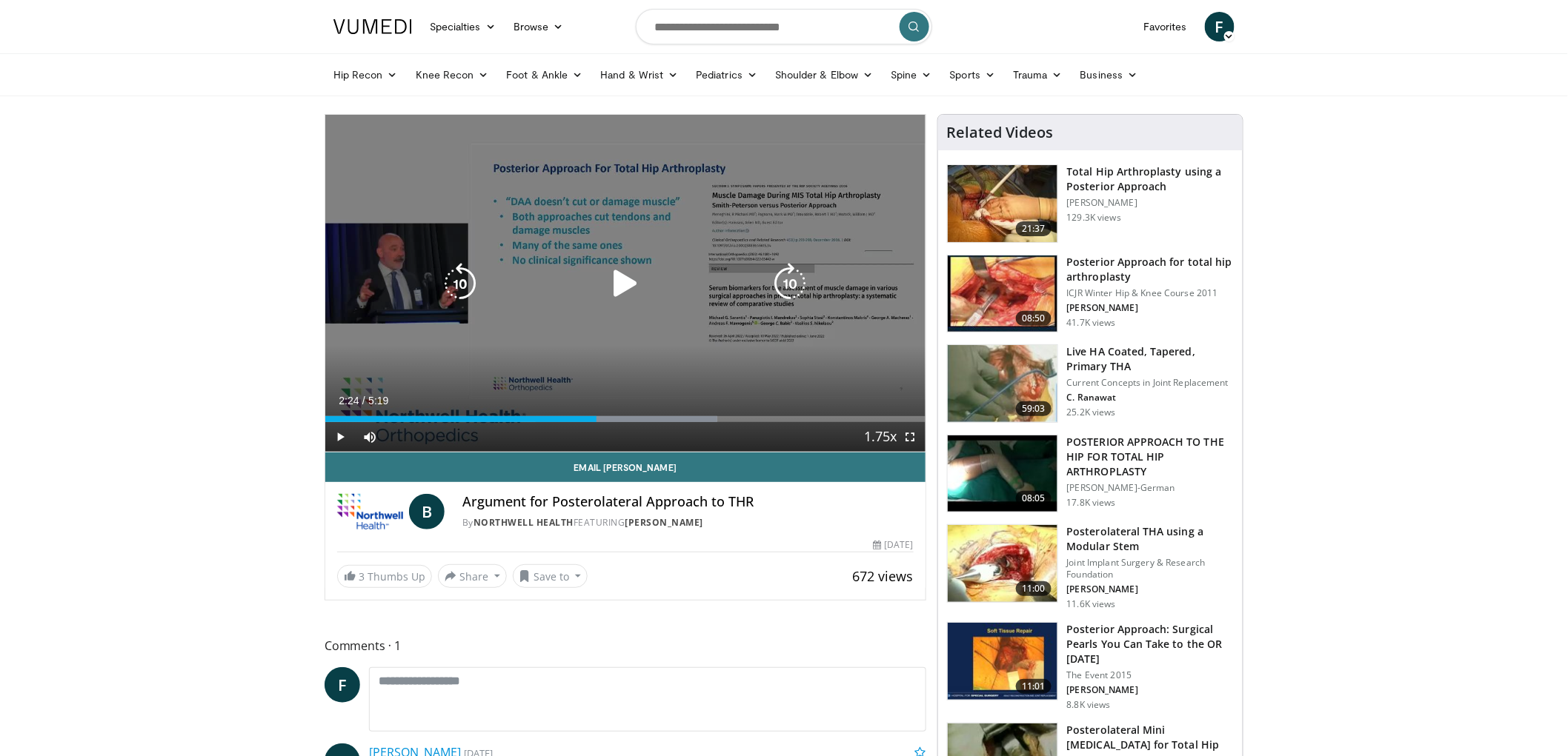
click at [590, 321] on div "10 seconds Tap to unmute" at bounding box center [625, 284] width 600 height 337
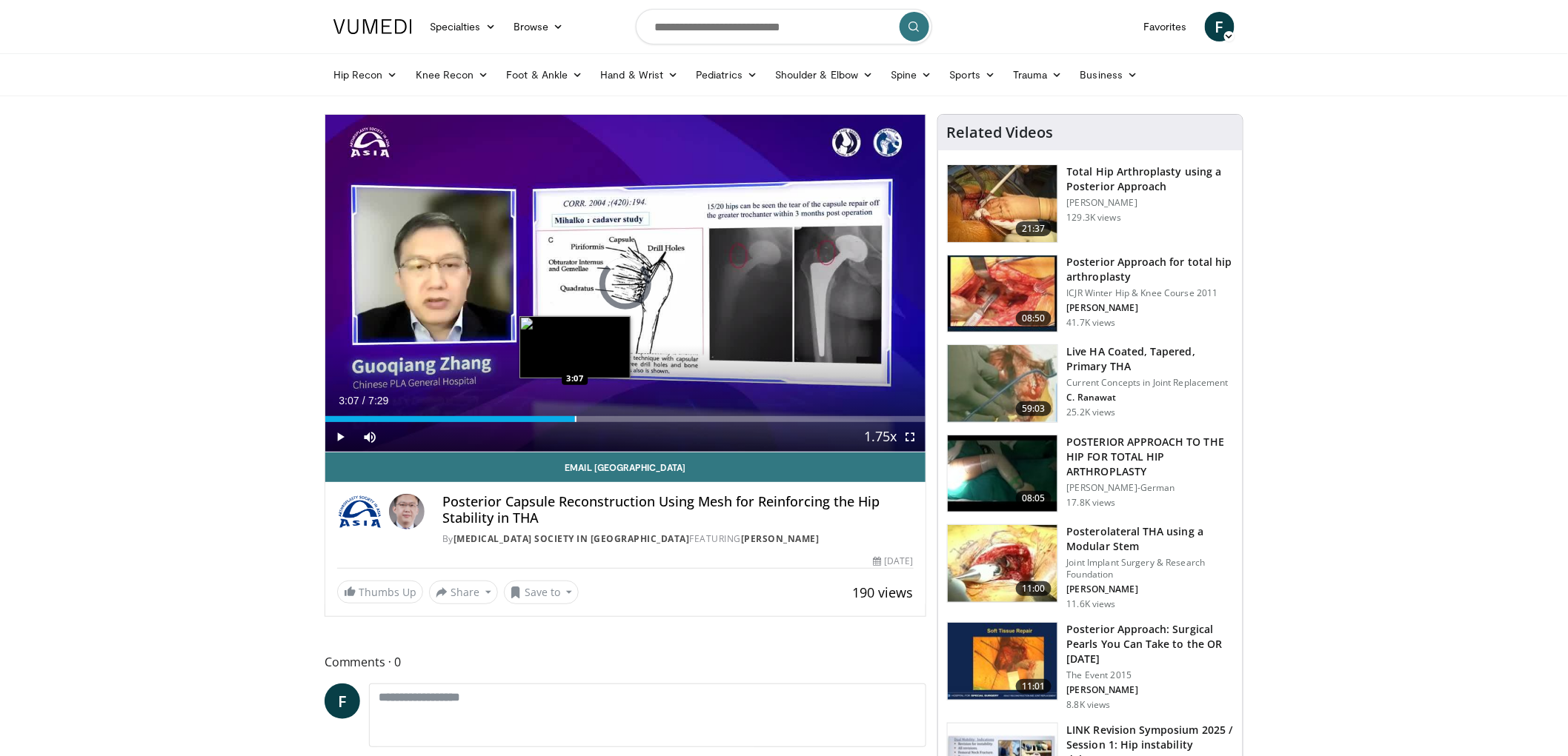
click at [575, 411] on div "Loaded : 0.00% 3:07 3:07" at bounding box center [625, 415] width 600 height 14
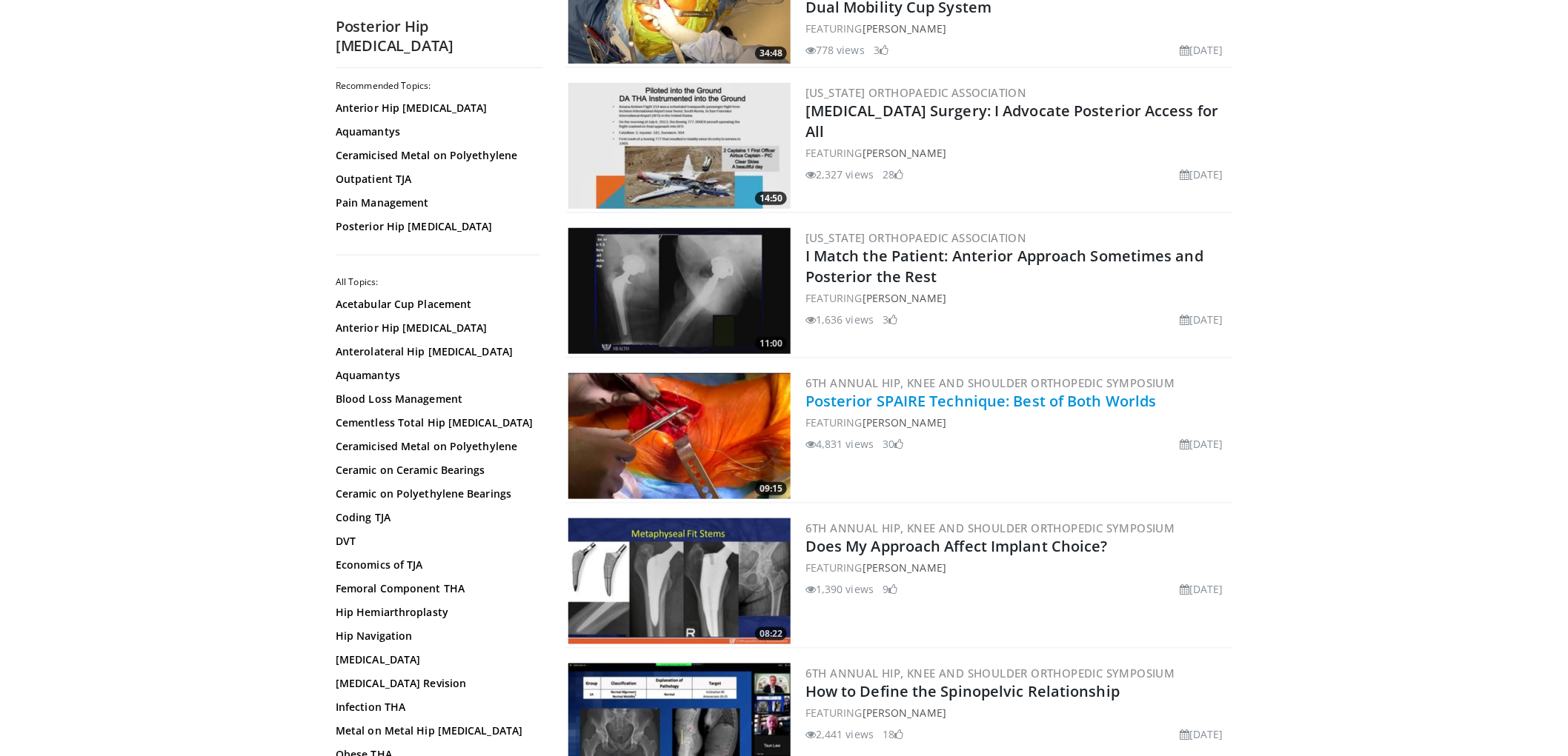
scroll to position [411, 0]
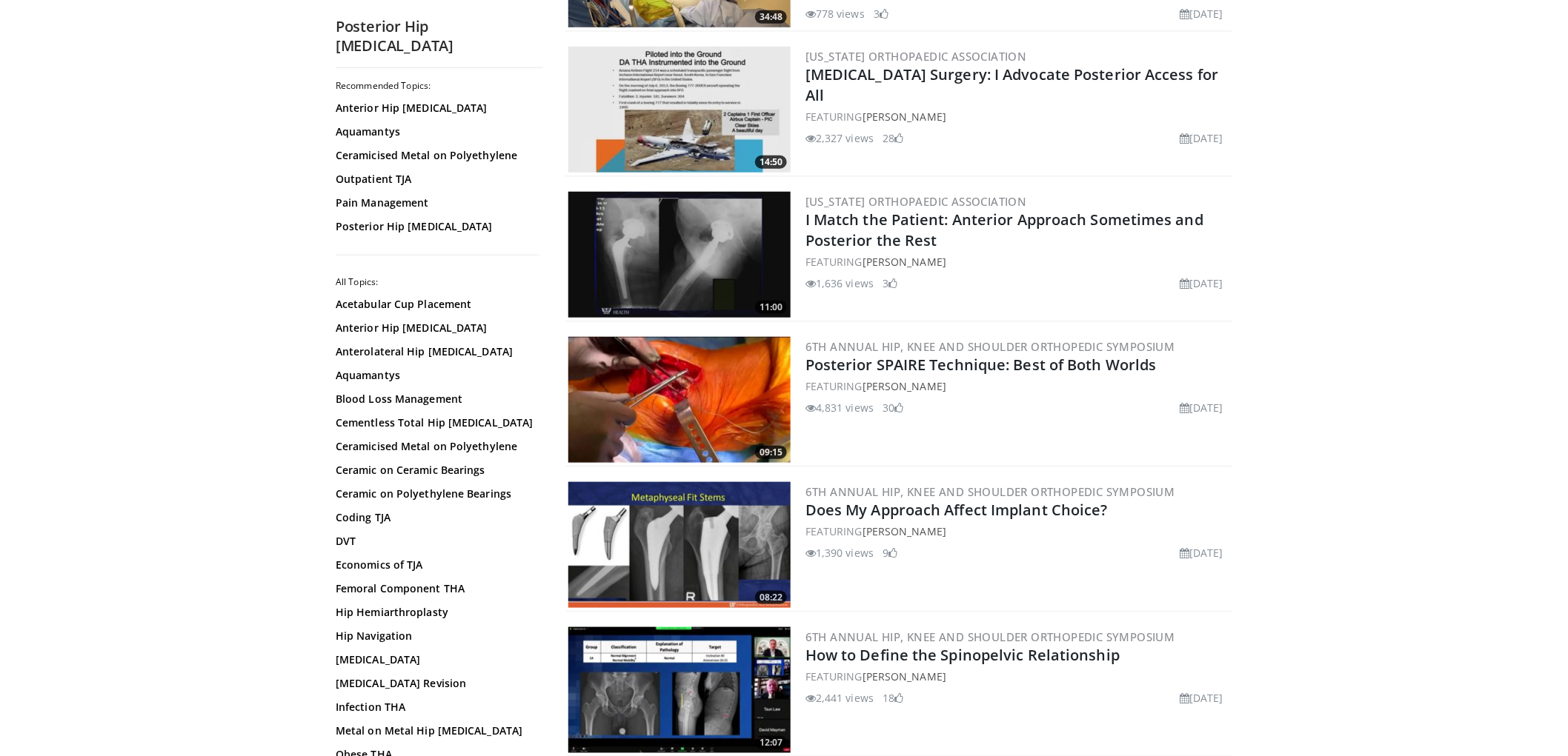
click at [735, 430] on img at bounding box center [679, 400] width 222 height 126
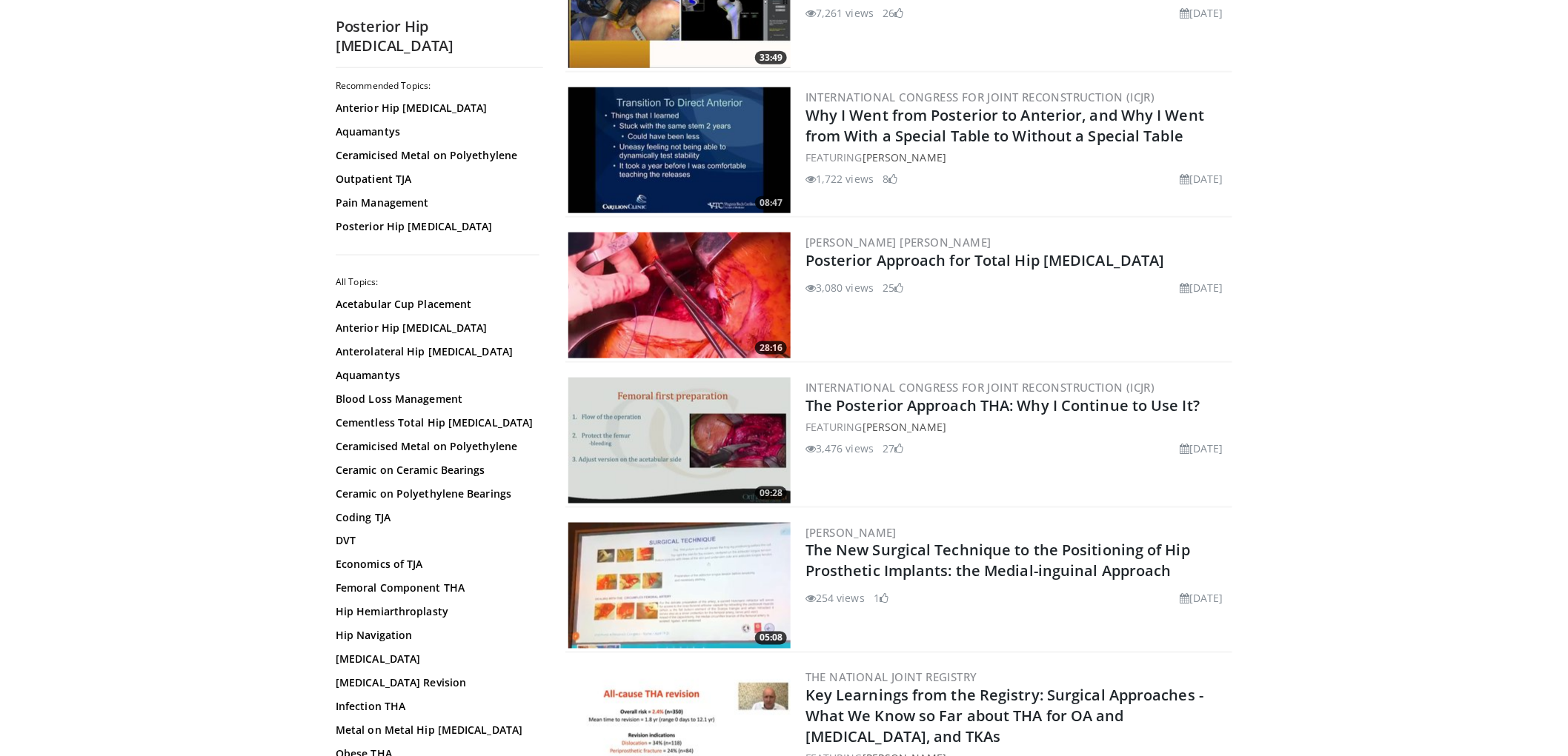
scroll to position [3044, 0]
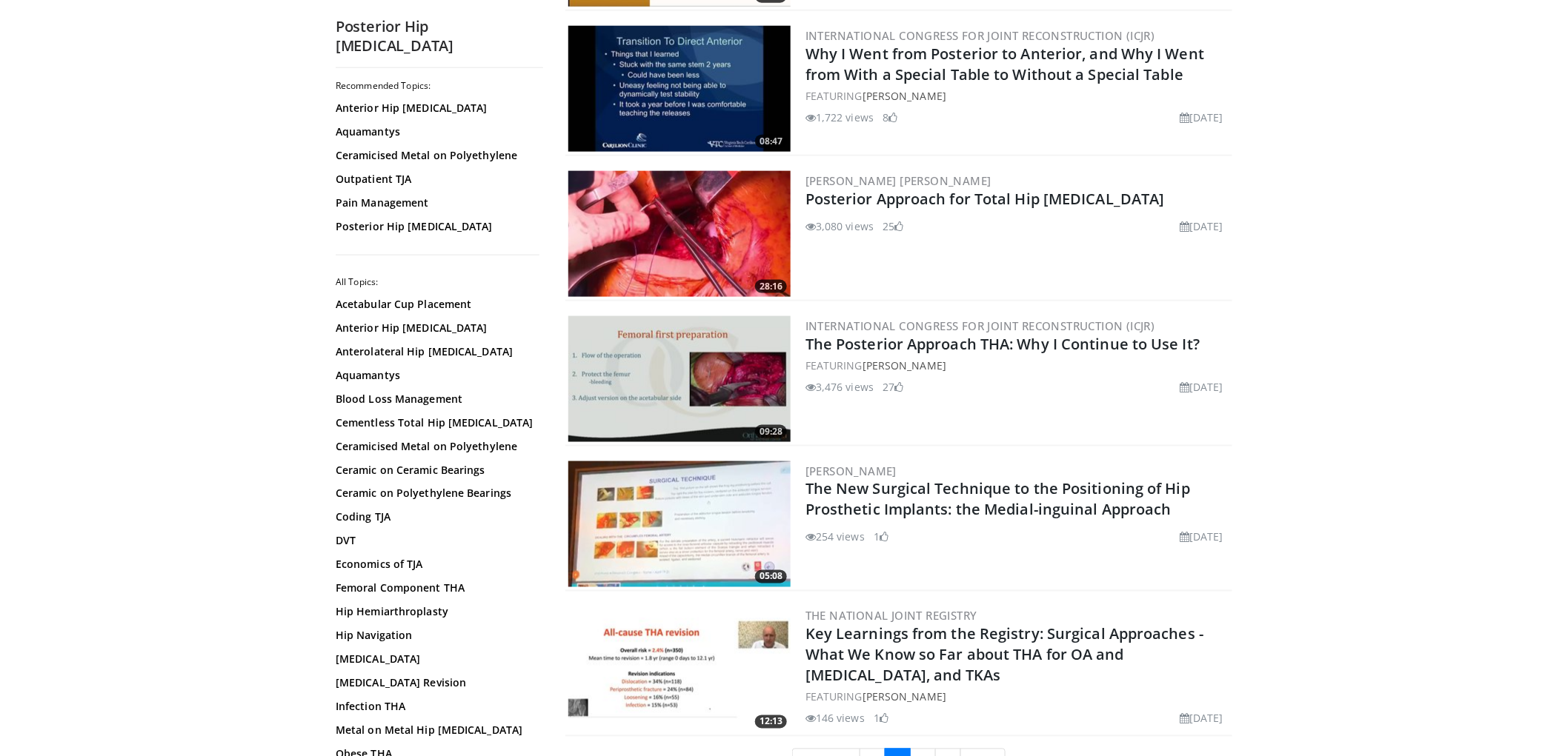
click at [697, 228] on img at bounding box center [679, 234] width 222 height 126
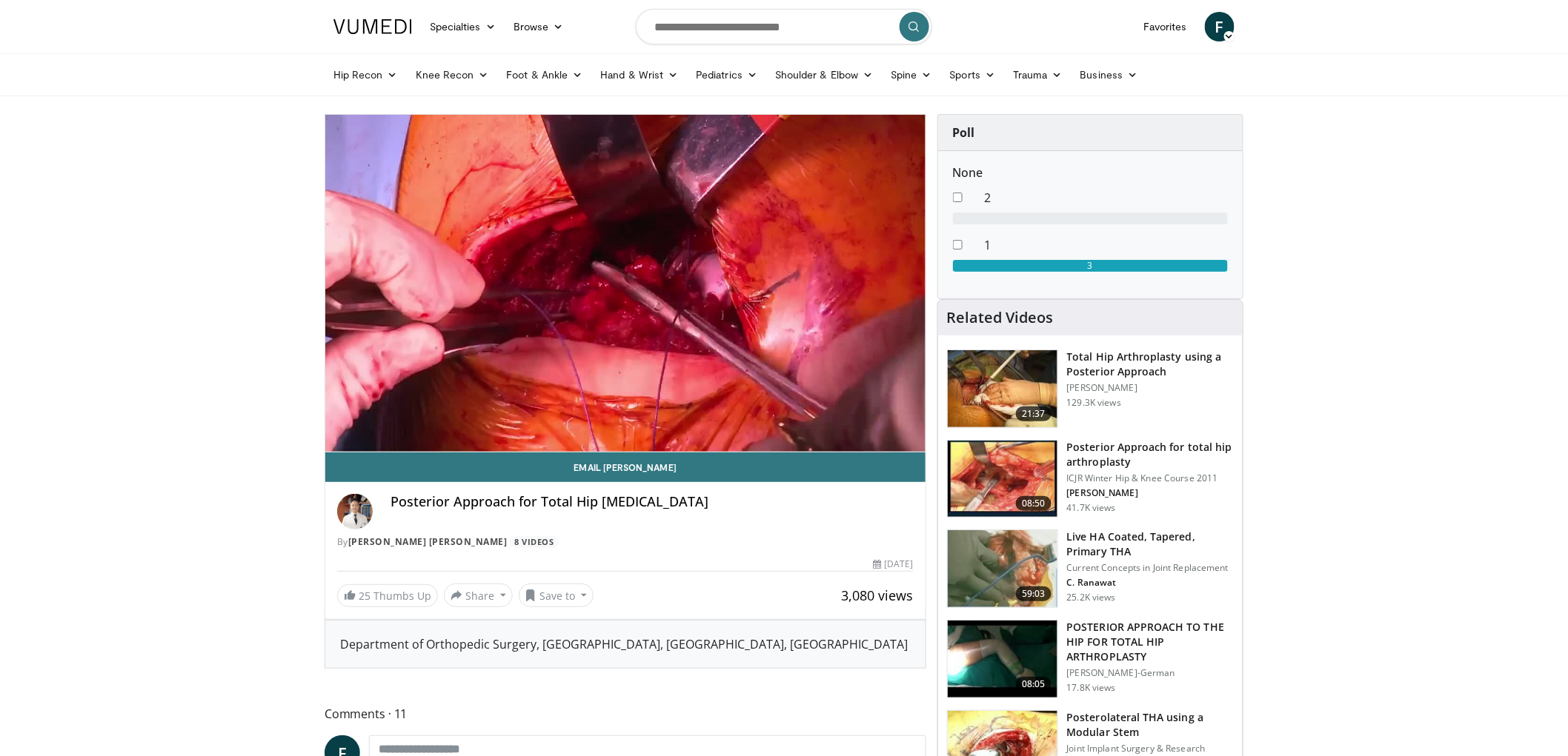
click at [1054, 157] on div "None 2 1 3" at bounding box center [1090, 224] width 305 height 147
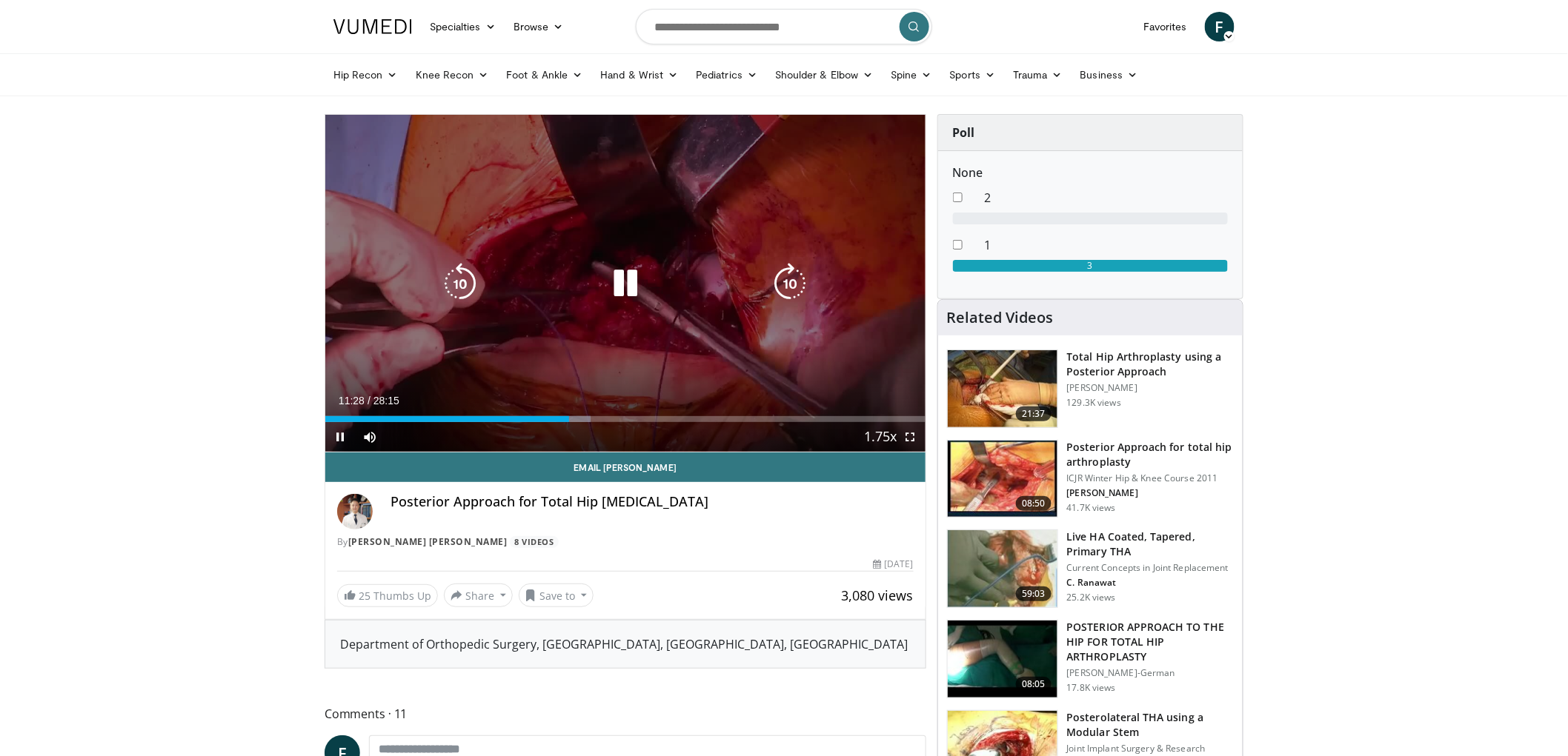
click at [886, 185] on div "10 seconds Tap to unmute" at bounding box center [625, 284] width 600 height 337
click at [722, 226] on div "10 seconds Tap to unmute" at bounding box center [625, 284] width 600 height 337
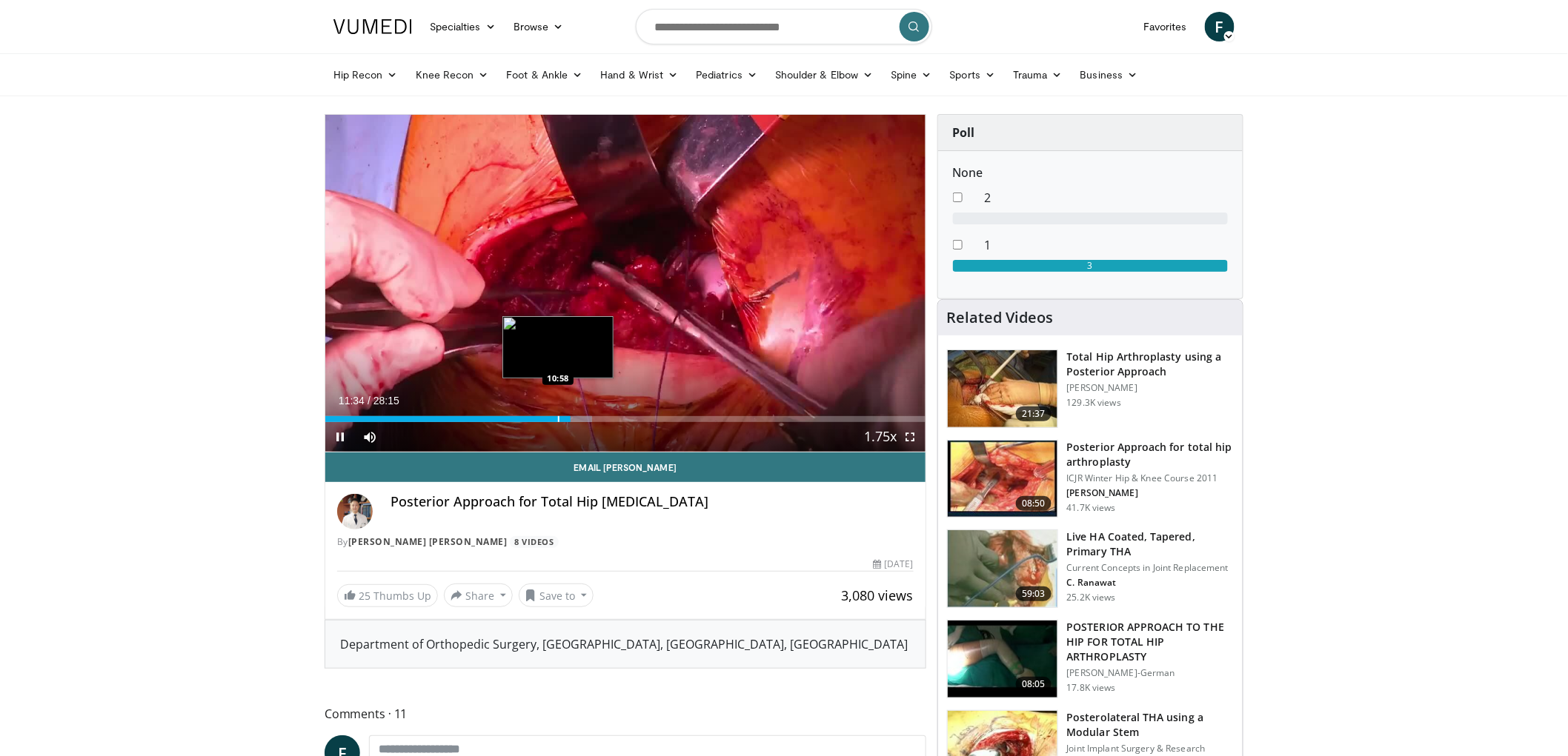
click at [560, 419] on div "Progress Bar" at bounding box center [559, 419] width 2 height 6
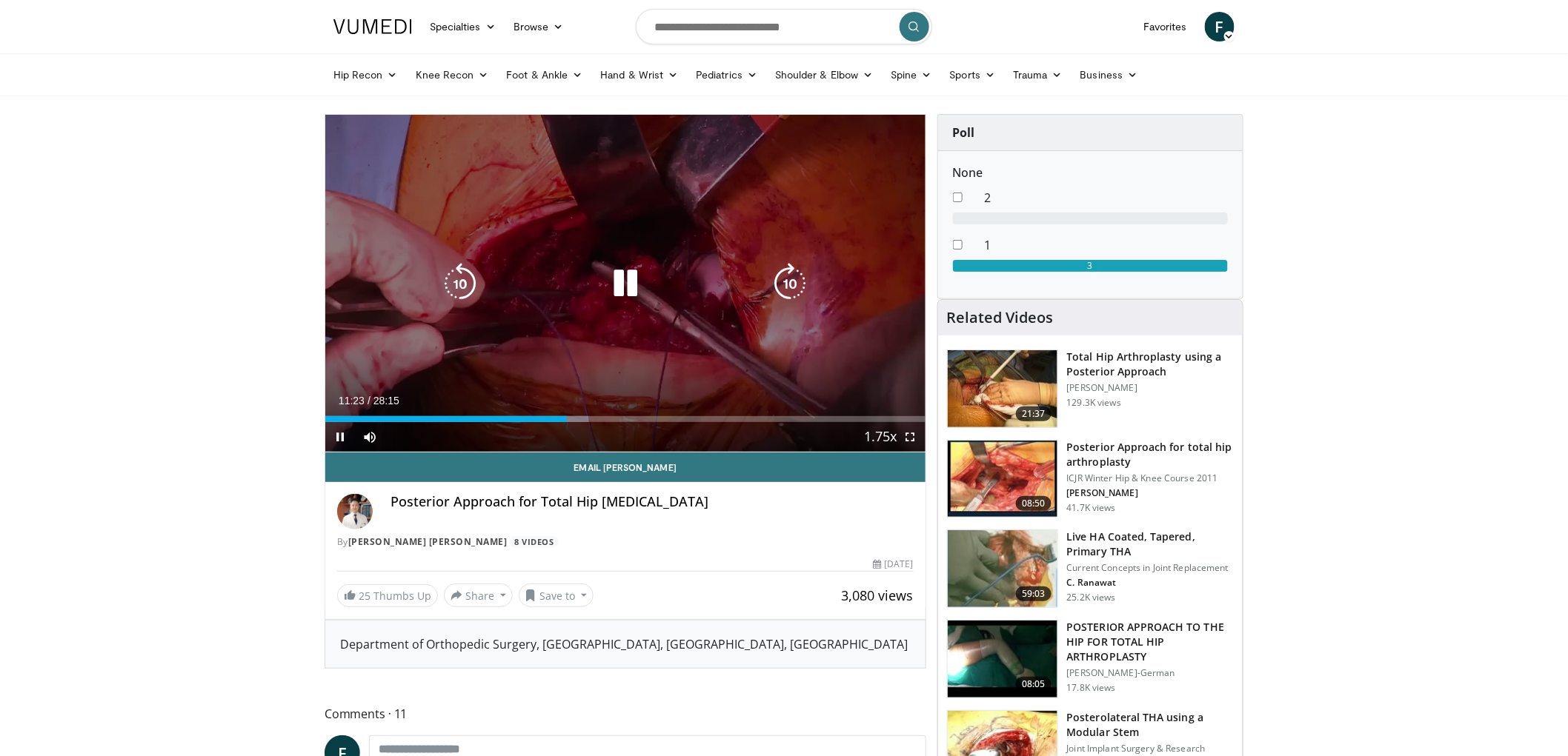
click at [787, 222] on div "10 seconds Tap to unmute" at bounding box center [625, 284] width 600 height 337
click at [691, 231] on div "10 seconds Tap to unmute" at bounding box center [625, 284] width 600 height 337
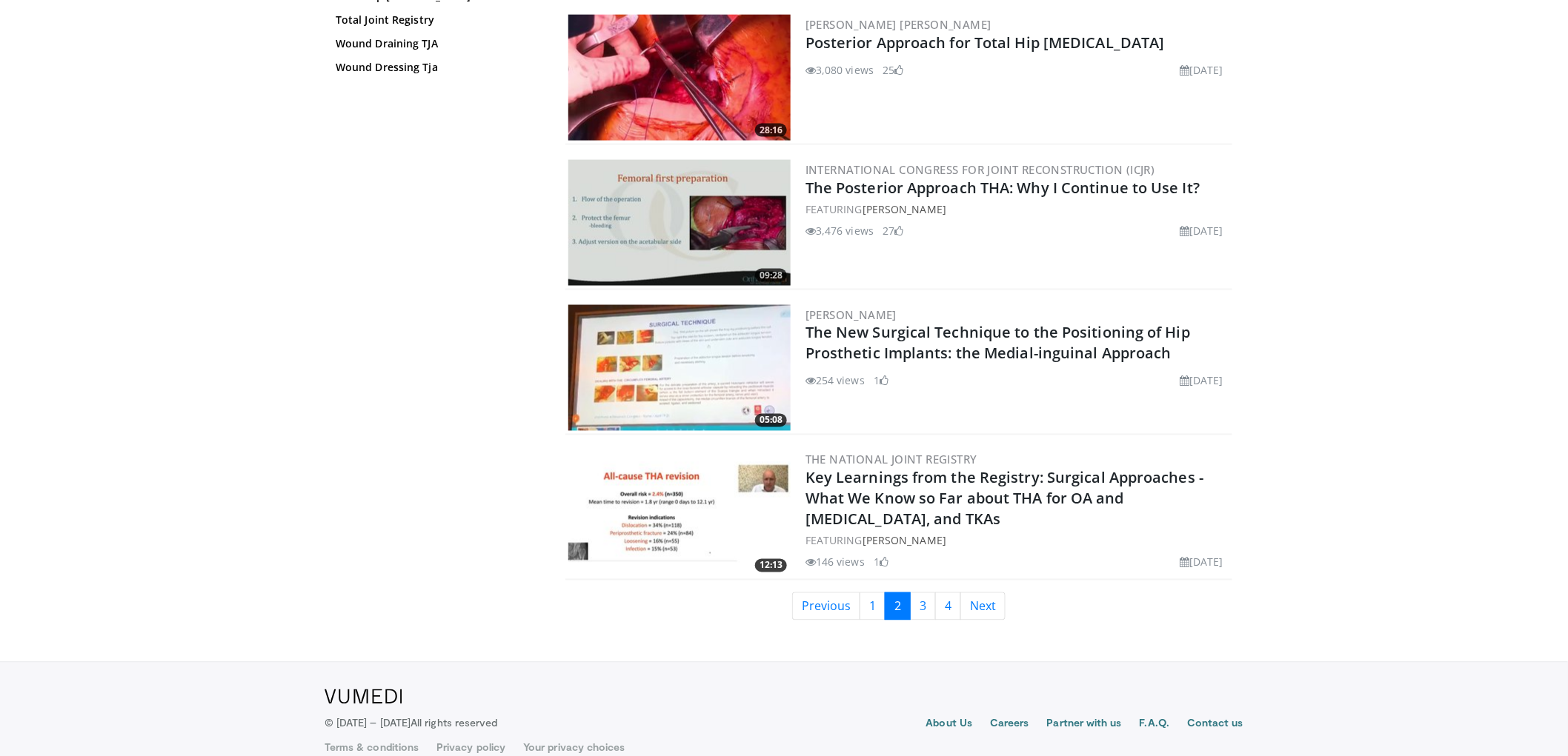
scroll to position [3207, 0]
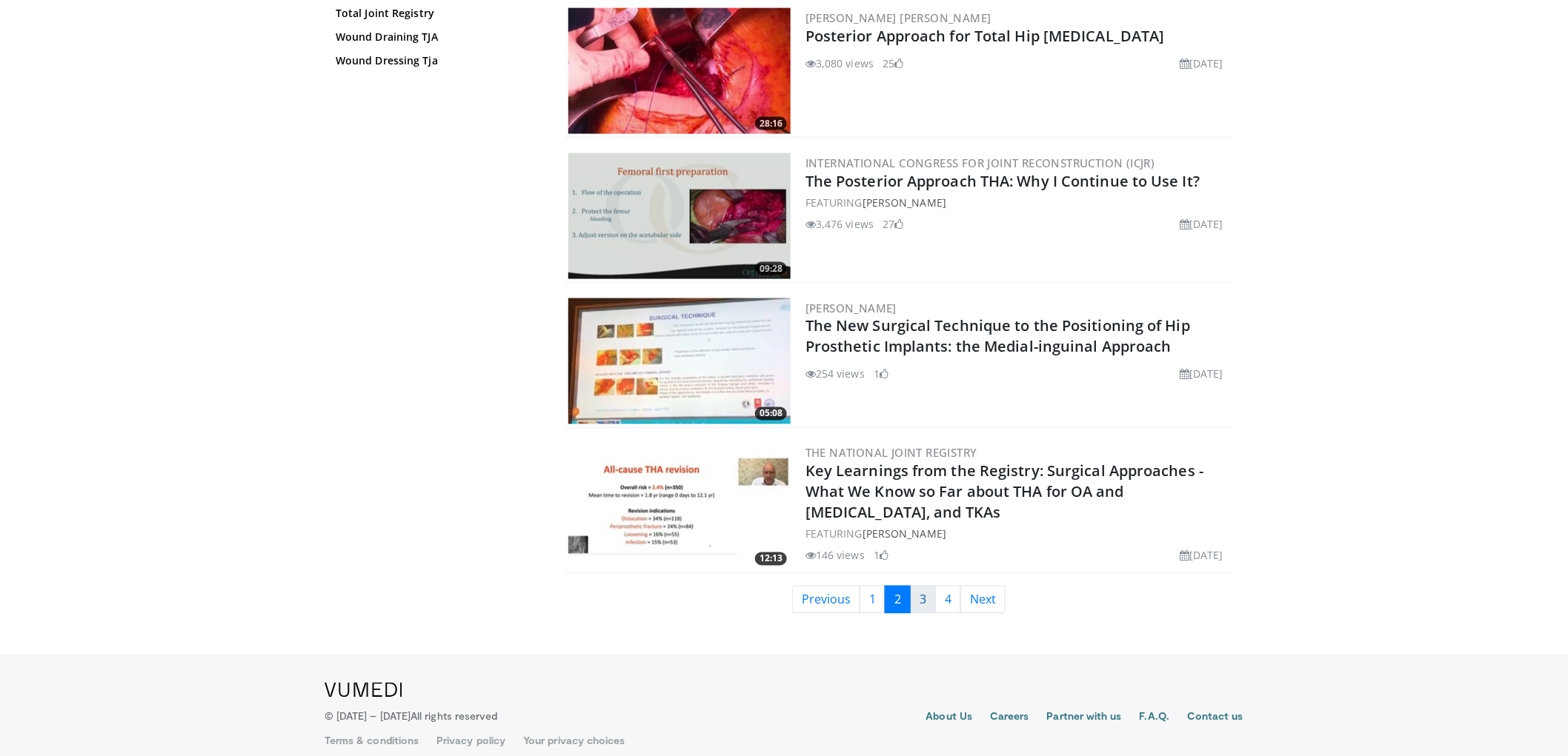
click at [918, 586] on link "3" at bounding box center [923, 600] width 26 height 28
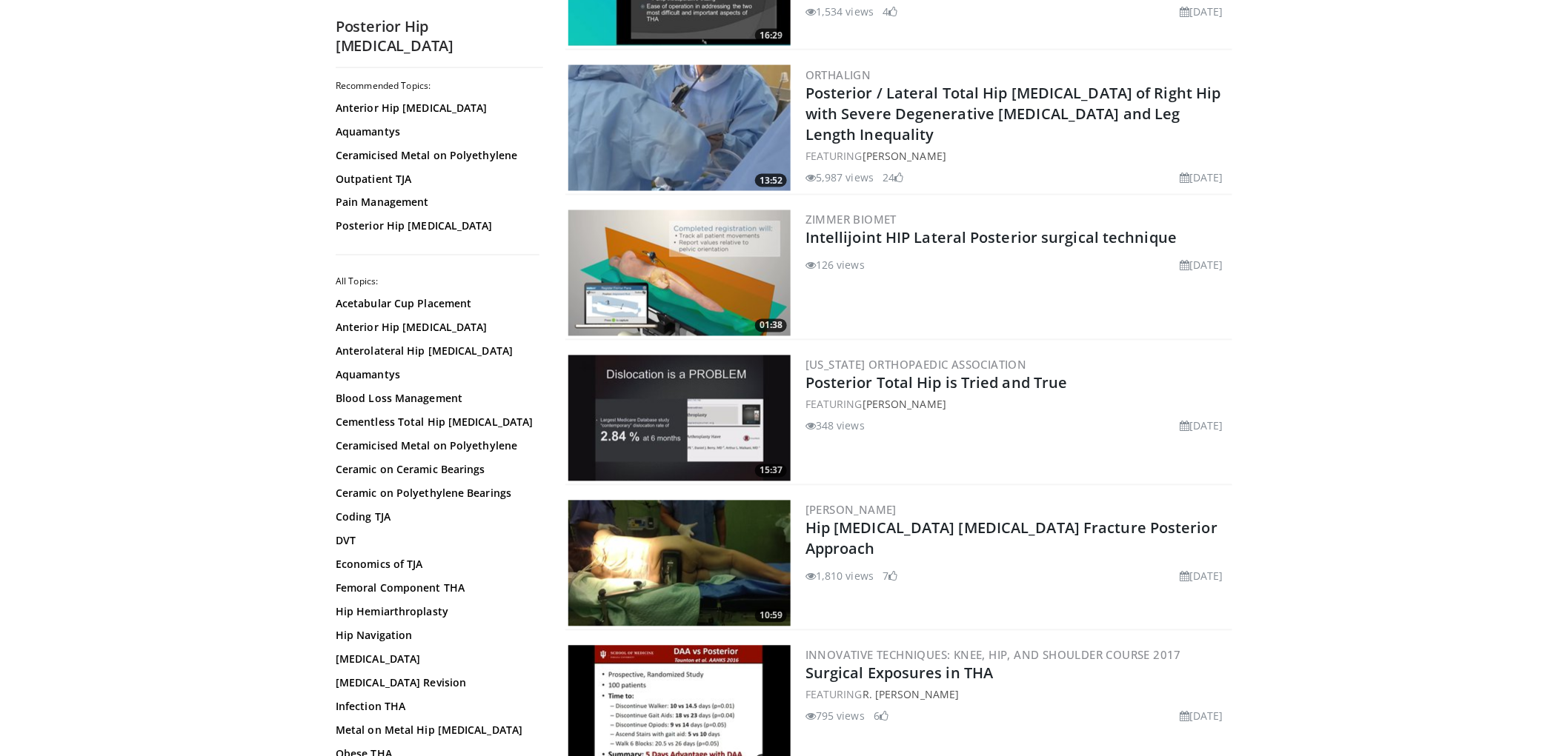
scroll to position [987, 0]
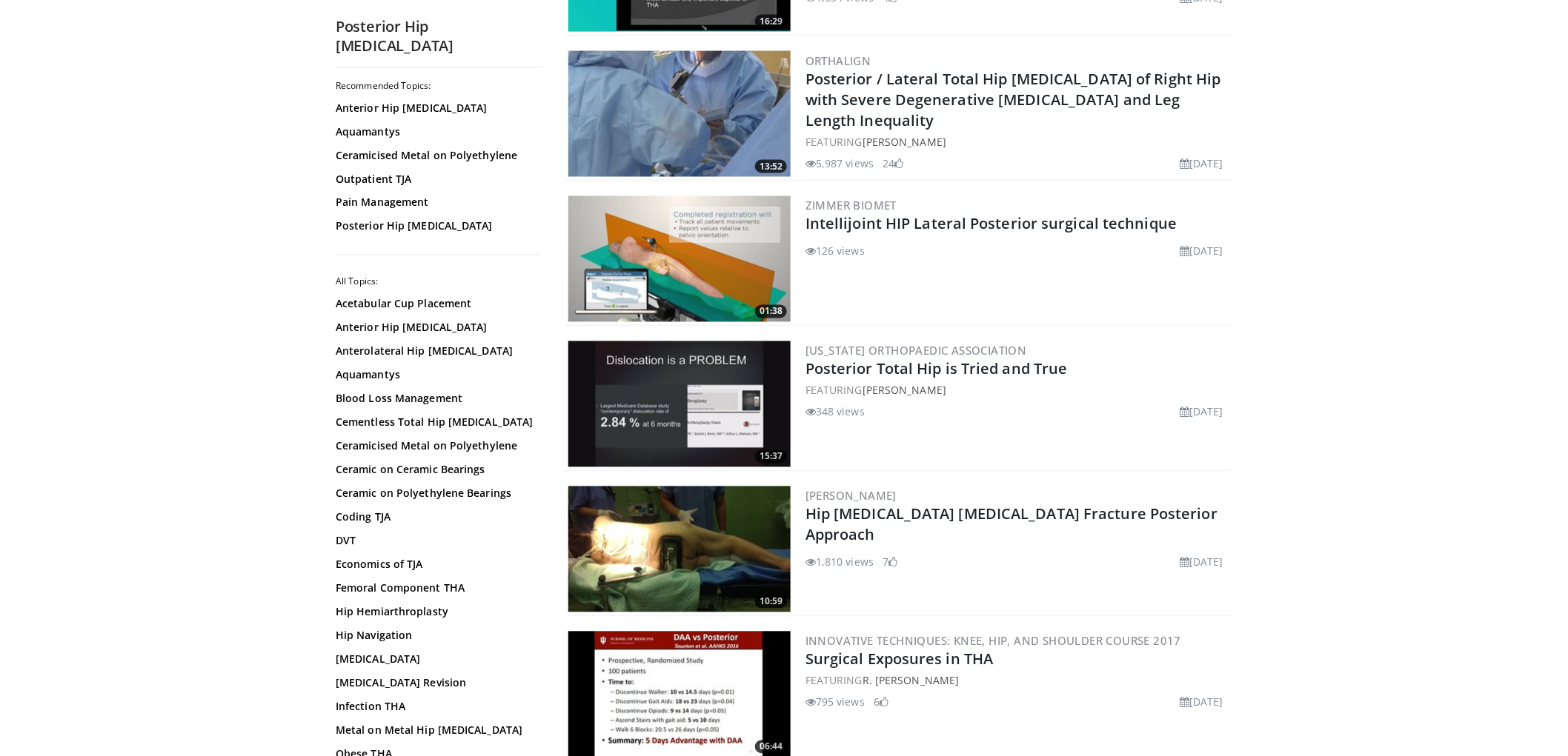
click at [658, 260] on img at bounding box center [679, 259] width 222 height 126
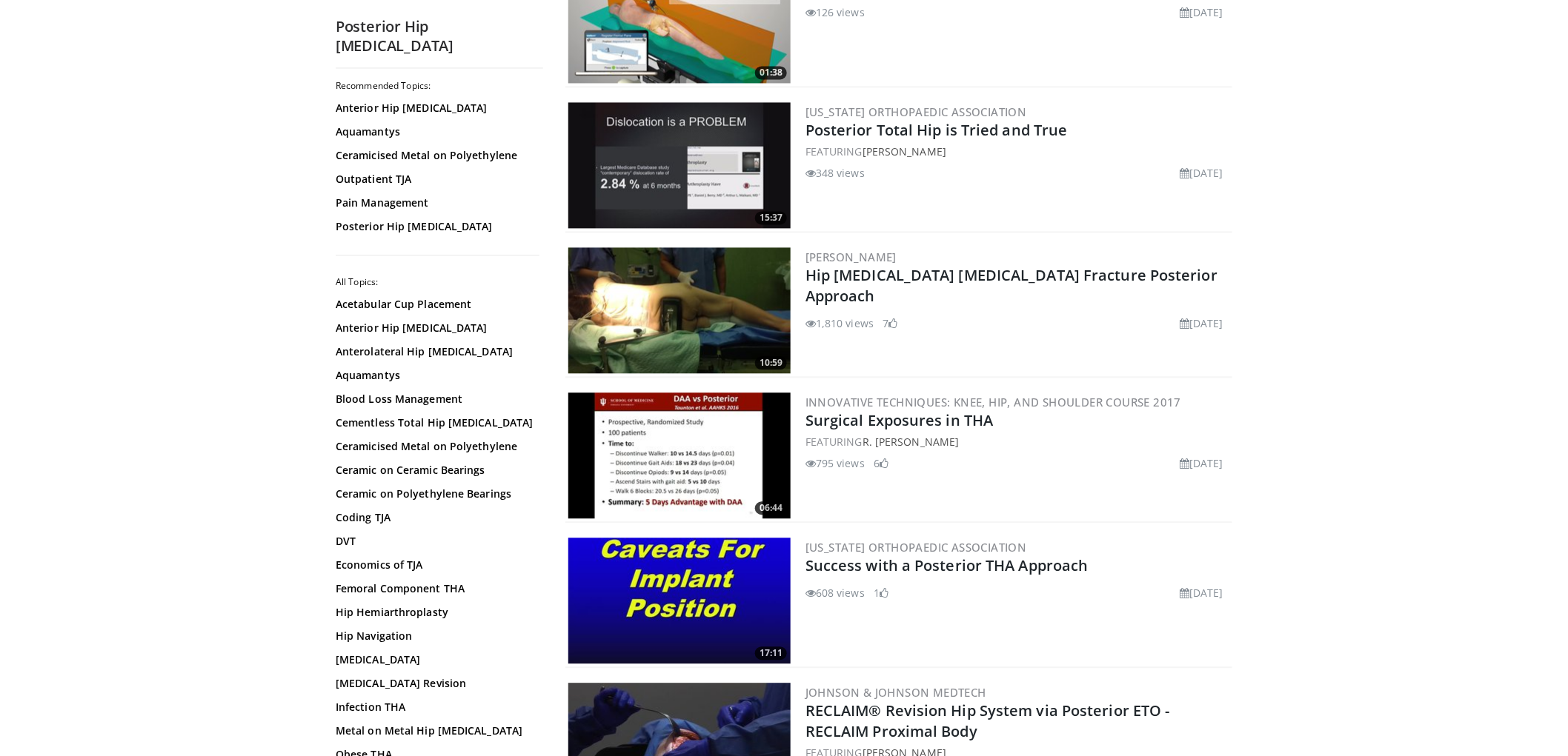
scroll to position [1234, 0]
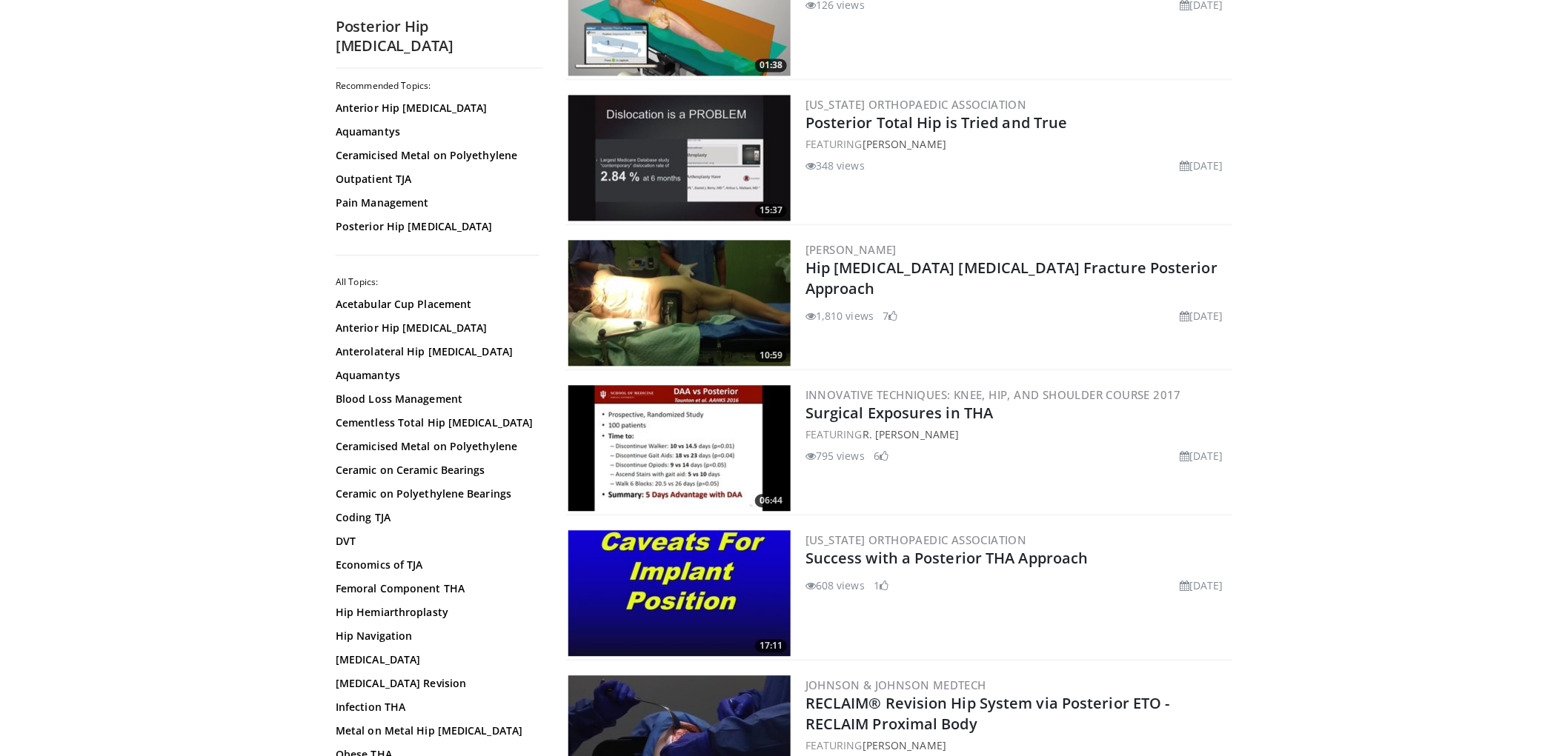
click at [684, 175] on img at bounding box center [679, 157] width 222 height 126
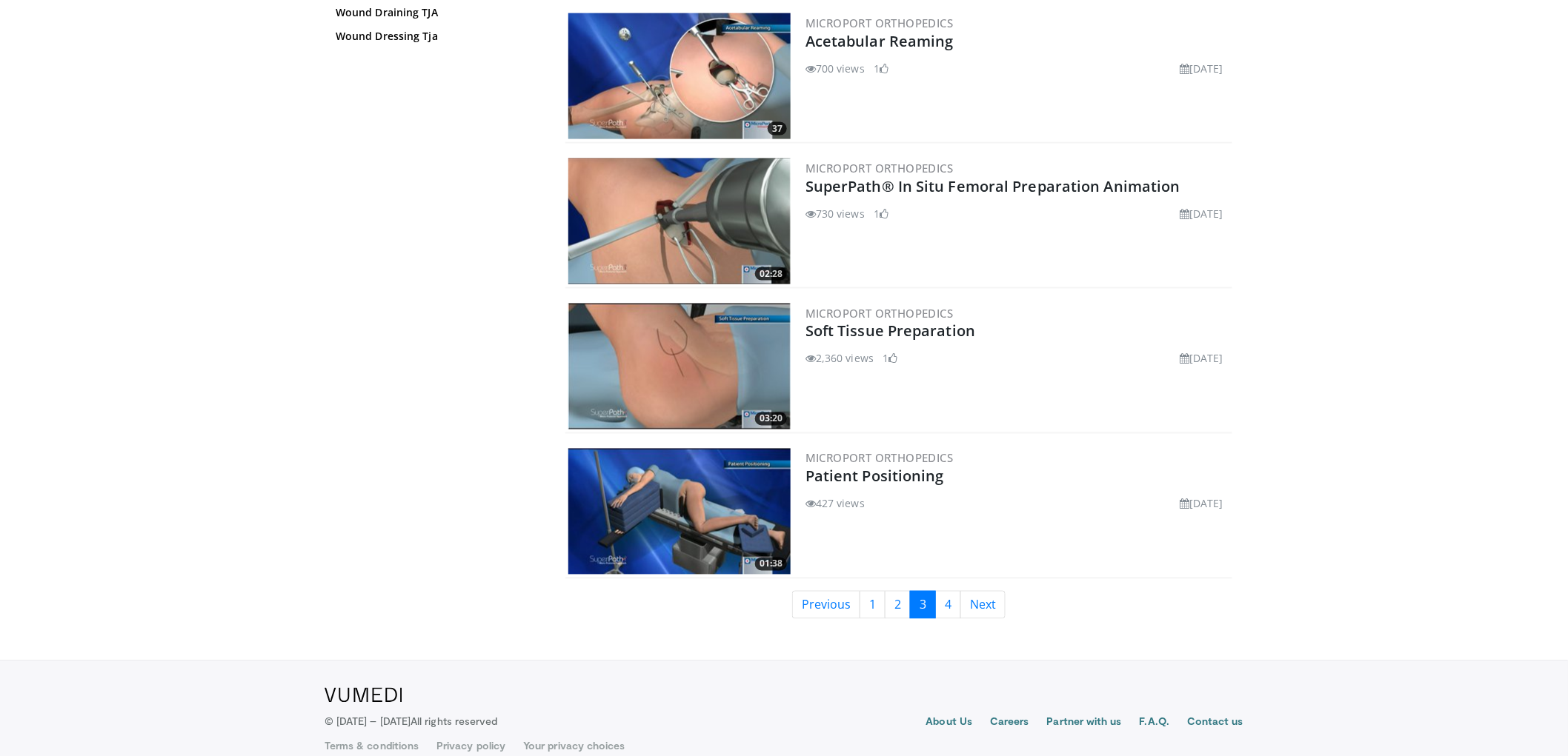
scroll to position [3207, 0]
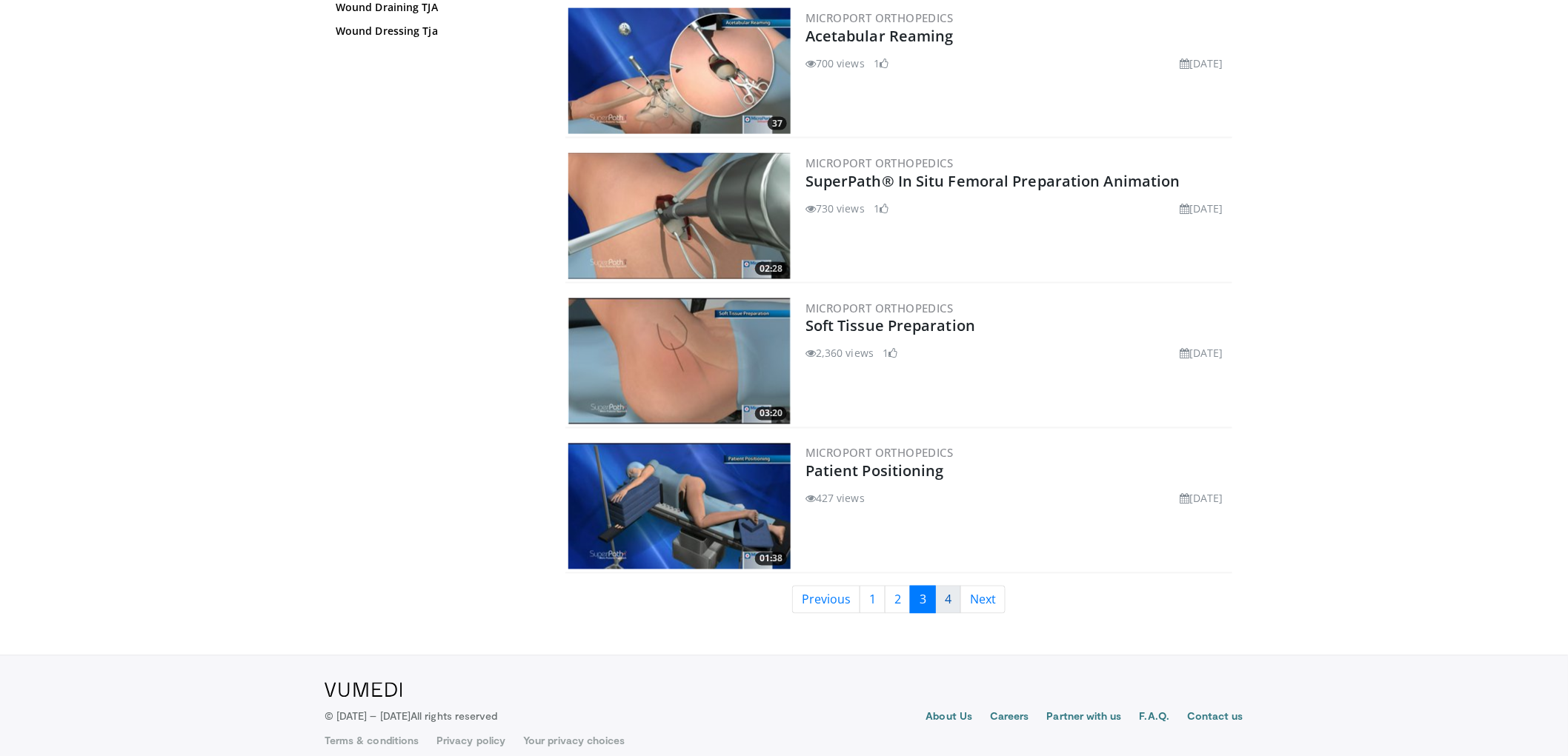
click at [946, 586] on link "4" at bounding box center [948, 600] width 26 height 28
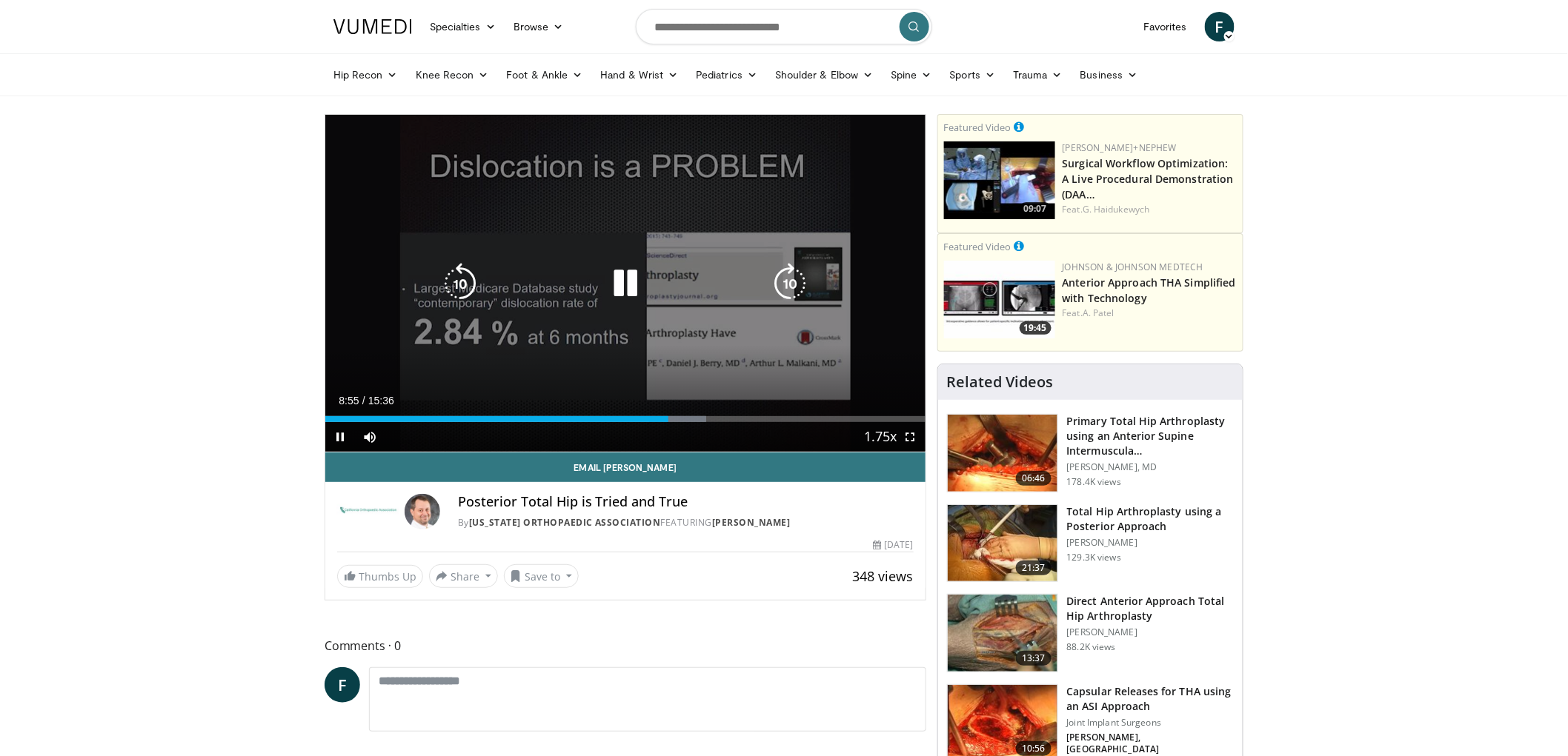
click at [638, 327] on div "10 seconds Tap to unmute" at bounding box center [625, 284] width 600 height 337
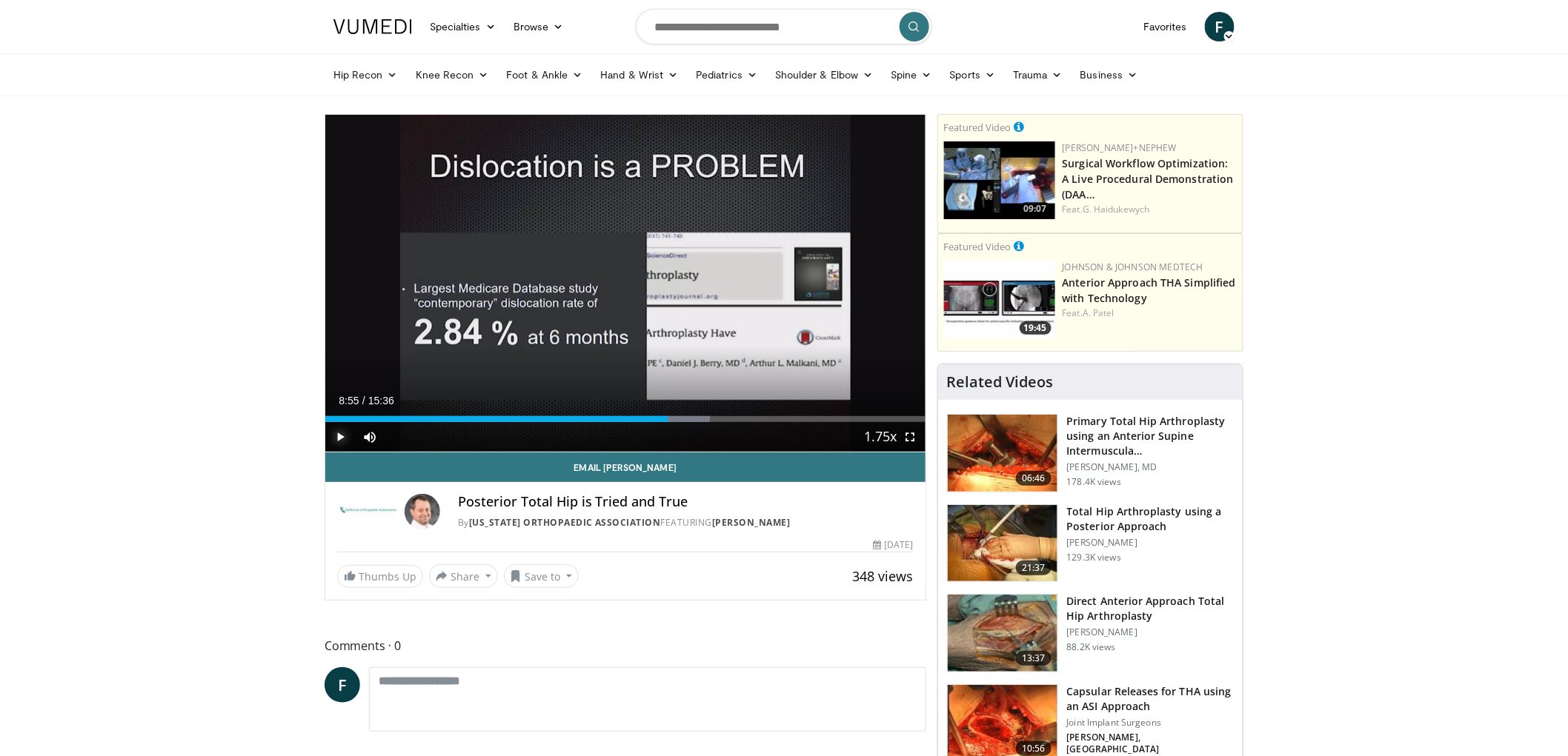
click at [336, 435] on span "Video Player" at bounding box center [340, 437] width 30 height 30
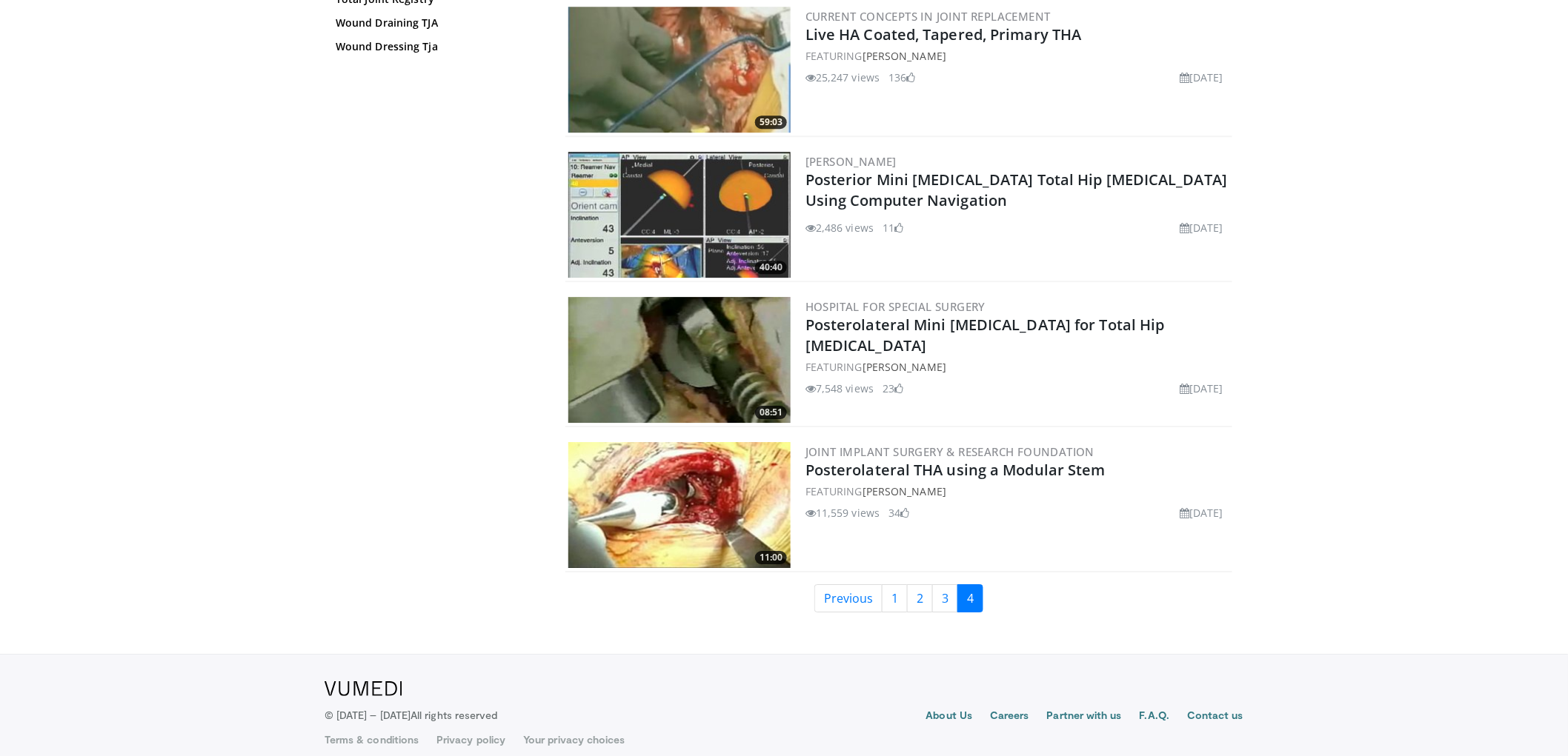
scroll to position [1762, 0]
